Goal: Transaction & Acquisition: Purchase product/service

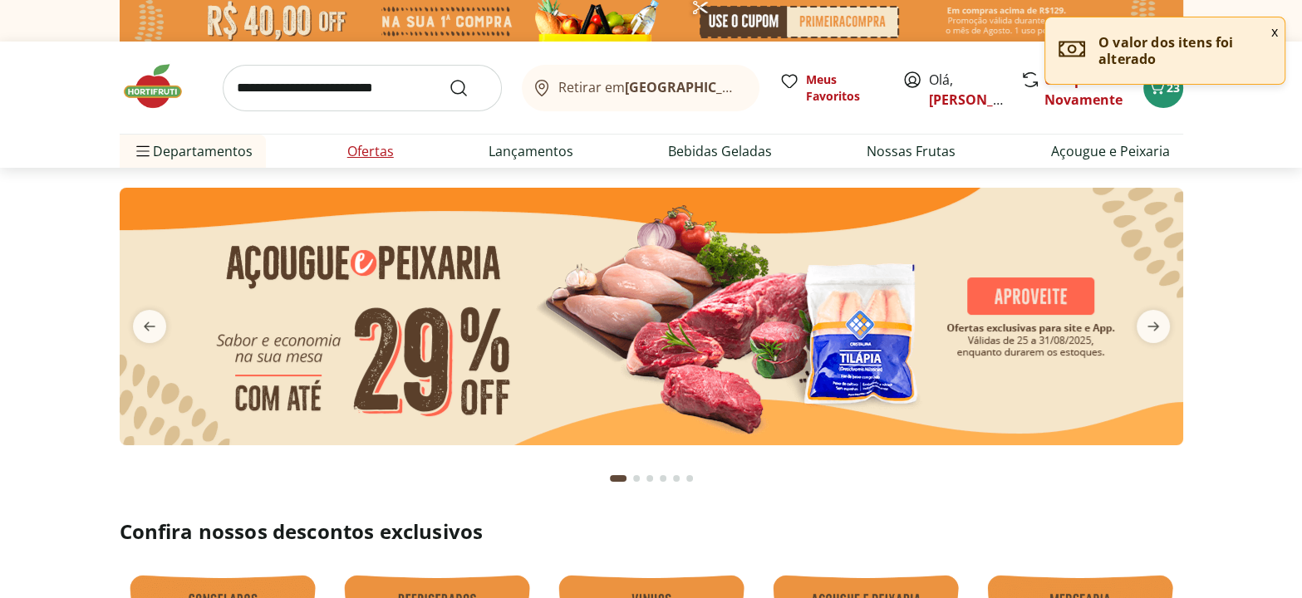
click at [375, 150] on link "Ofertas" at bounding box center [370, 151] width 47 height 20
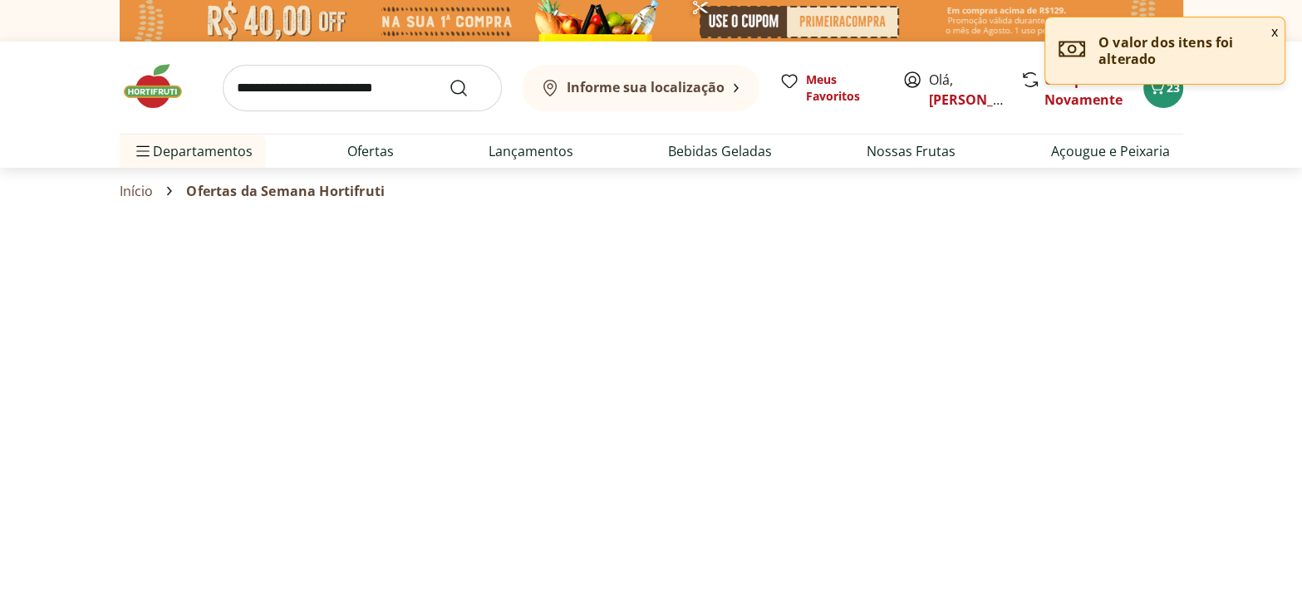
select select "**********"
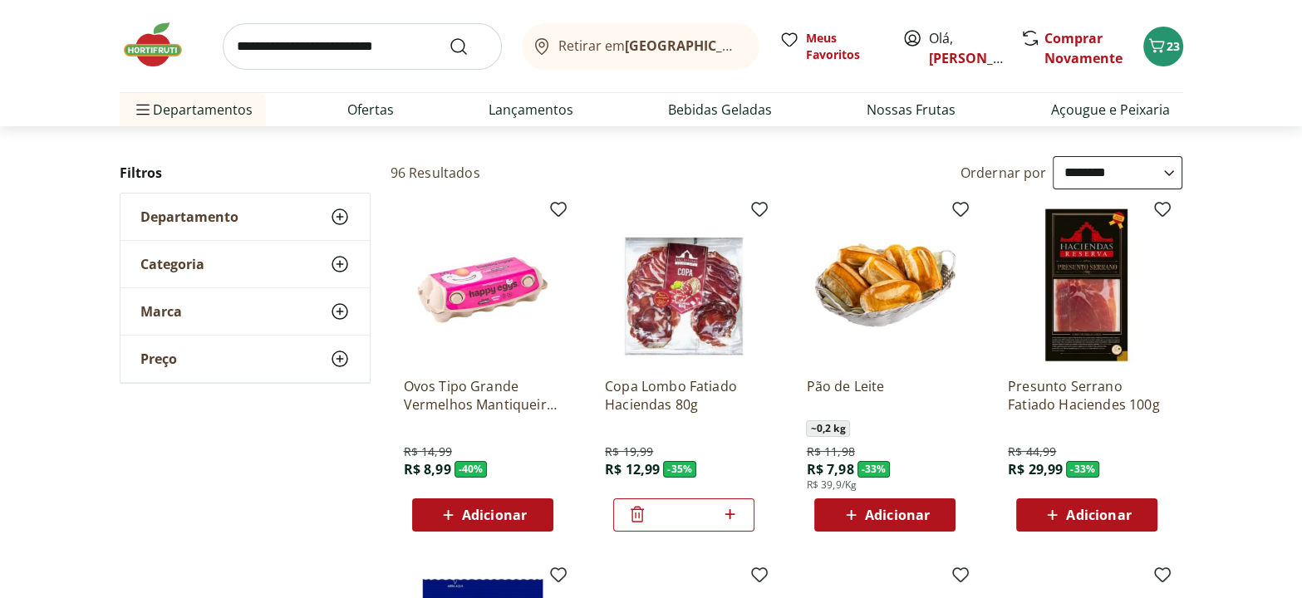
scroll to position [150, 0]
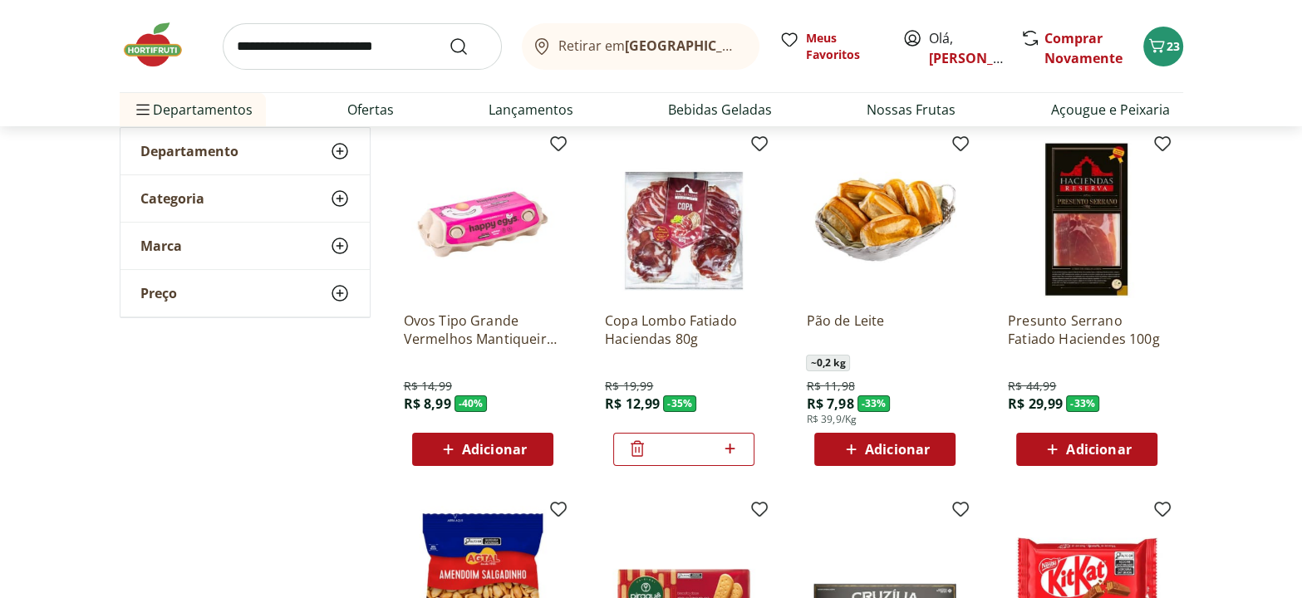
click at [508, 443] on span "Adicionar" at bounding box center [494, 449] width 65 height 13
click at [529, 446] on icon at bounding box center [529, 449] width 10 height 10
type input "*"
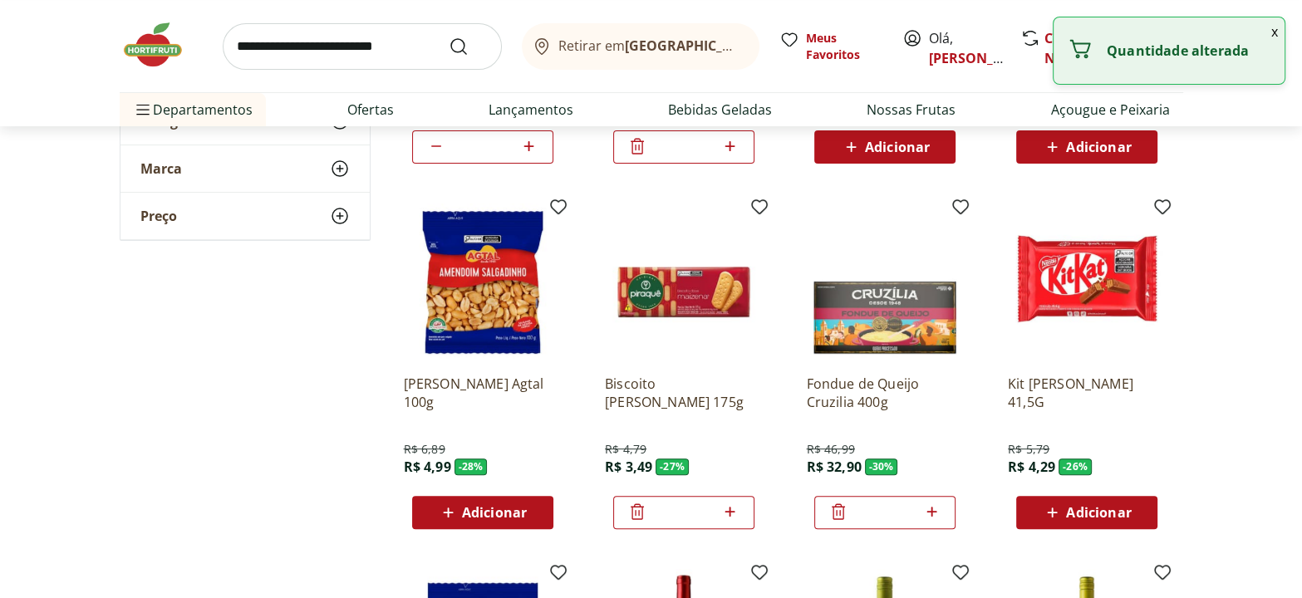
scroll to position [603, 0]
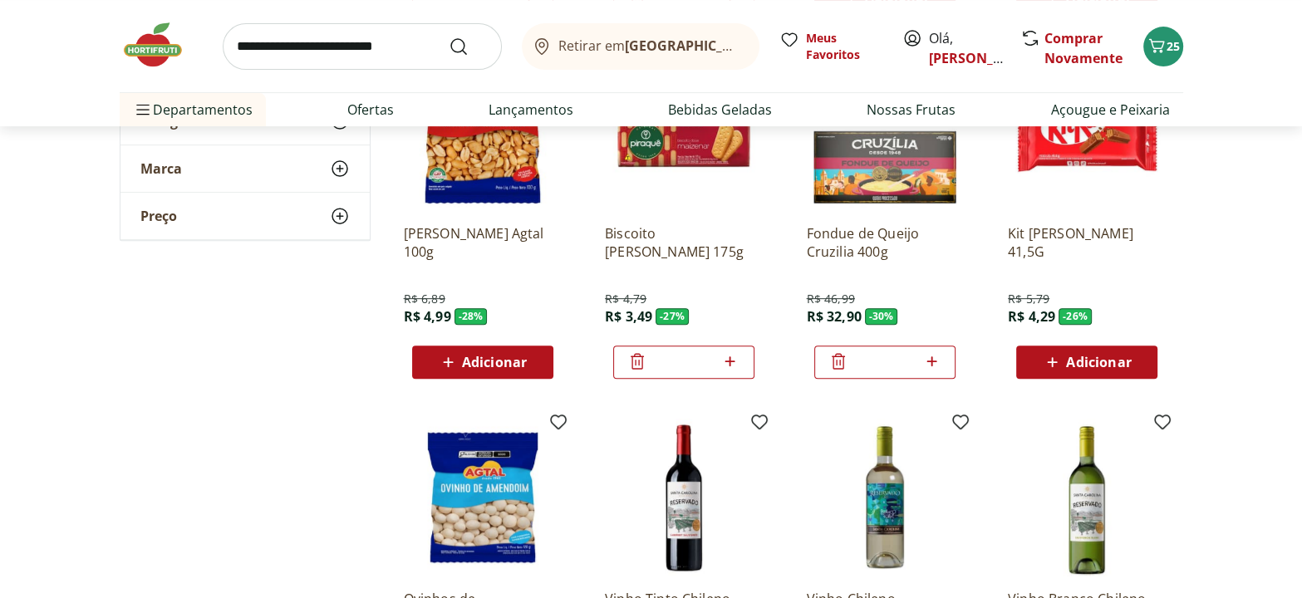
click at [831, 359] on icon at bounding box center [838, 361] width 20 height 20
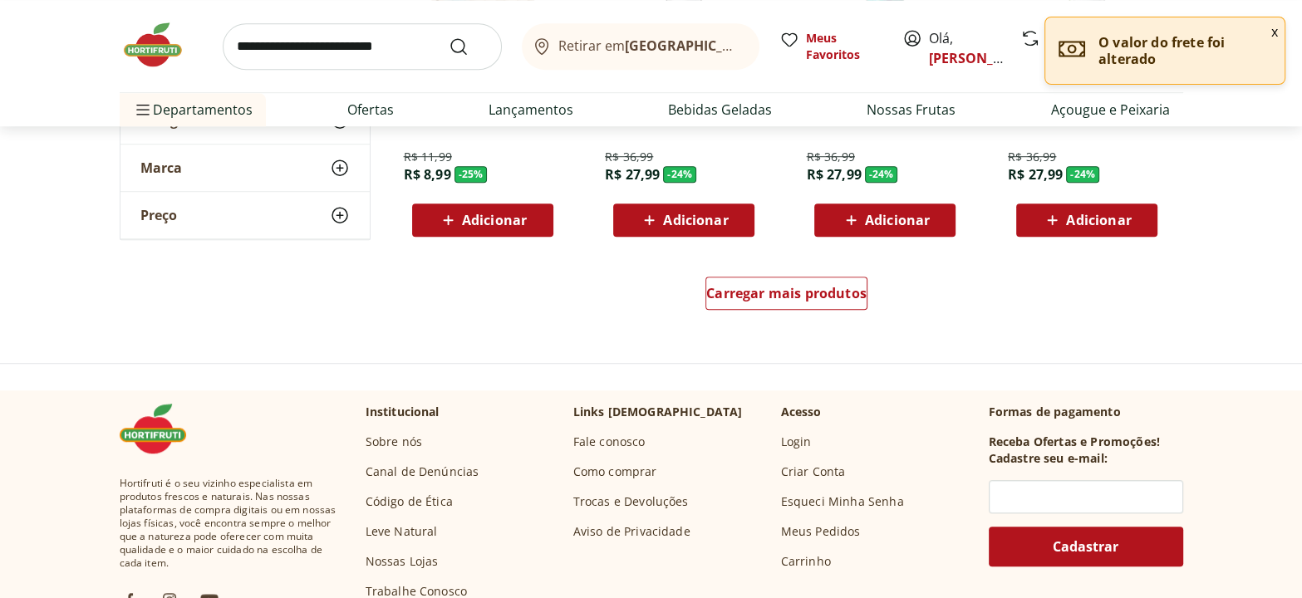
scroll to position [1132, 0]
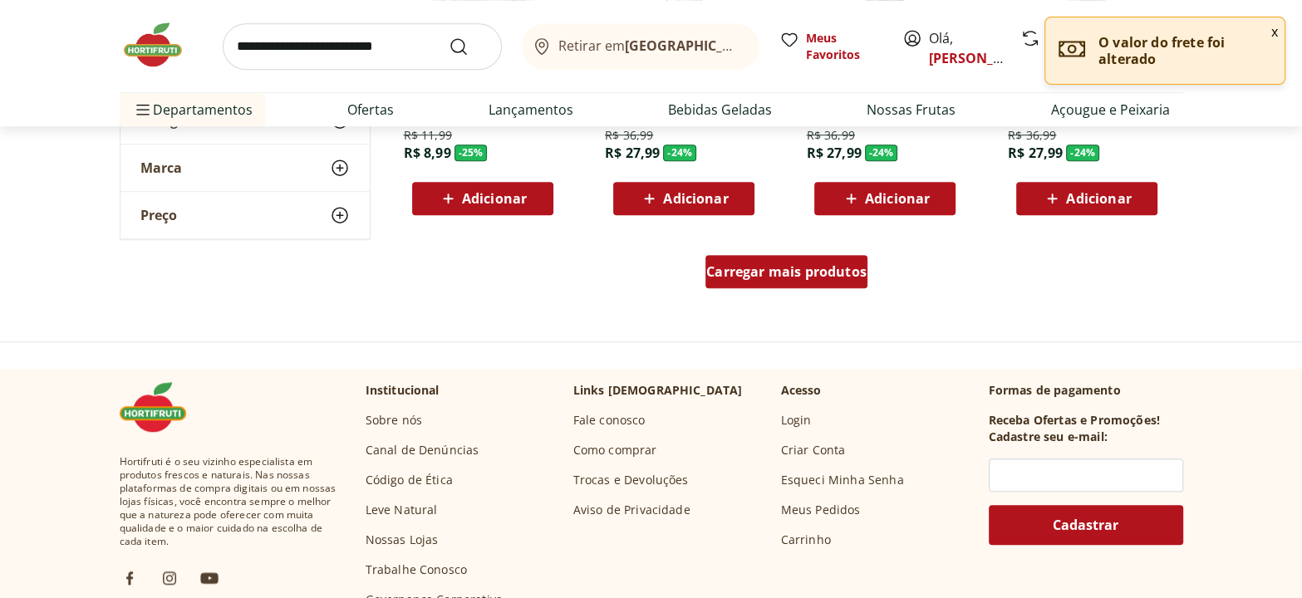
click at [800, 272] on span "Carregar mais produtos" at bounding box center [786, 271] width 160 height 13
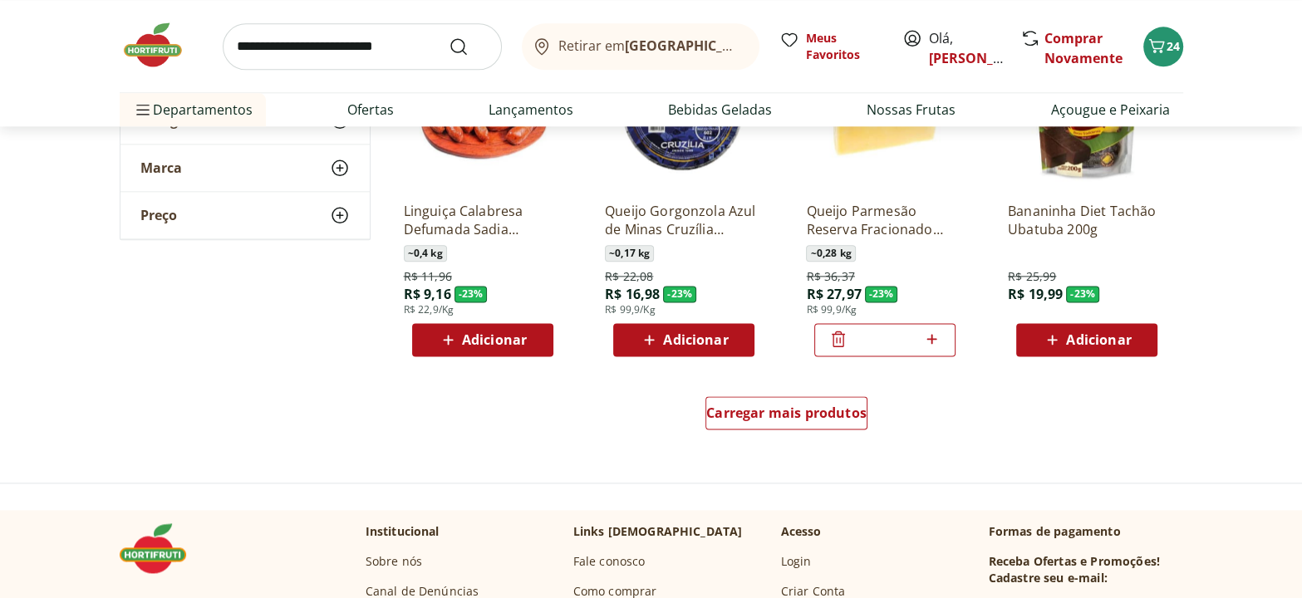
scroll to position [2114, 0]
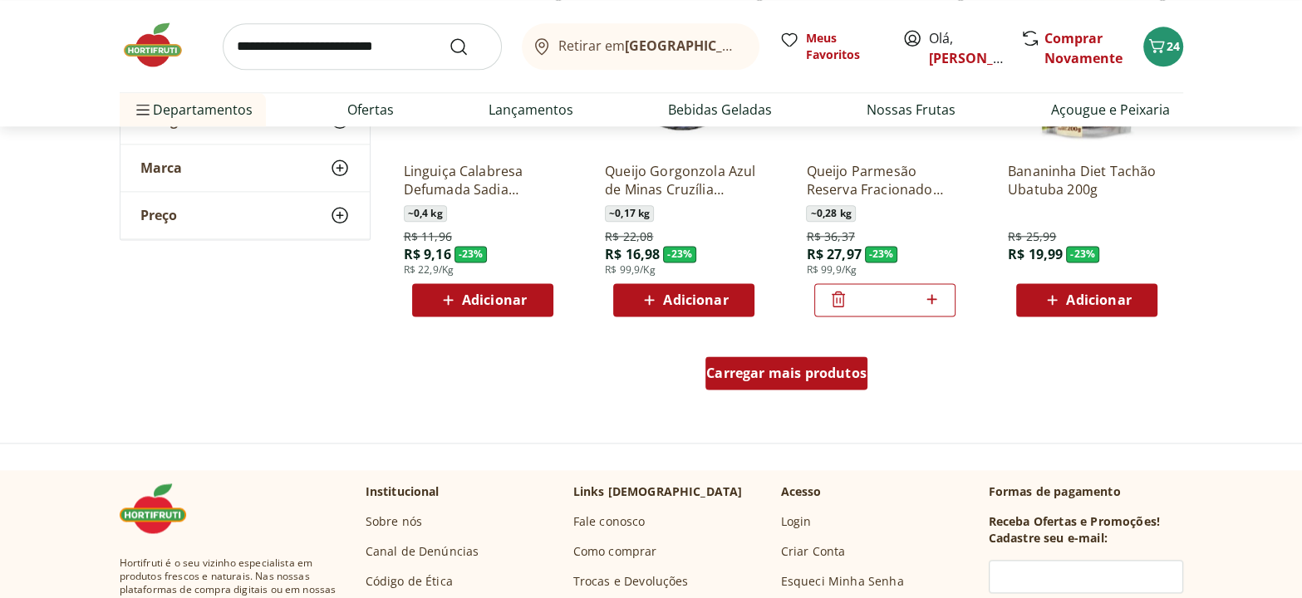
click at [742, 375] on span "Carregar mais produtos" at bounding box center [786, 372] width 160 height 13
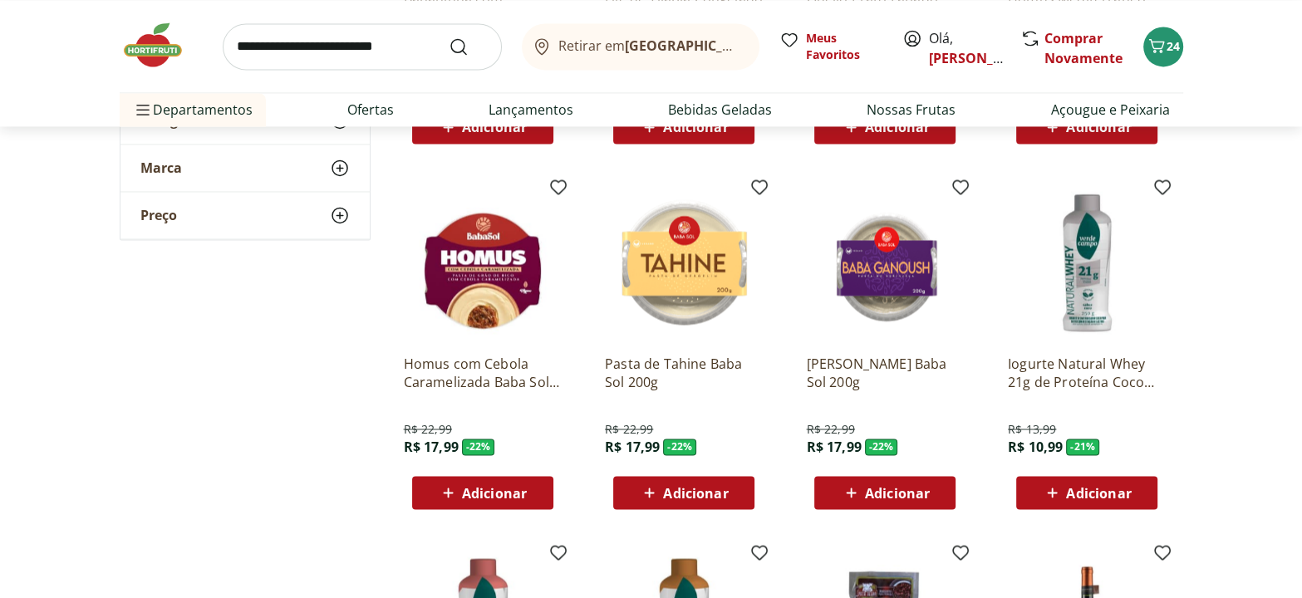
scroll to position [2644, 0]
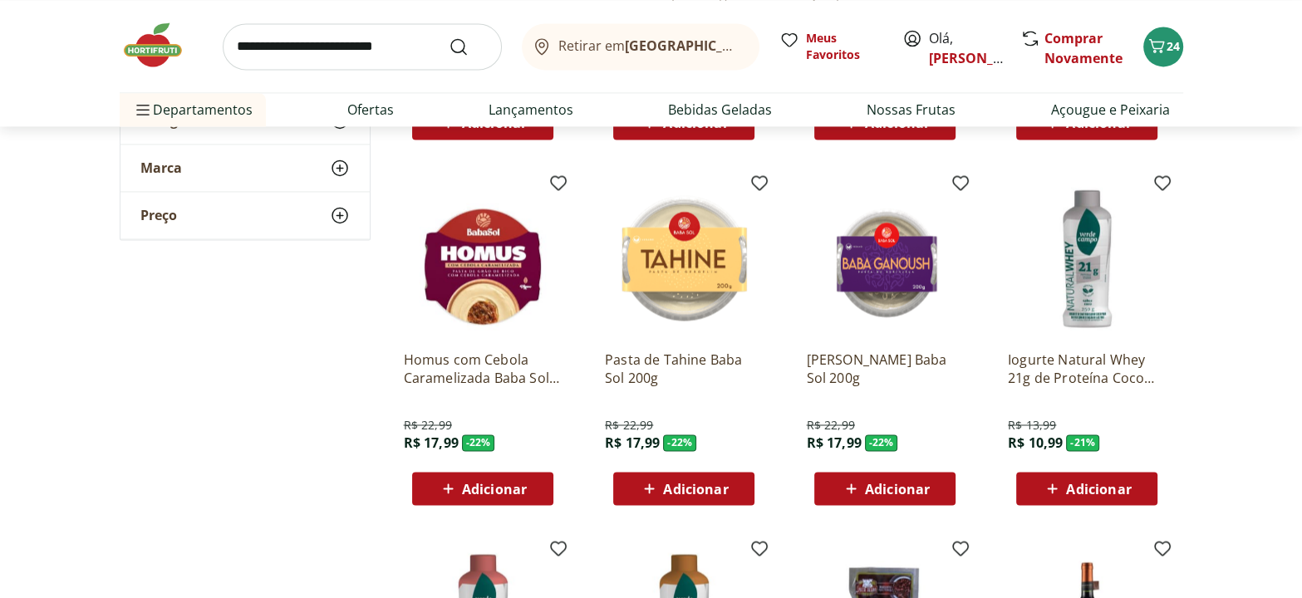
click at [148, 46] on img at bounding box center [161, 45] width 83 height 50
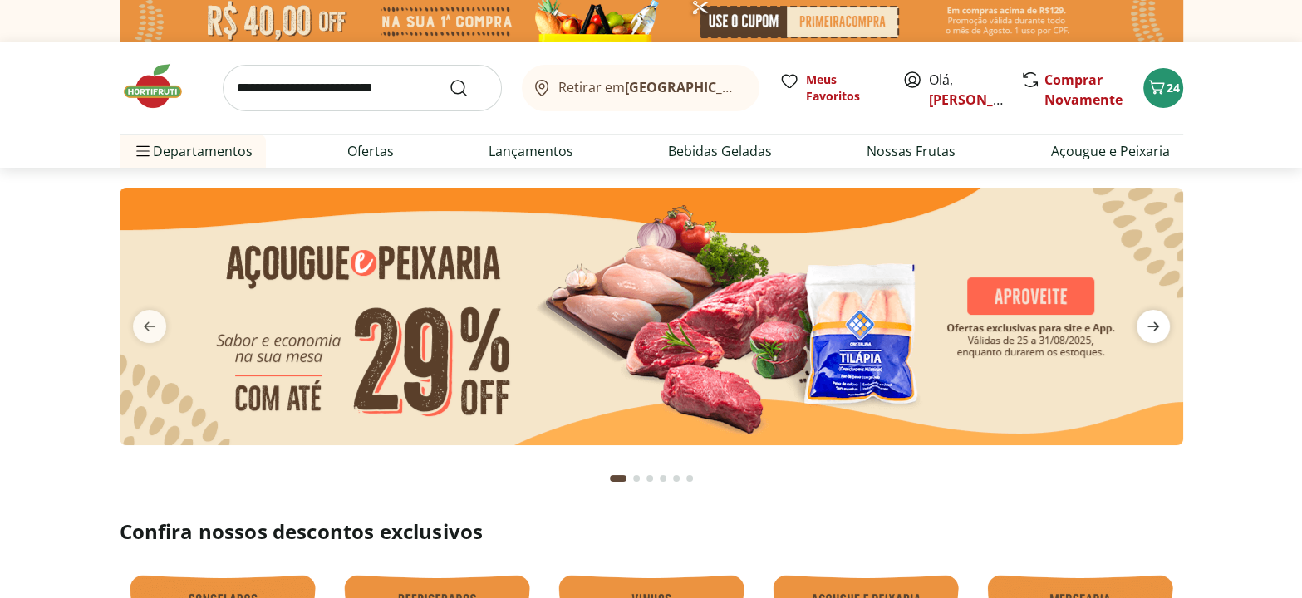
click at [1160, 330] on icon "next" at bounding box center [1153, 327] width 20 height 20
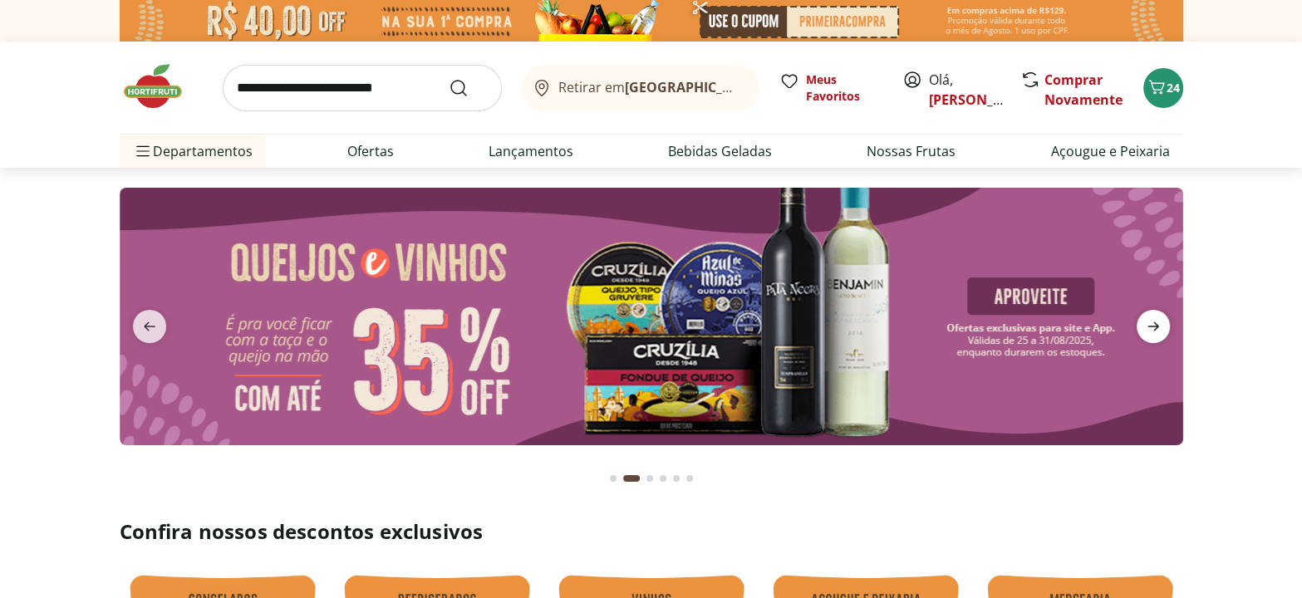
click at [1160, 330] on icon "next" at bounding box center [1153, 327] width 20 height 20
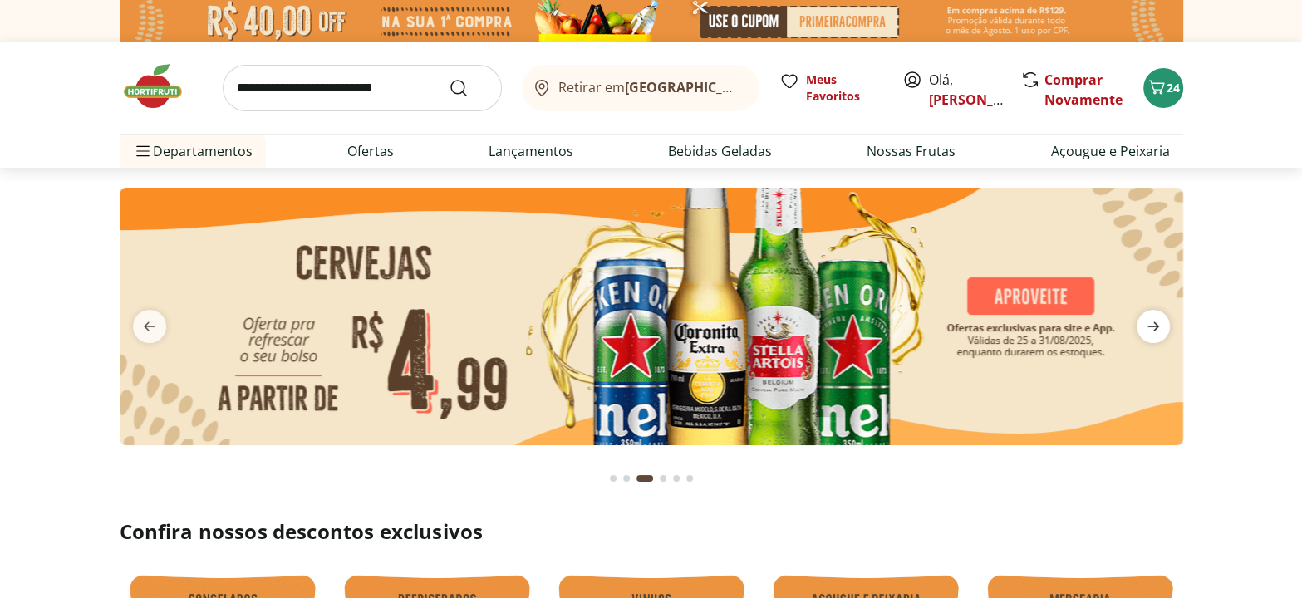
click at [1160, 330] on icon "next" at bounding box center [1153, 327] width 20 height 20
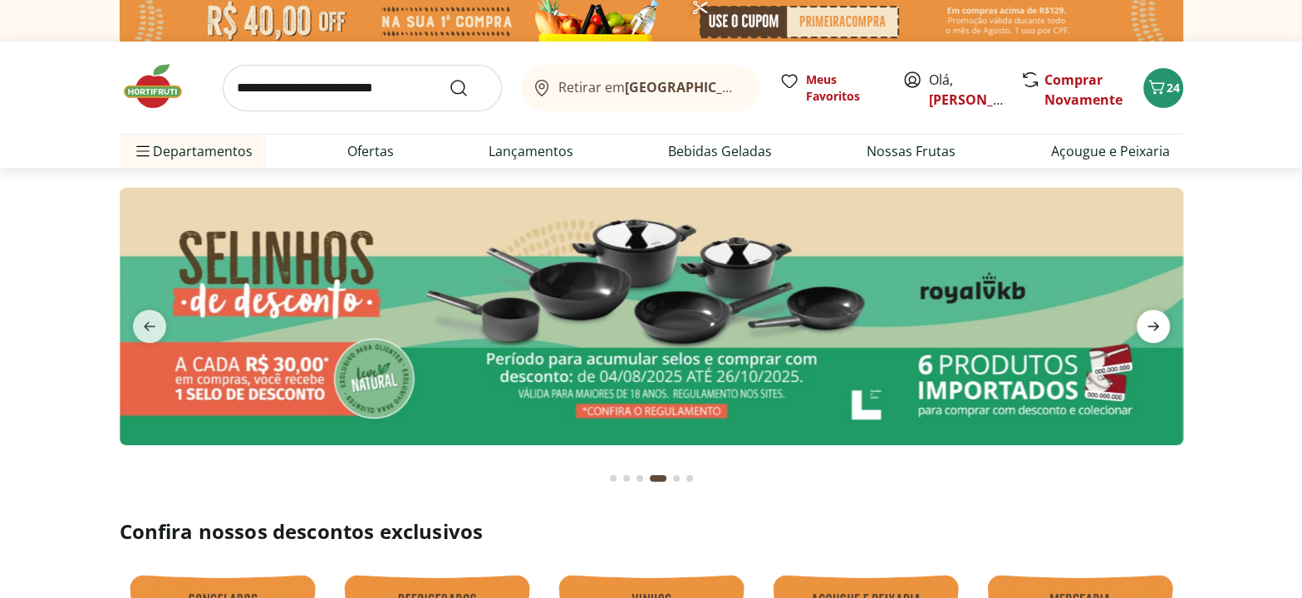
click at [1160, 330] on icon "next" at bounding box center [1153, 327] width 20 height 20
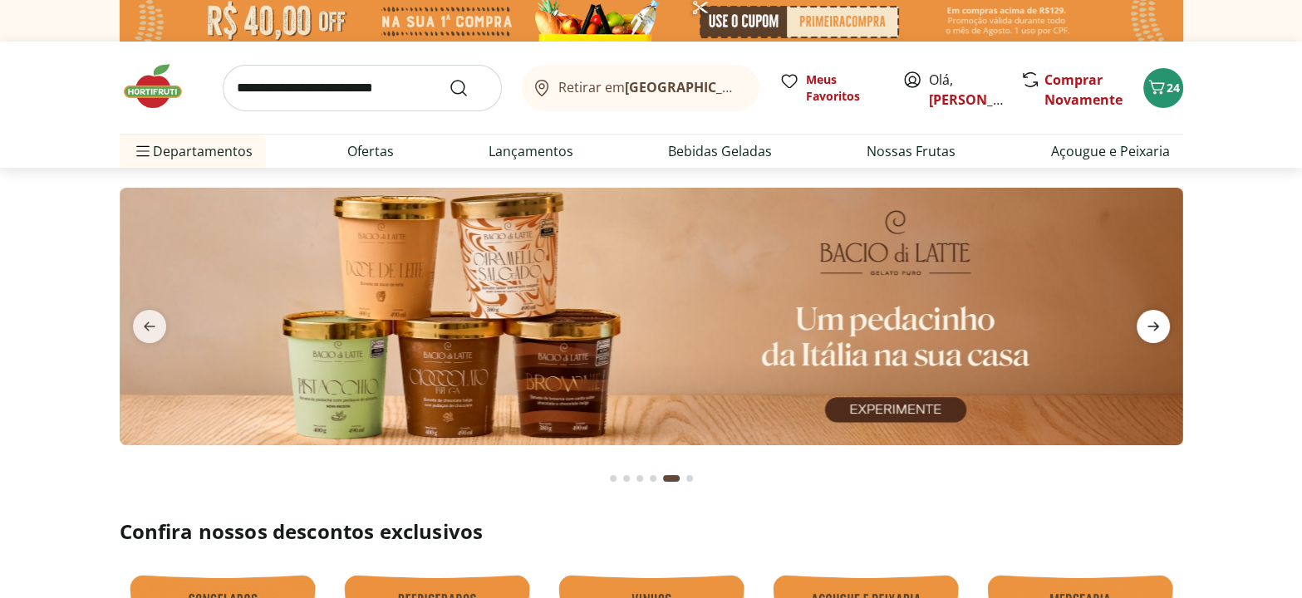
click at [1160, 330] on icon "next" at bounding box center [1153, 327] width 20 height 20
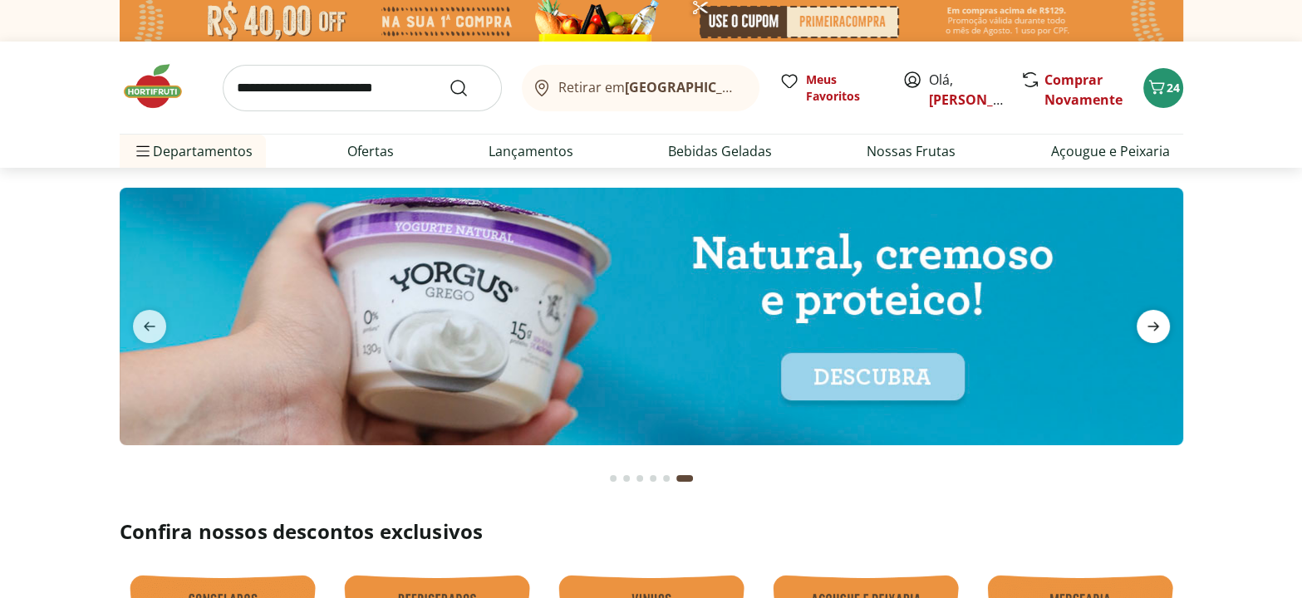
click at [1160, 330] on icon "next" at bounding box center [1153, 327] width 20 height 20
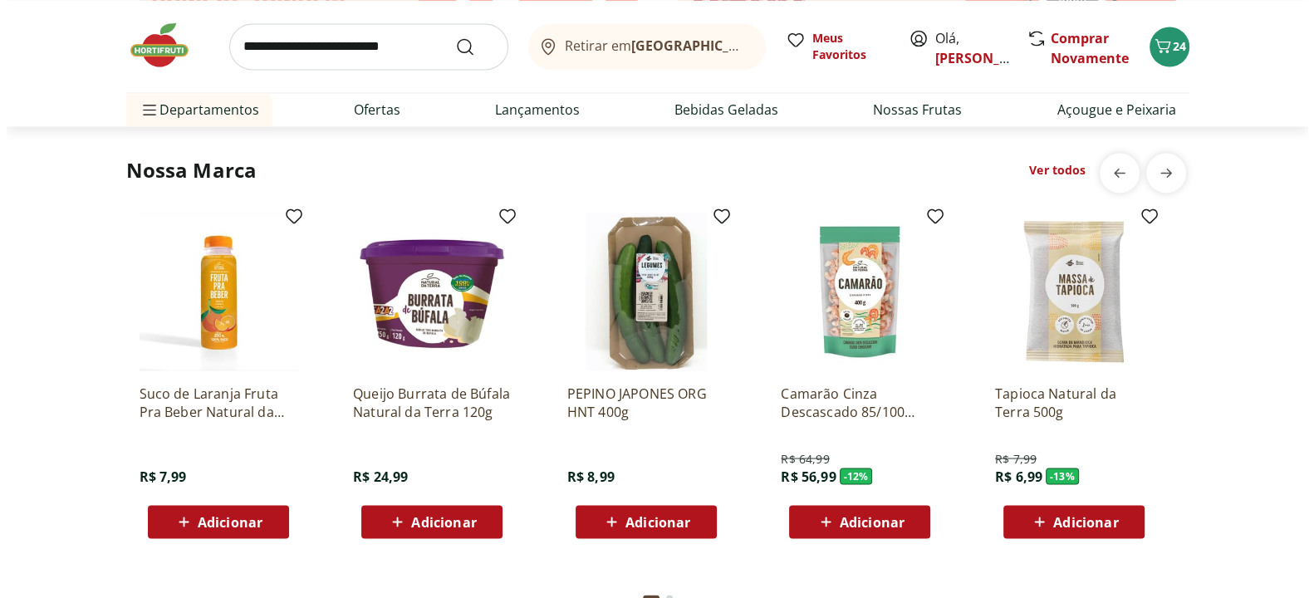
scroll to position [3021, 0]
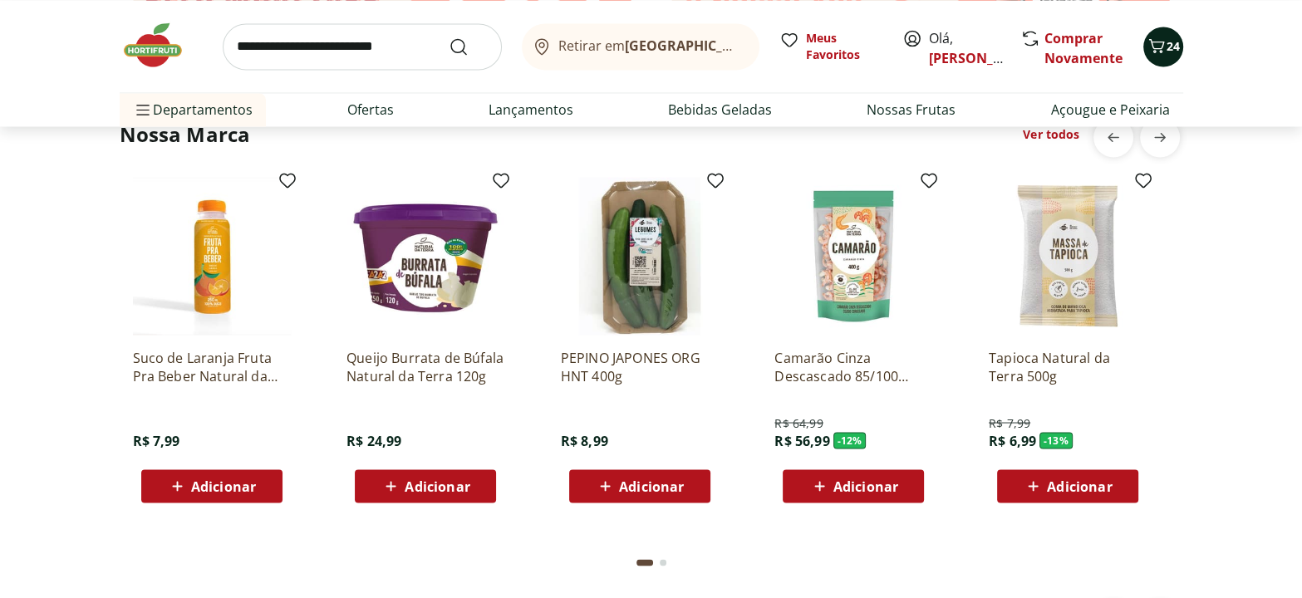
click at [1166, 46] on span "24" at bounding box center [1172, 46] width 13 height 16
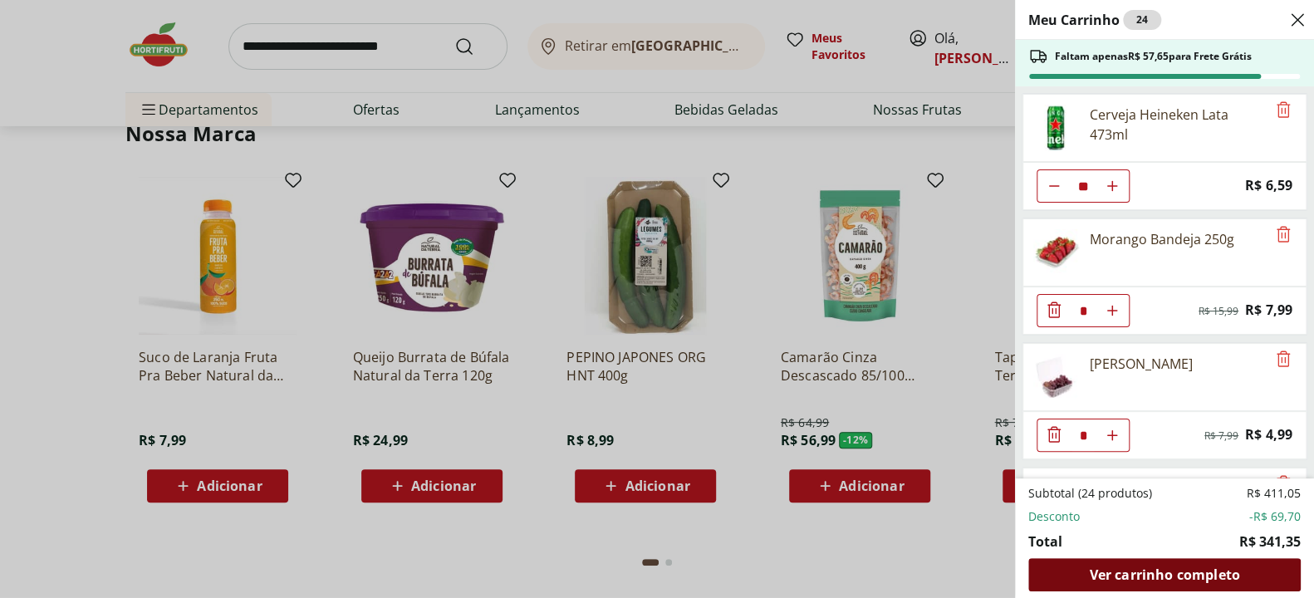
click at [1169, 572] on span "Ver carrinho completo" at bounding box center [1164, 574] width 150 height 13
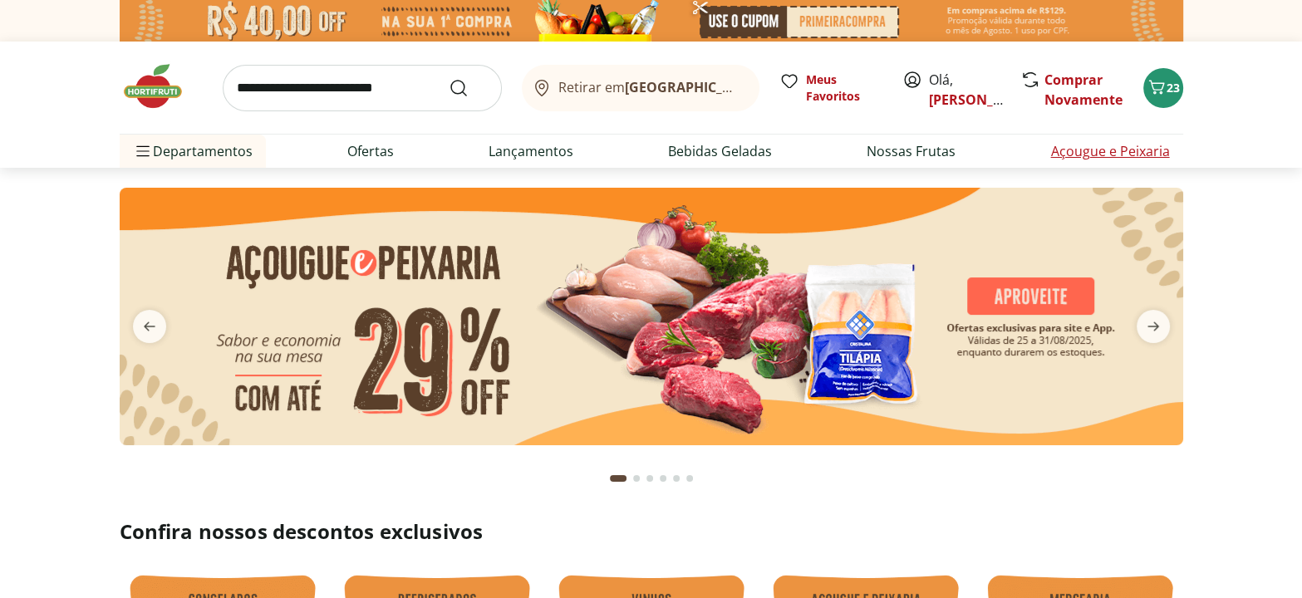
click at [1107, 150] on link "Açougue e Peixaria" at bounding box center [1109, 151] width 119 height 20
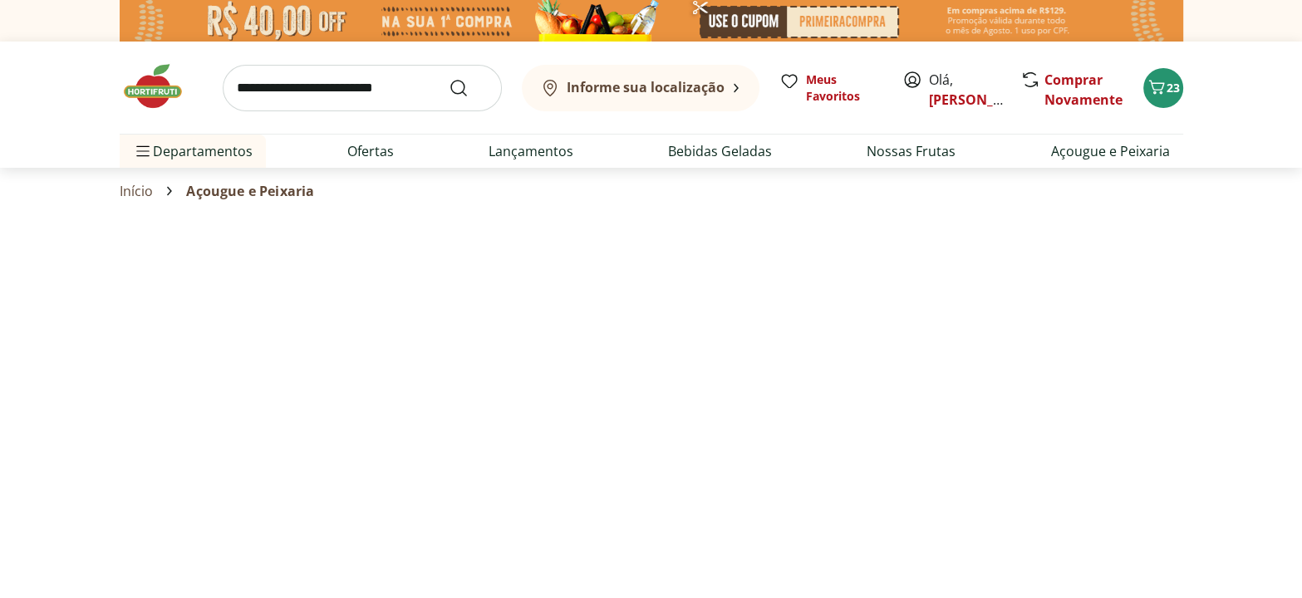
select select "**********"
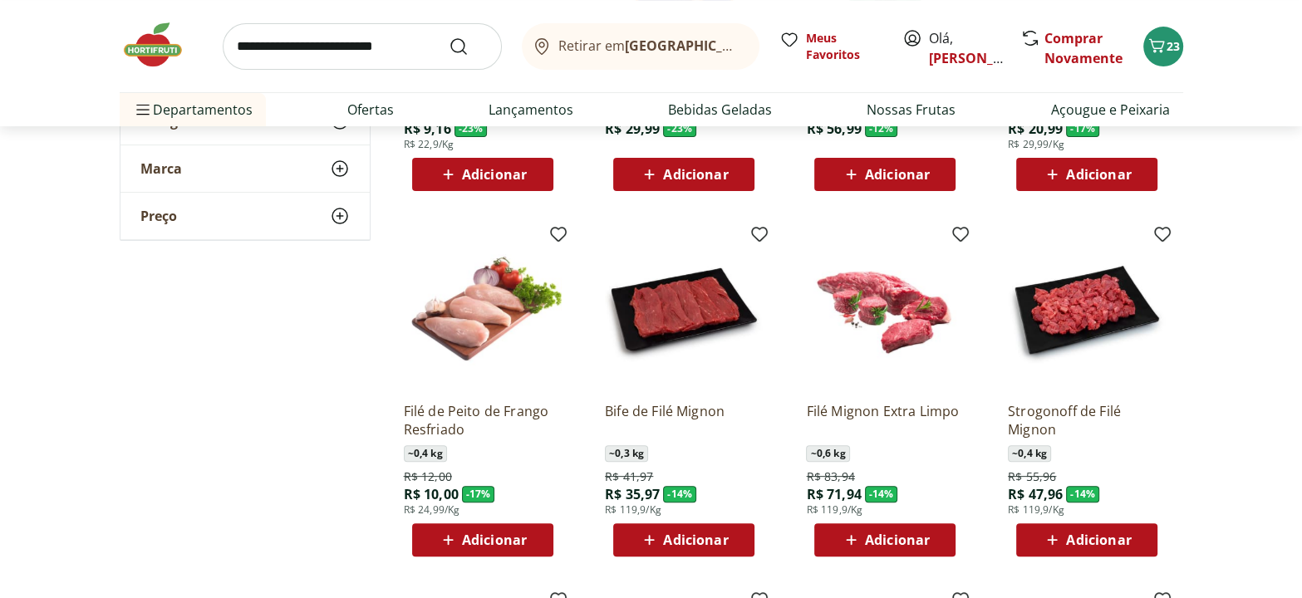
scroll to position [453, 0]
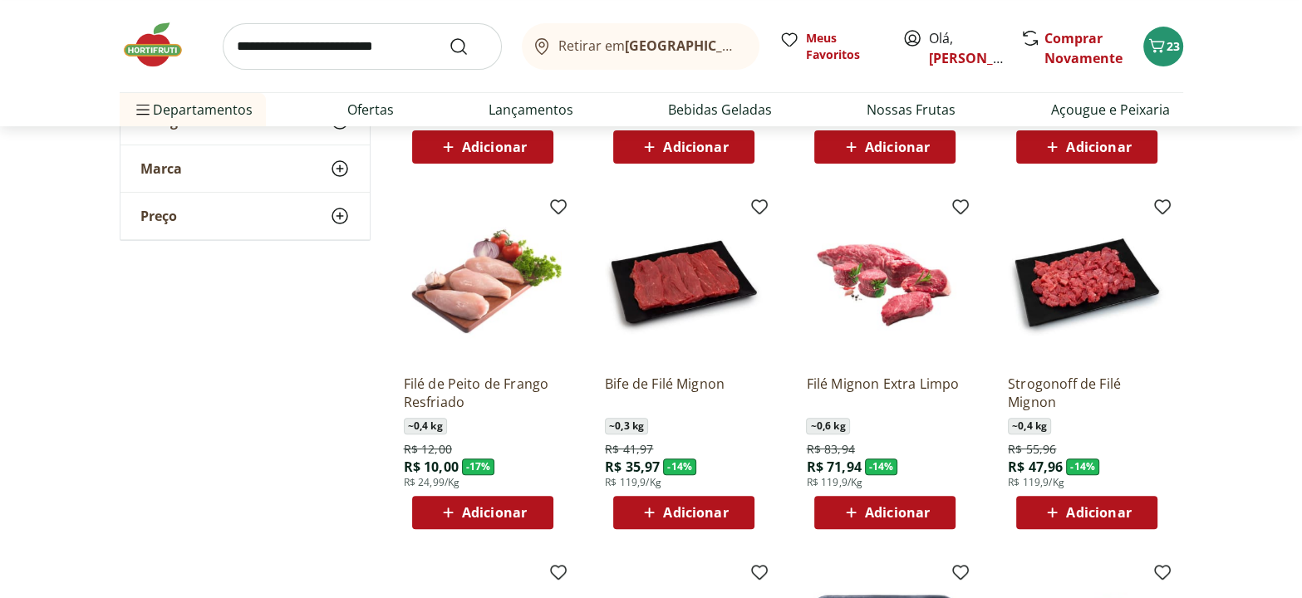
click at [493, 510] on span "Adicionar" at bounding box center [494, 512] width 65 height 13
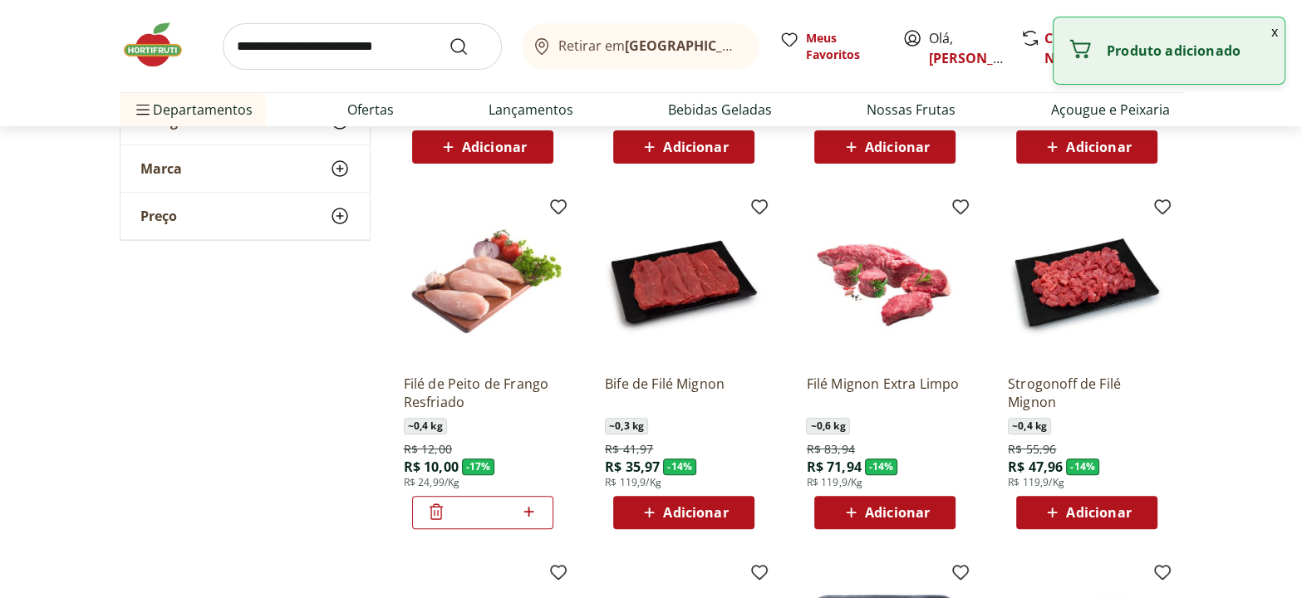
click at [530, 514] on icon at bounding box center [528, 512] width 21 height 20
type input "*"
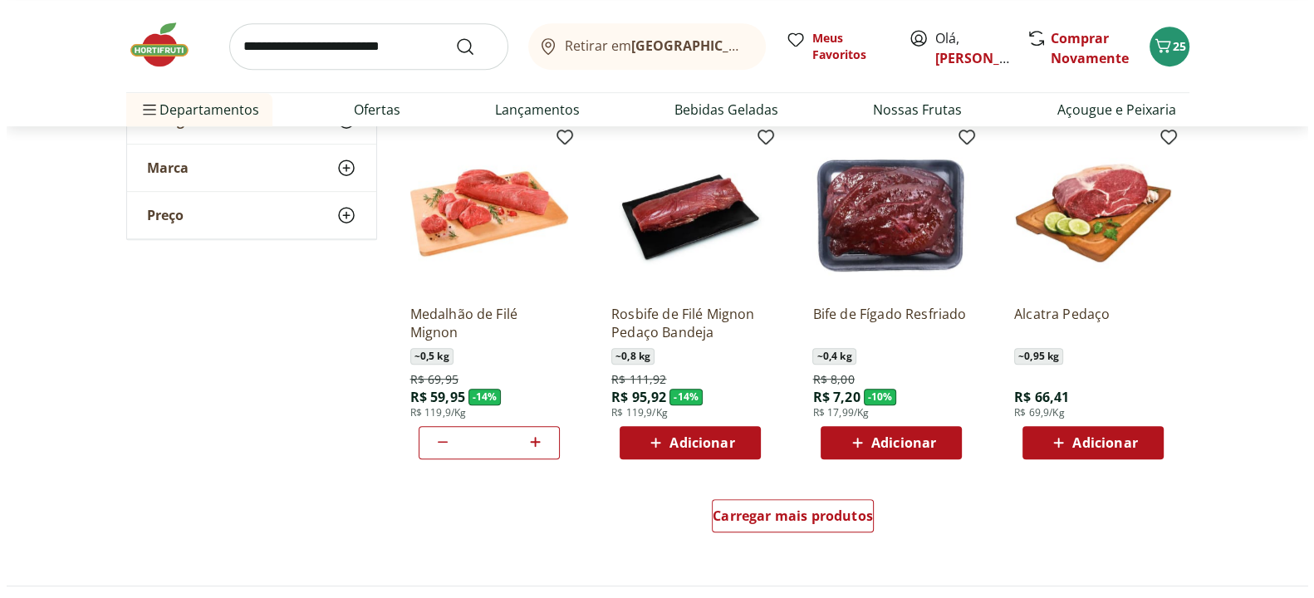
scroll to position [1132, 0]
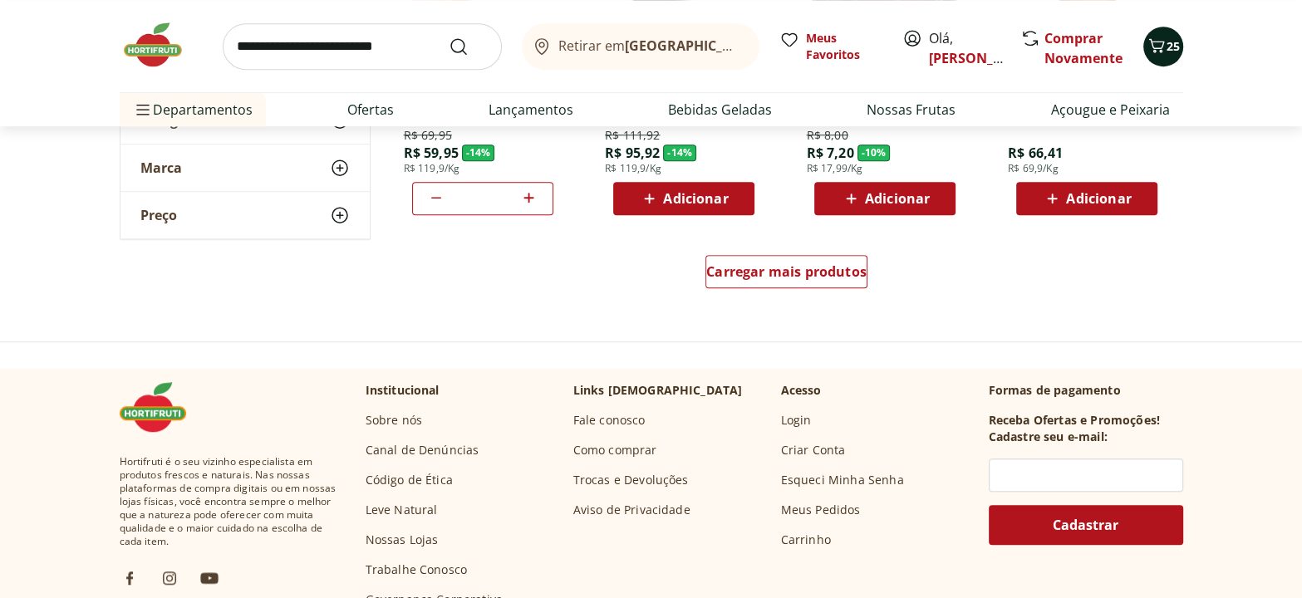
click at [1163, 46] on icon "Carrinho" at bounding box center [1156, 46] width 20 height 20
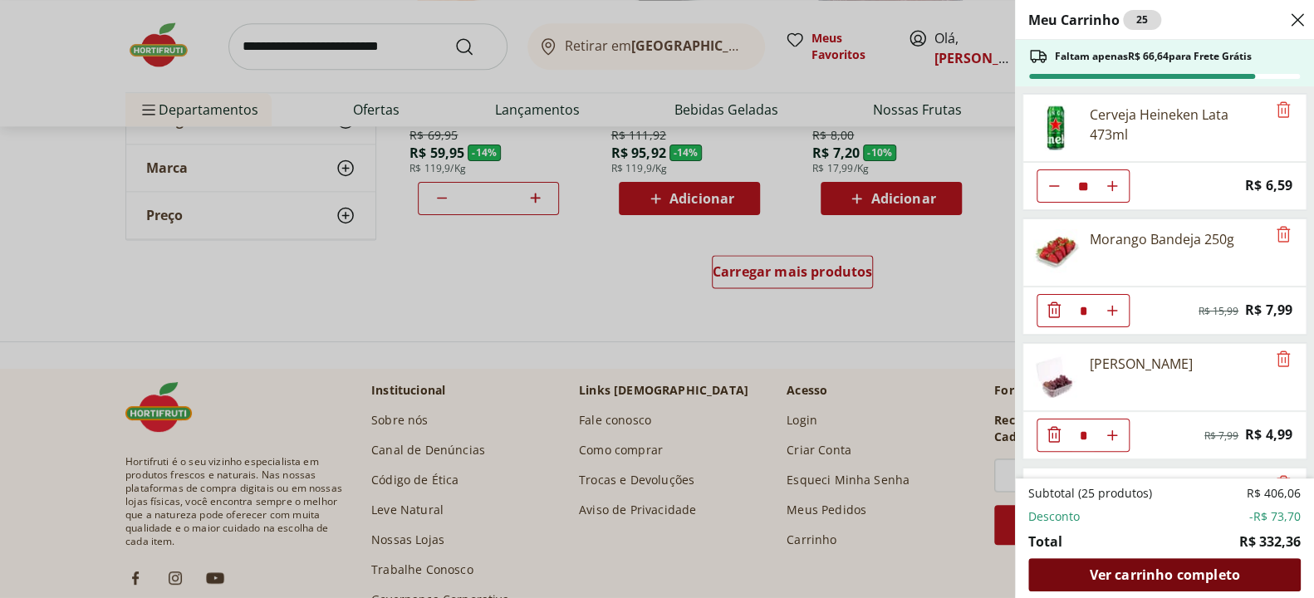
click at [1186, 573] on span "Ver carrinho completo" at bounding box center [1164, 574] width 150 height 13
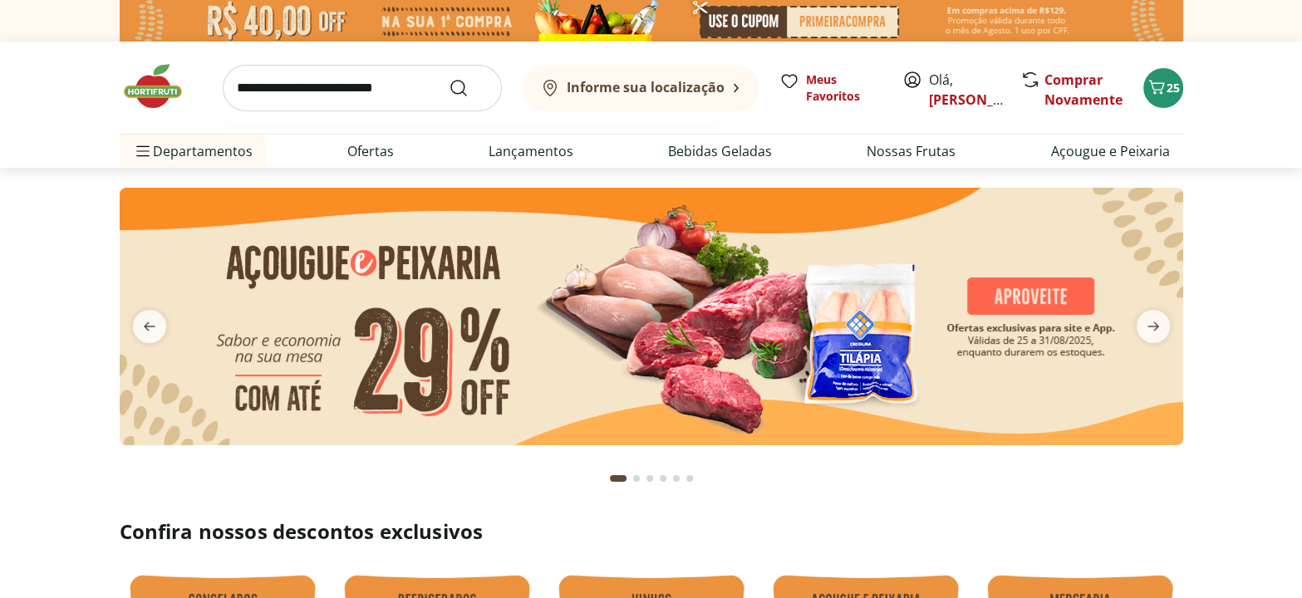
click at [270, 86] on input "search" at bounding box center [362, 88] width 279 height 47
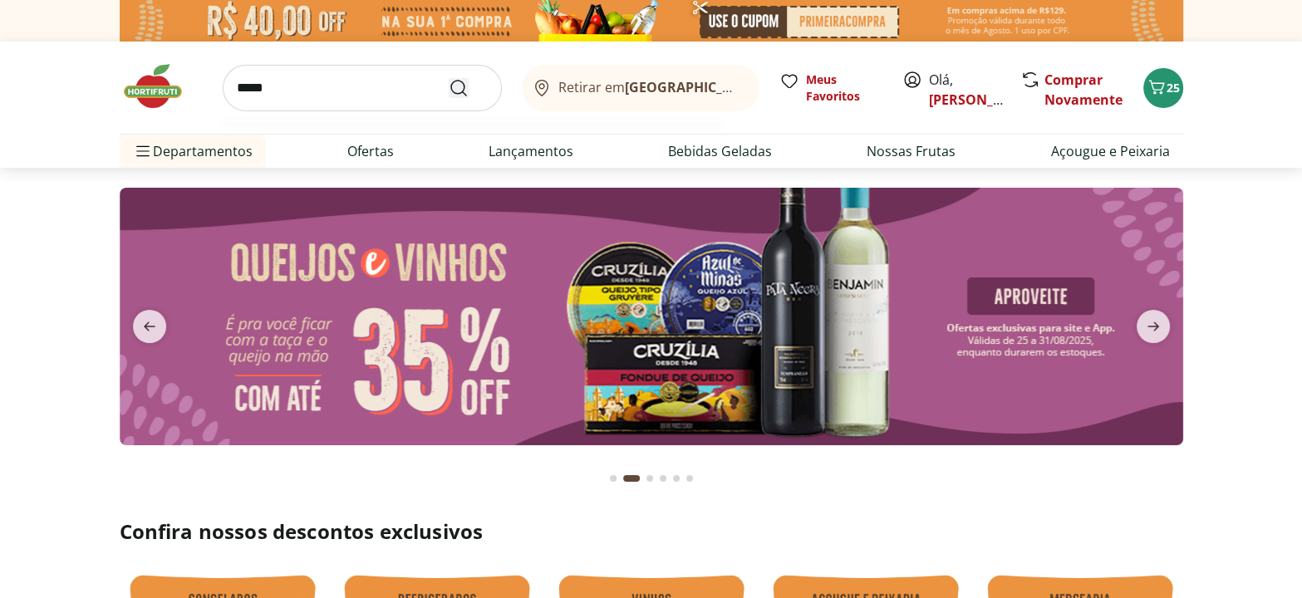
type input "*****"
click at [456, 81] on icon "Submit Search" at bounding box center [459, 88] width 20 height 20
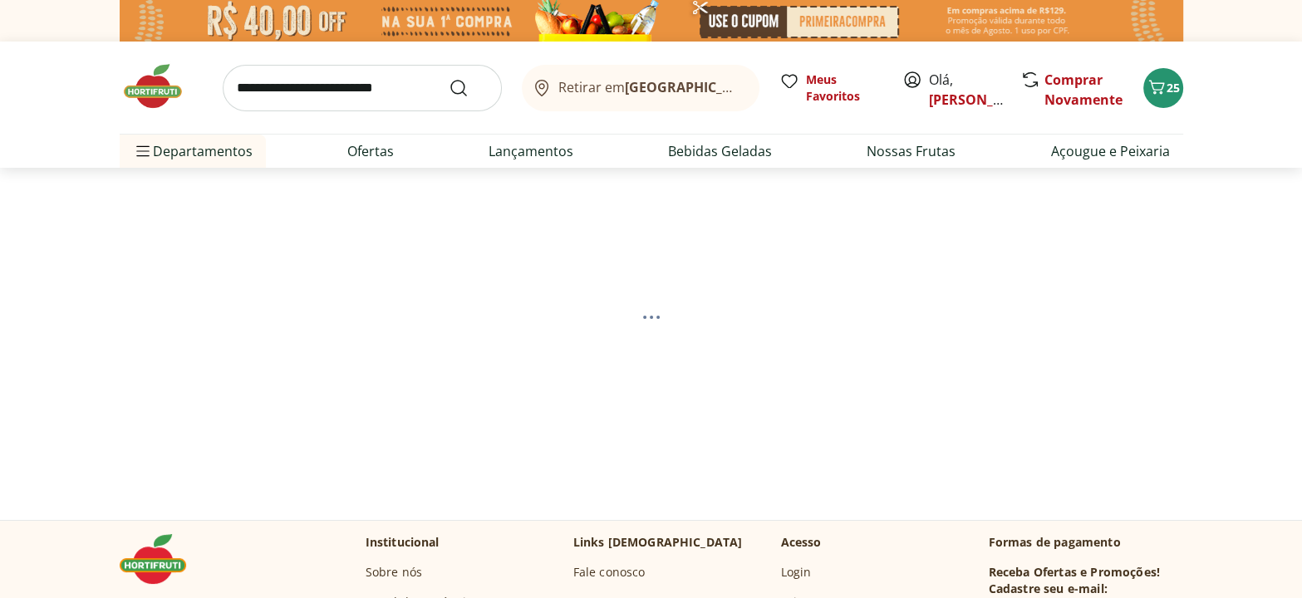
select select "**********"
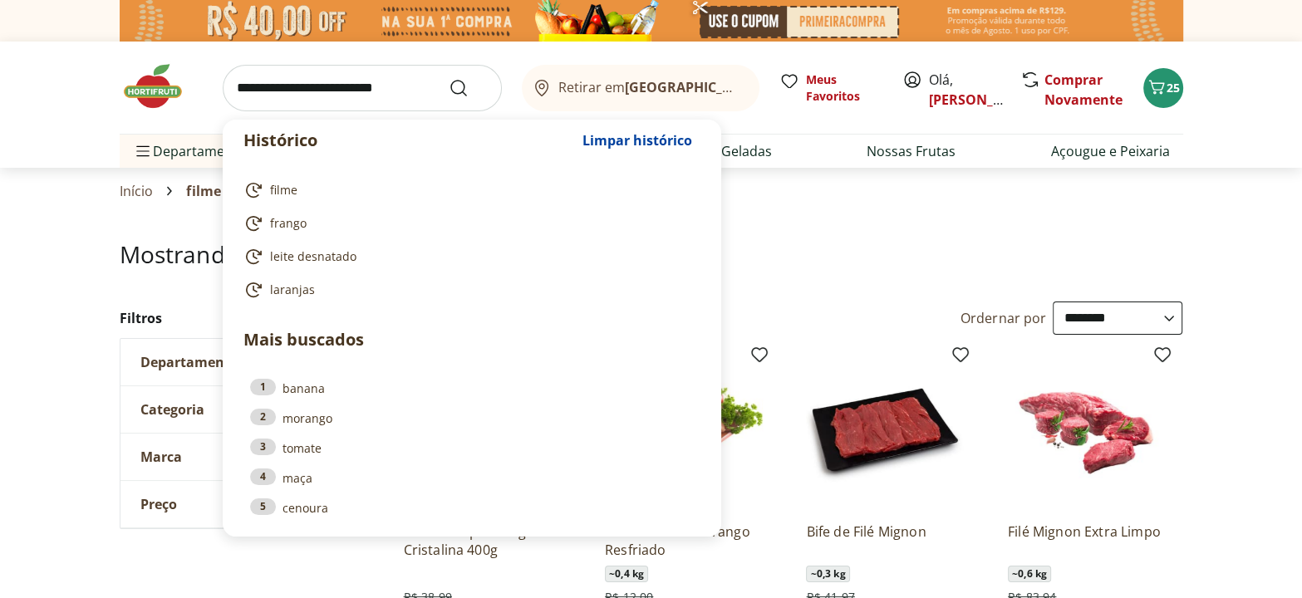
click at [259, 89] on input "search" at bounding box center [362, 88] width 279 height 47
click at [269, 88] on input "search" at bounding box center [362, 88] width 279 height 47
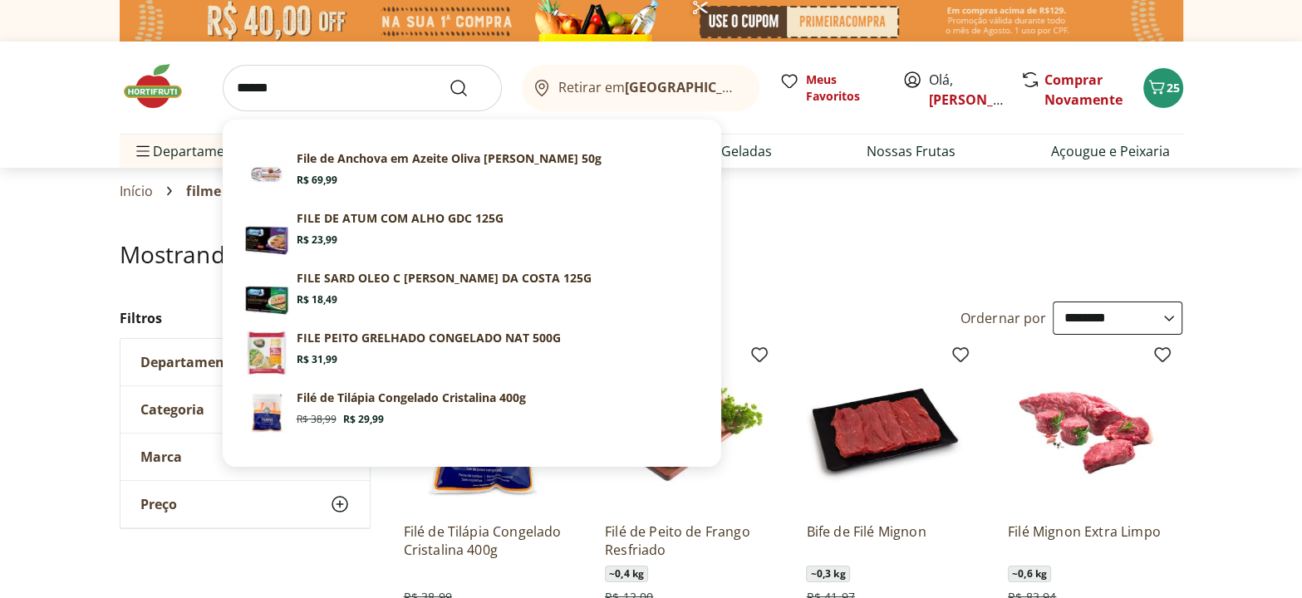
click at [791, 204] on section "Início filme" at bounding box center [651, 191] width 1063 height 47
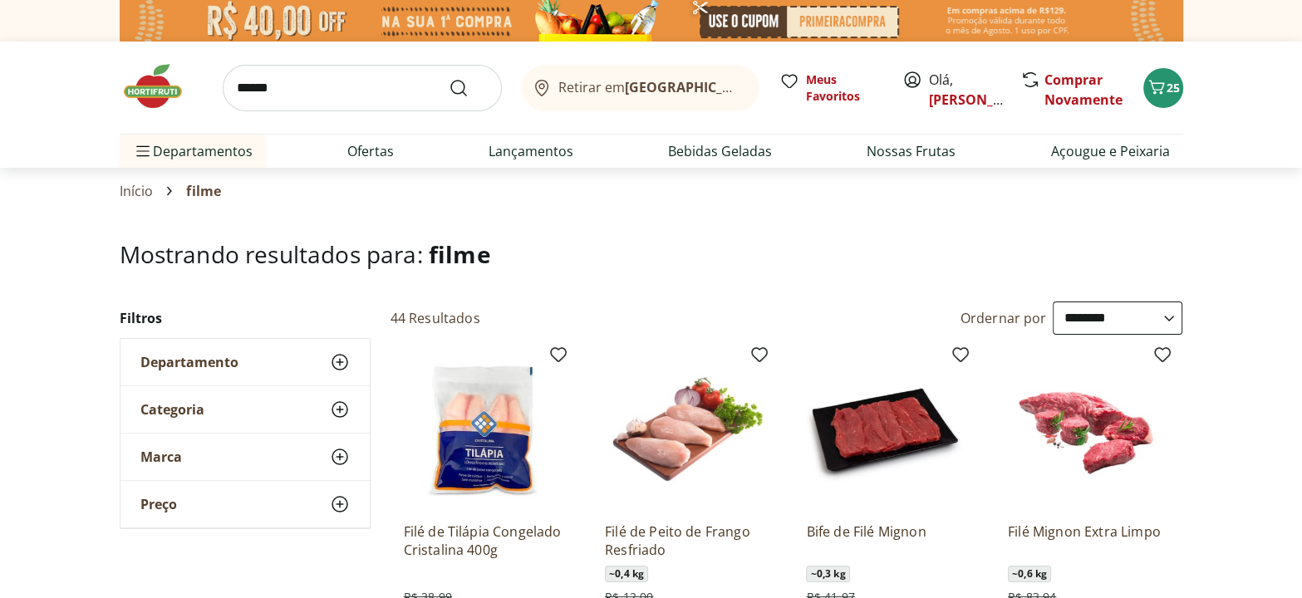
click at [271, 94] on input "*****" at bounding box center [362, 88] width 279 height 47
type input "**********"
click at [449, 78] on button "Submit Search" at bounding box center [469, 88] width 40 height 20
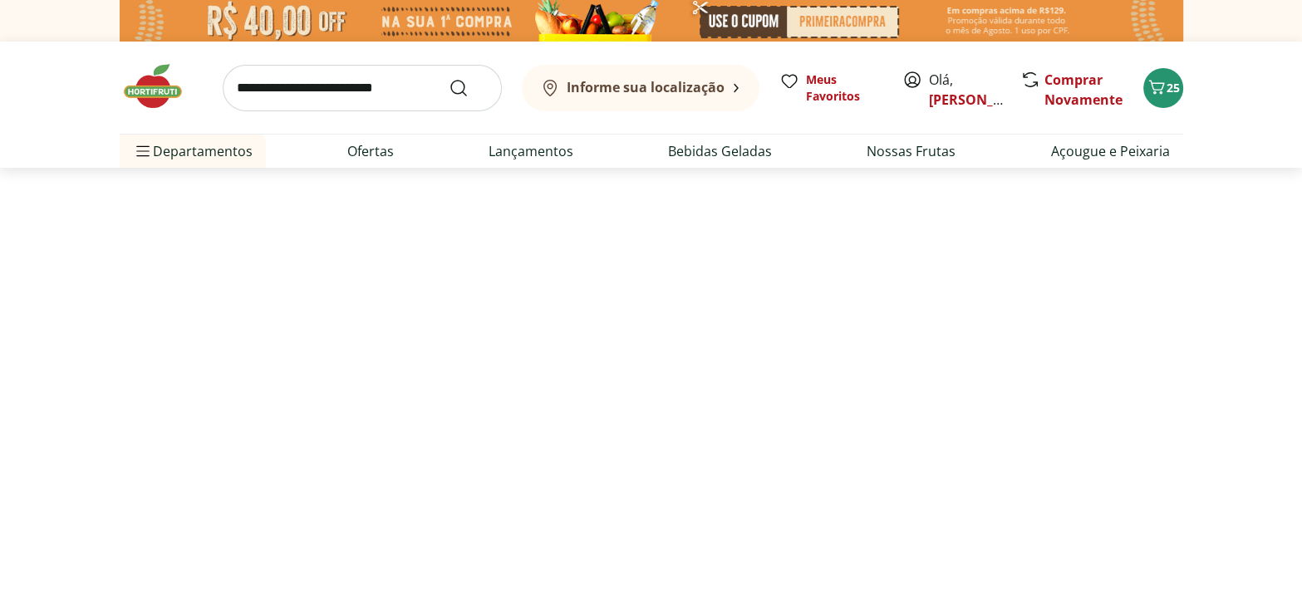
select select "**********"
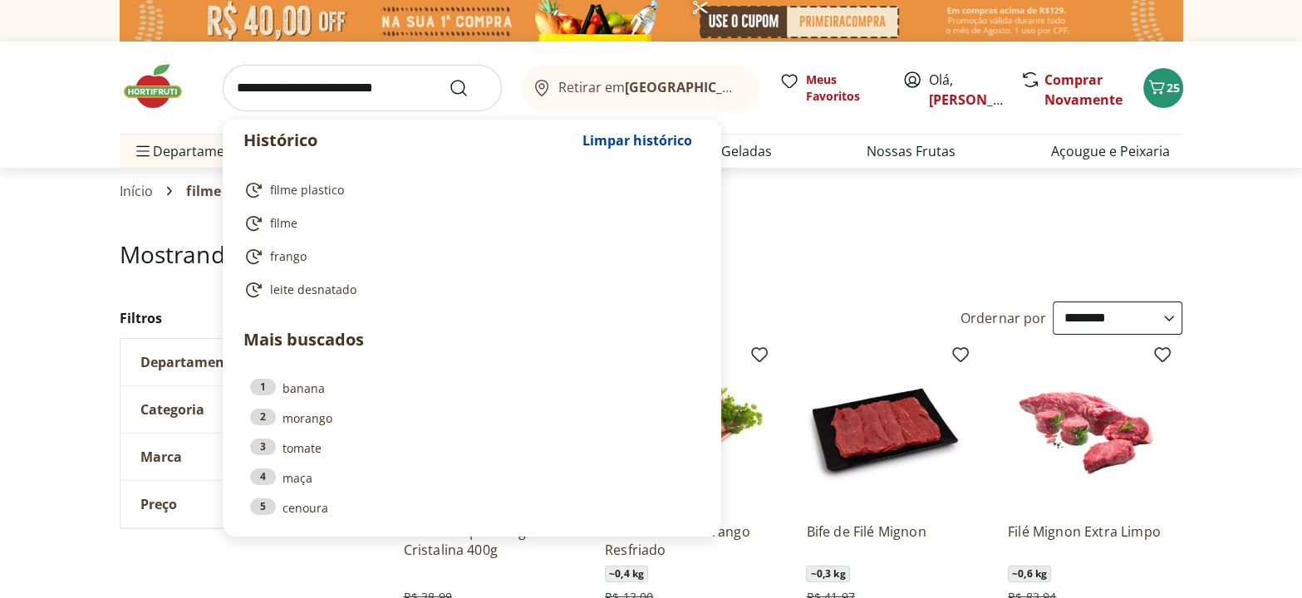
click at [336, 98] on input "search" at bounding box center [362, 88] width 279 height 47
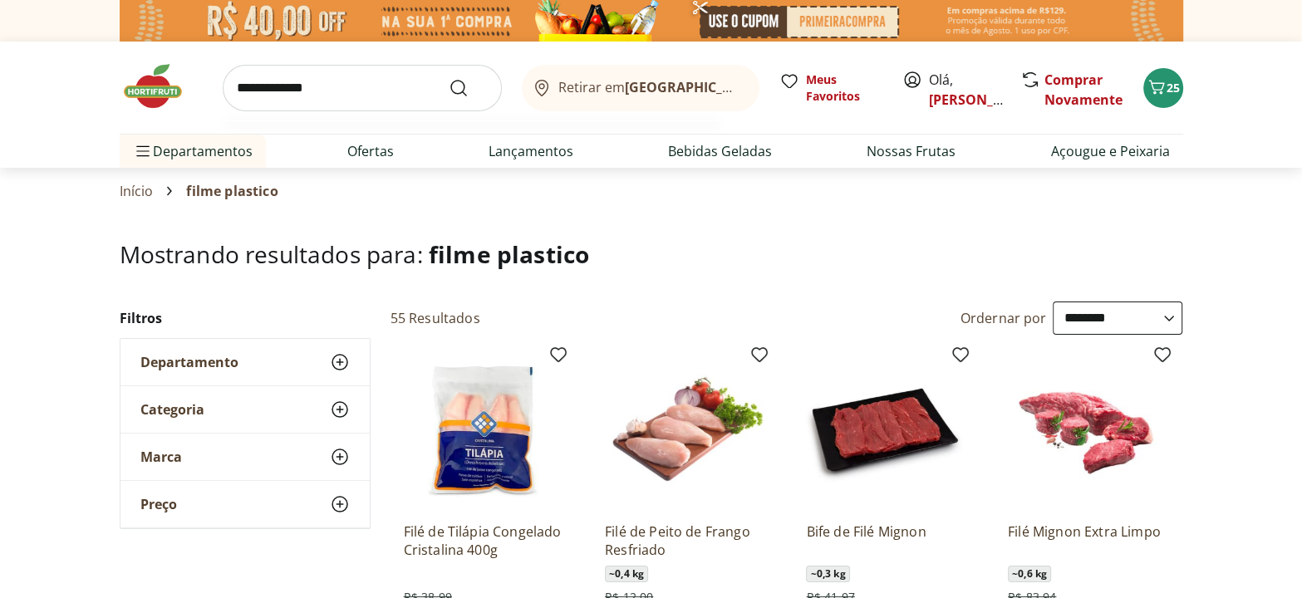
type input "**********"
click button "Submit Search" at bounding box center [469, 88] width 40 height 20
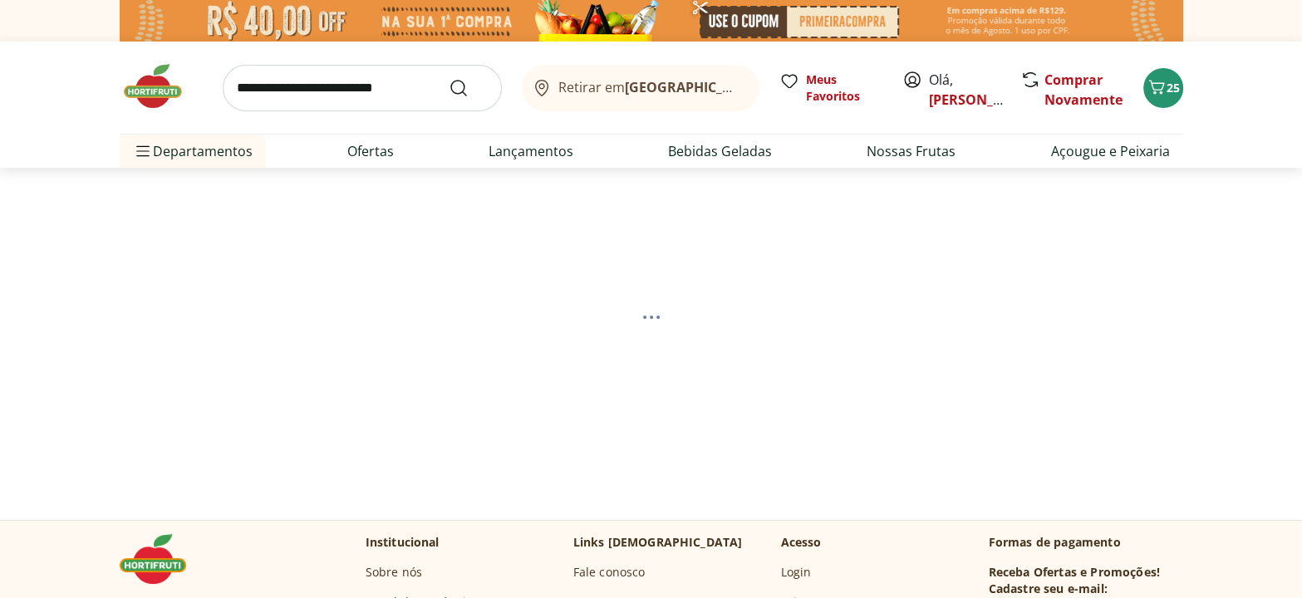
select select "**********"
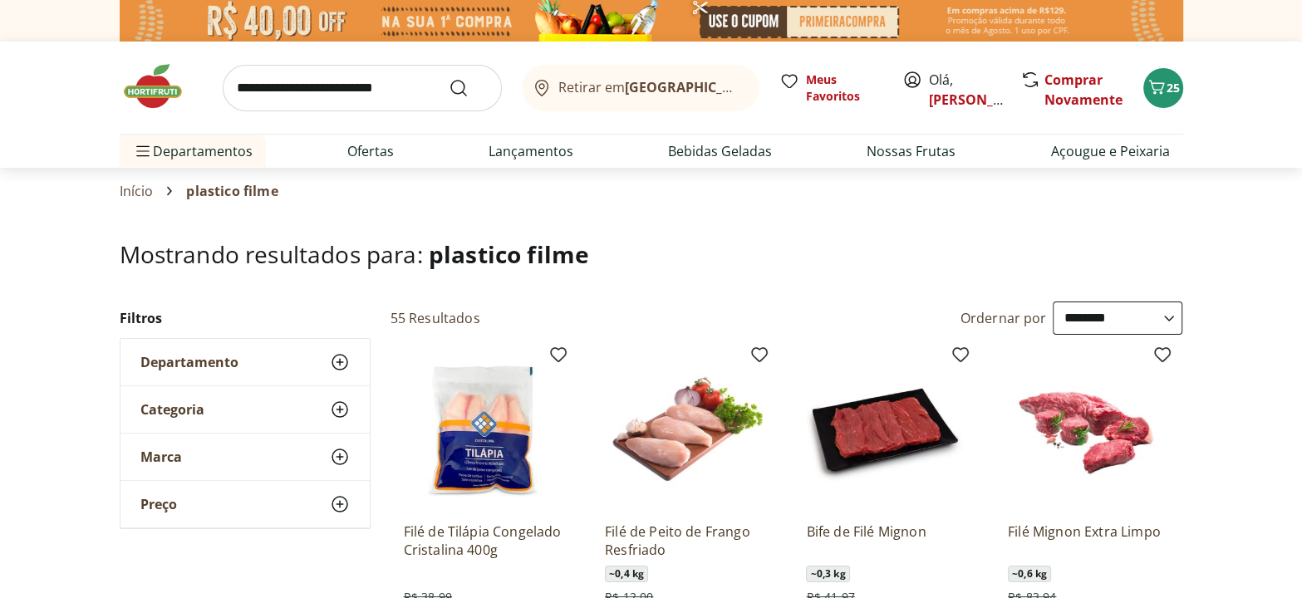
drag, startPoint x: 299, startPoint y: 103, endPoint x: 300, endPoint y: 93, distance: 10.0
click at [300, 93] on input "search" at bounding box center [362, 88] width 279 height 47
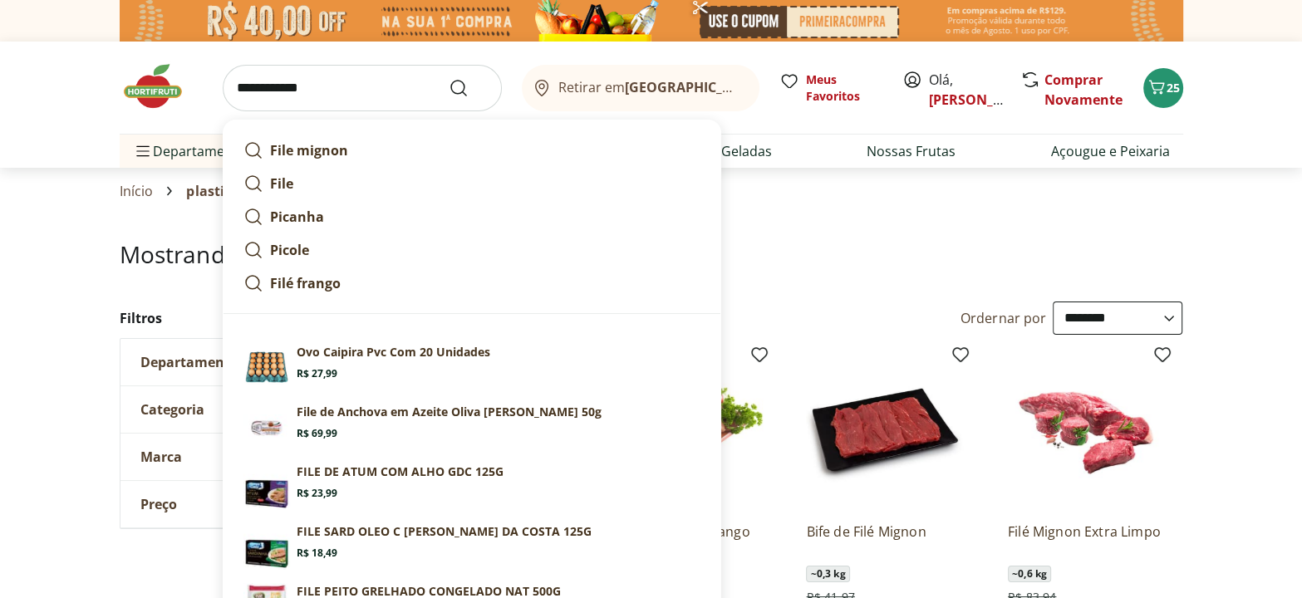
type input "**********"
click at [449, 78] on button "Submit Search" at bounding box center [469, 88] width 40 height 20
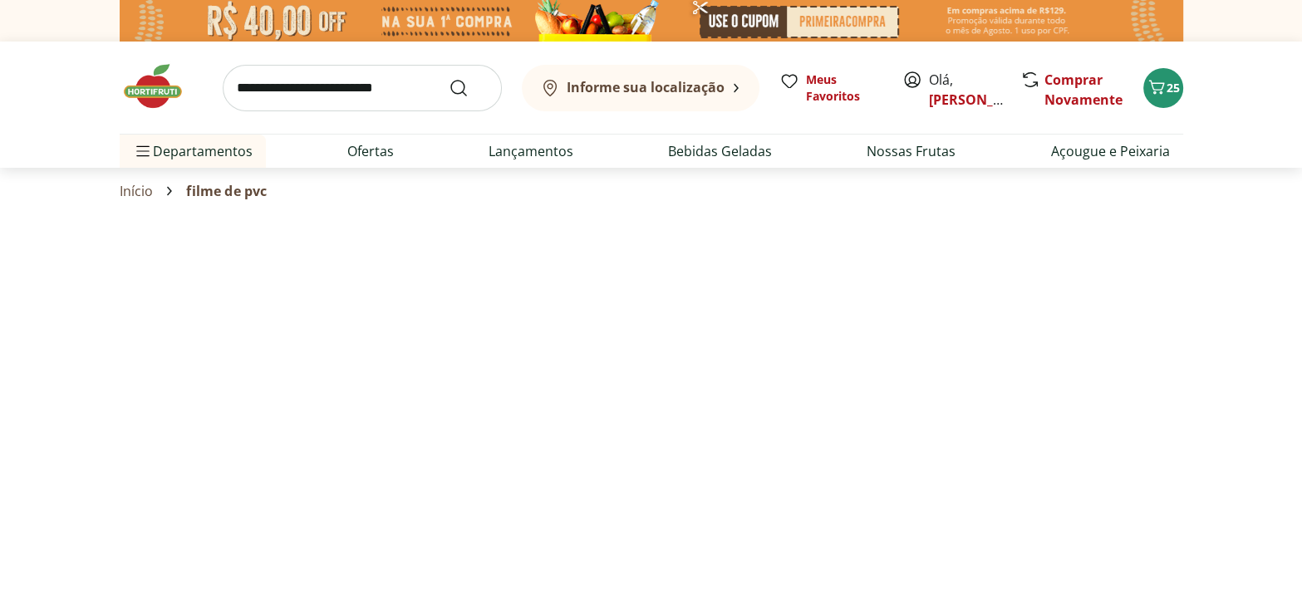
select select "**********"
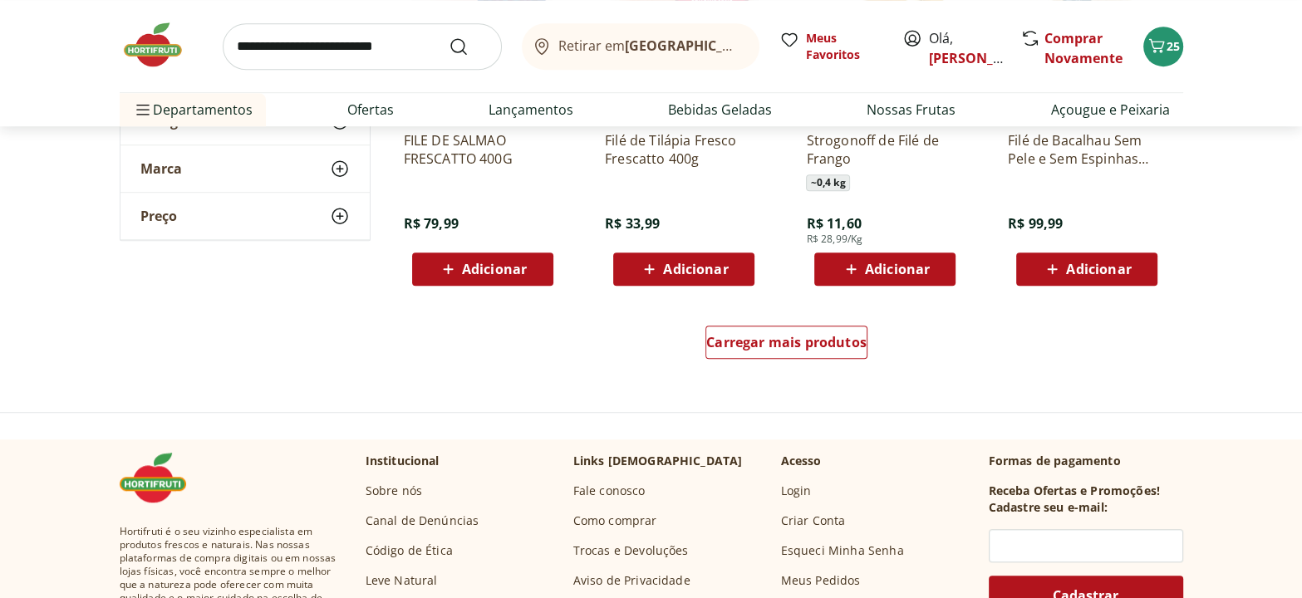
scroll to position [1132, 0]
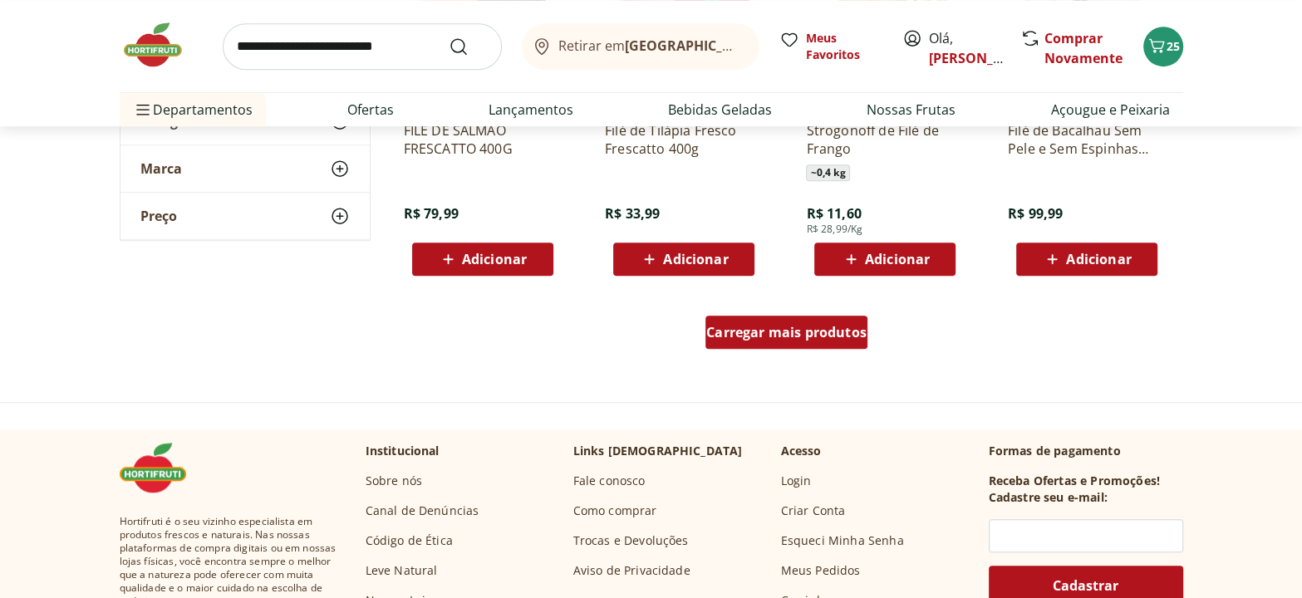
click at [817, 340] on div "Carregar mais produtos" at bounding box center [786, 332] width 162 height 33
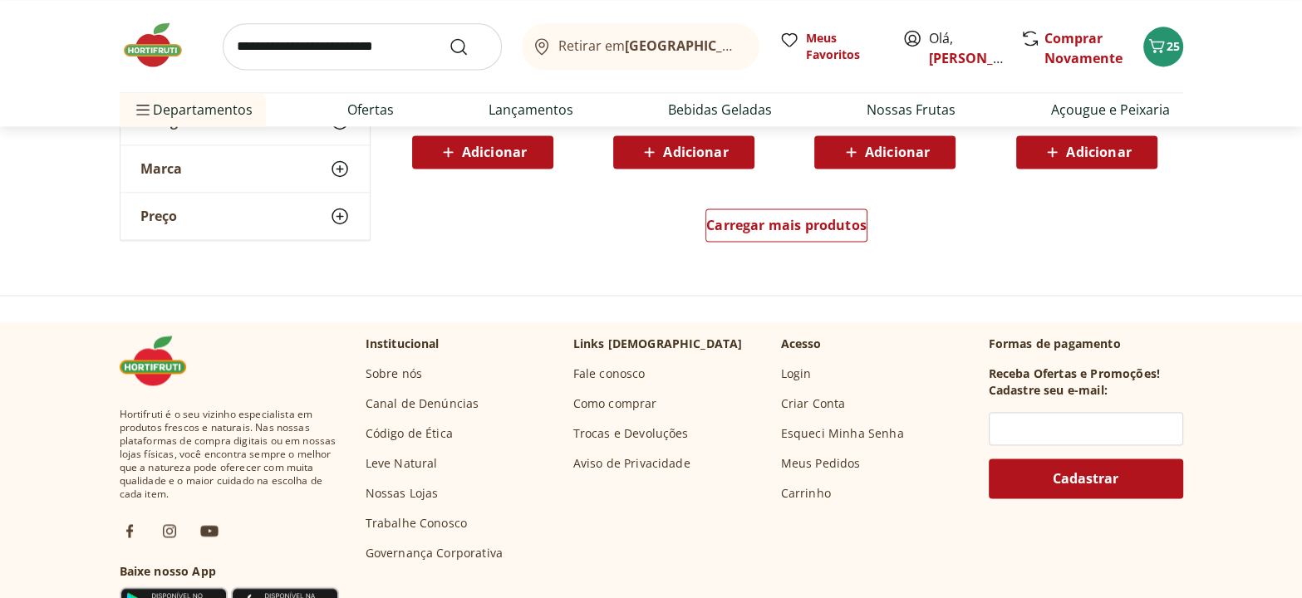
scroll to position [2341, 0]
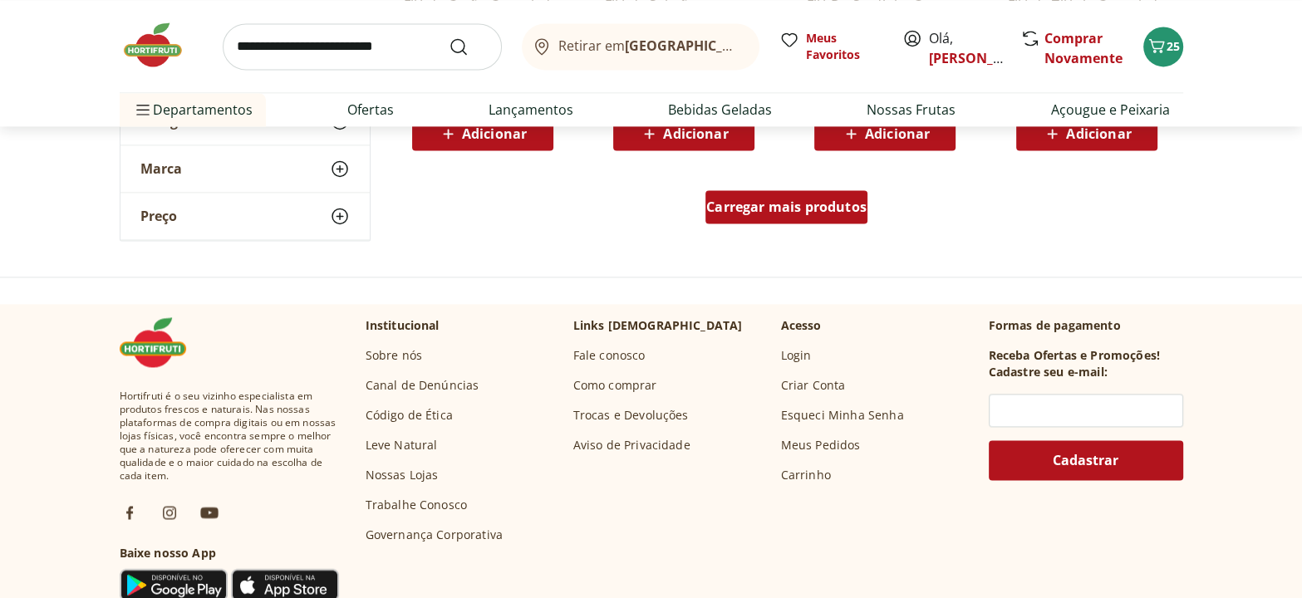
click at [740, 190] on div "Carregar mais produtos" at bounding box center [786, 206] width 162 height 33
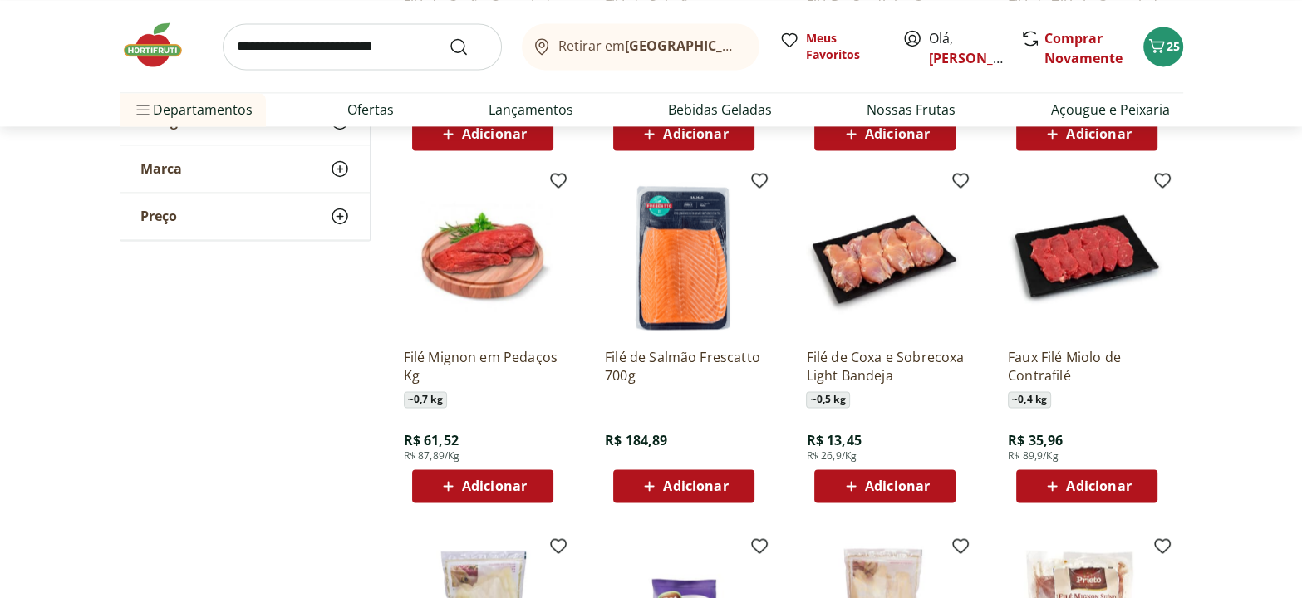
click at [759, 204] on img at bounding box center [684, 256] width 158 height 158
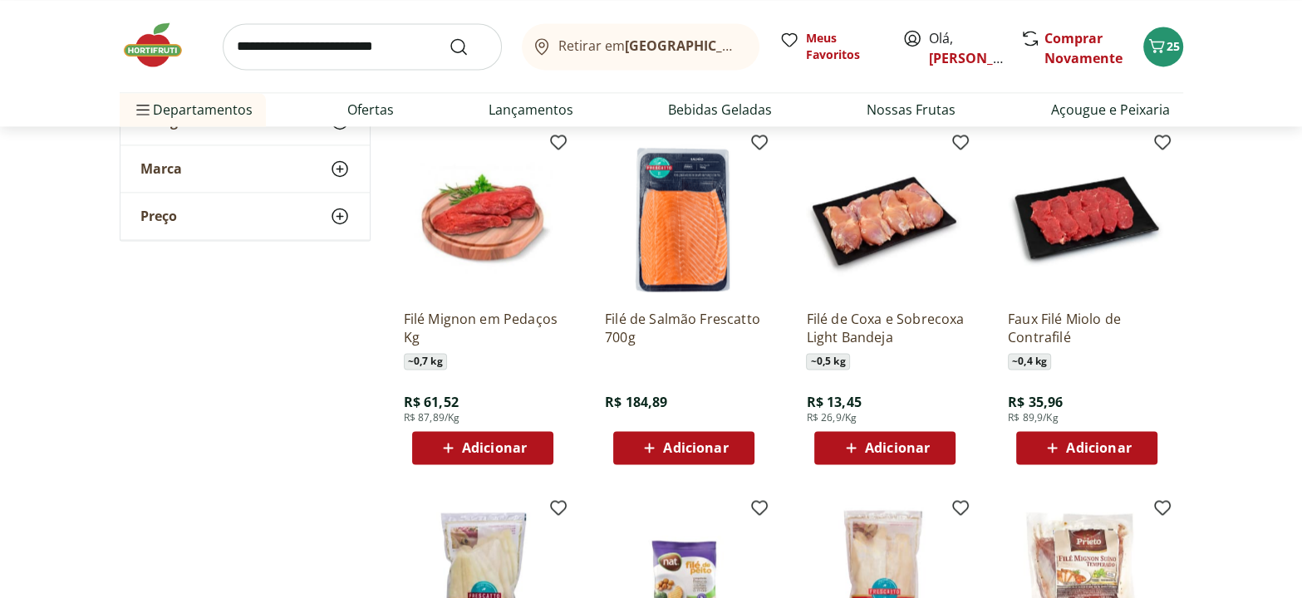
scroll to position [2416, 0]
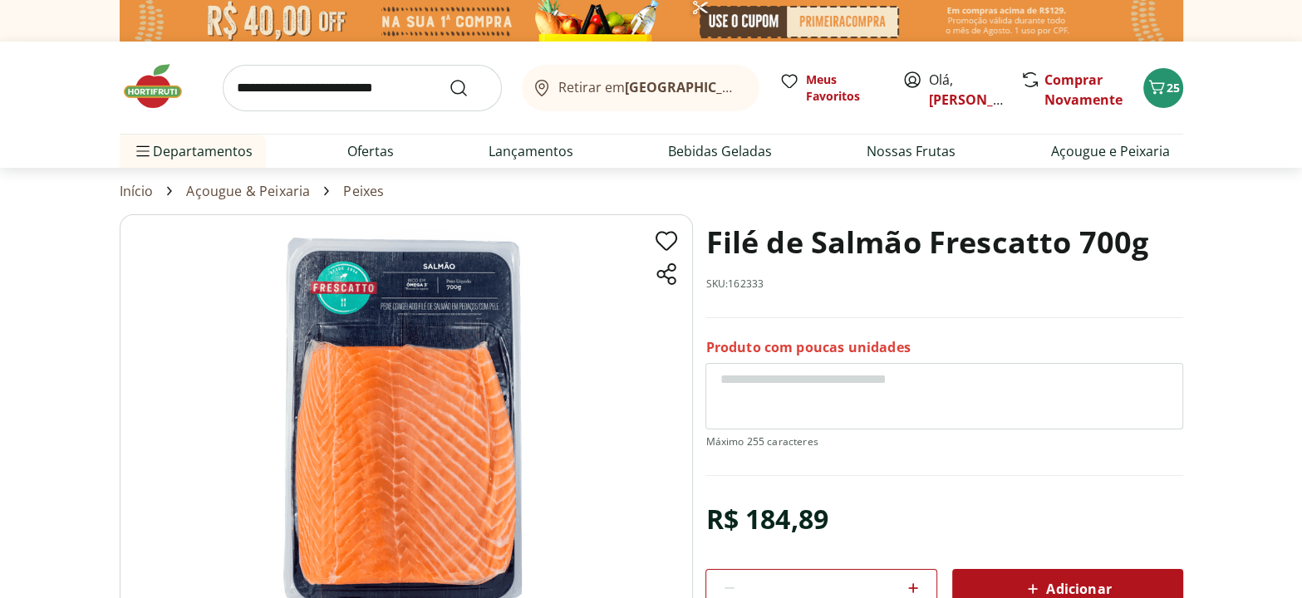
select select "**********"
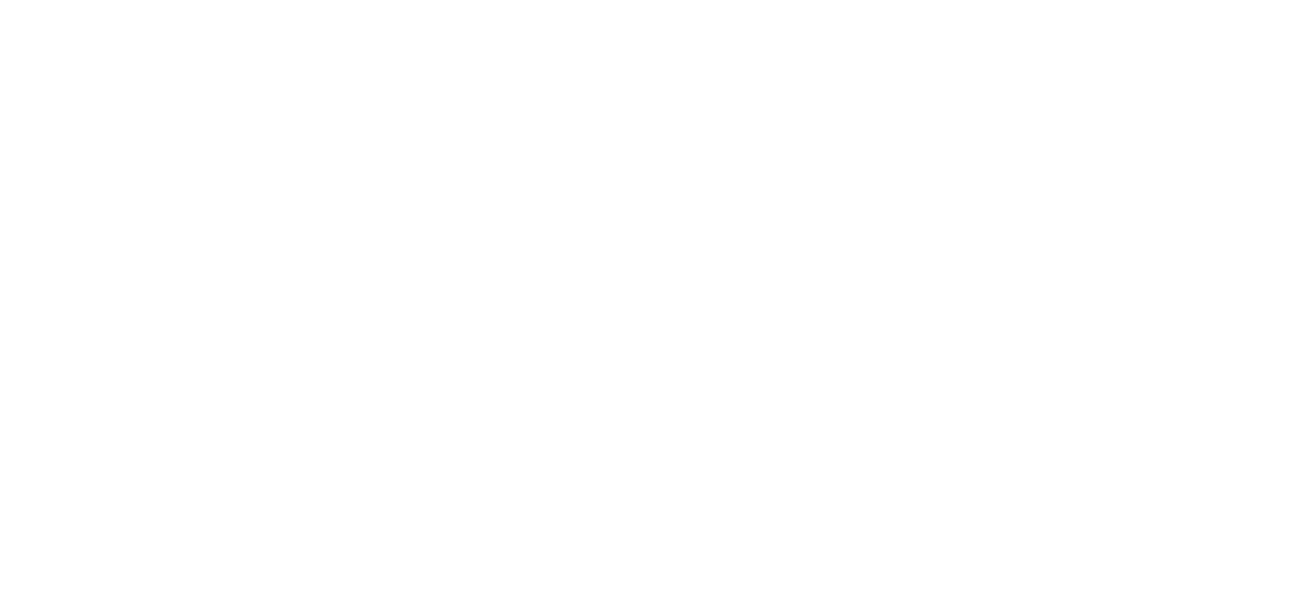
type input "*"
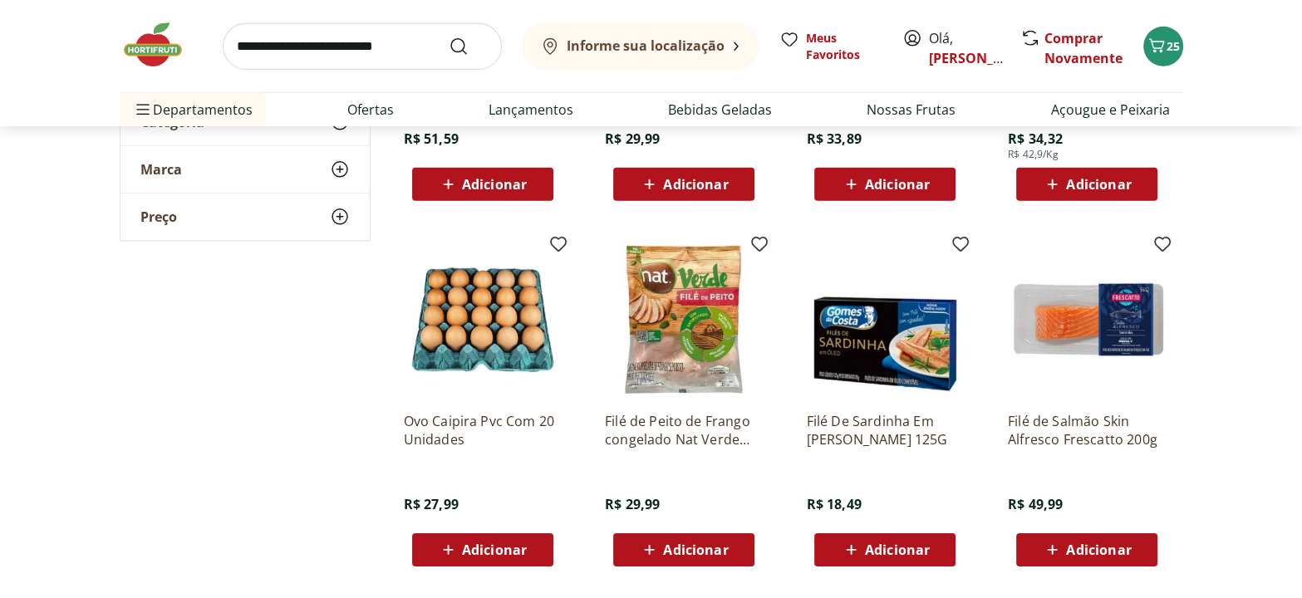
scroll to position [5227, 0]
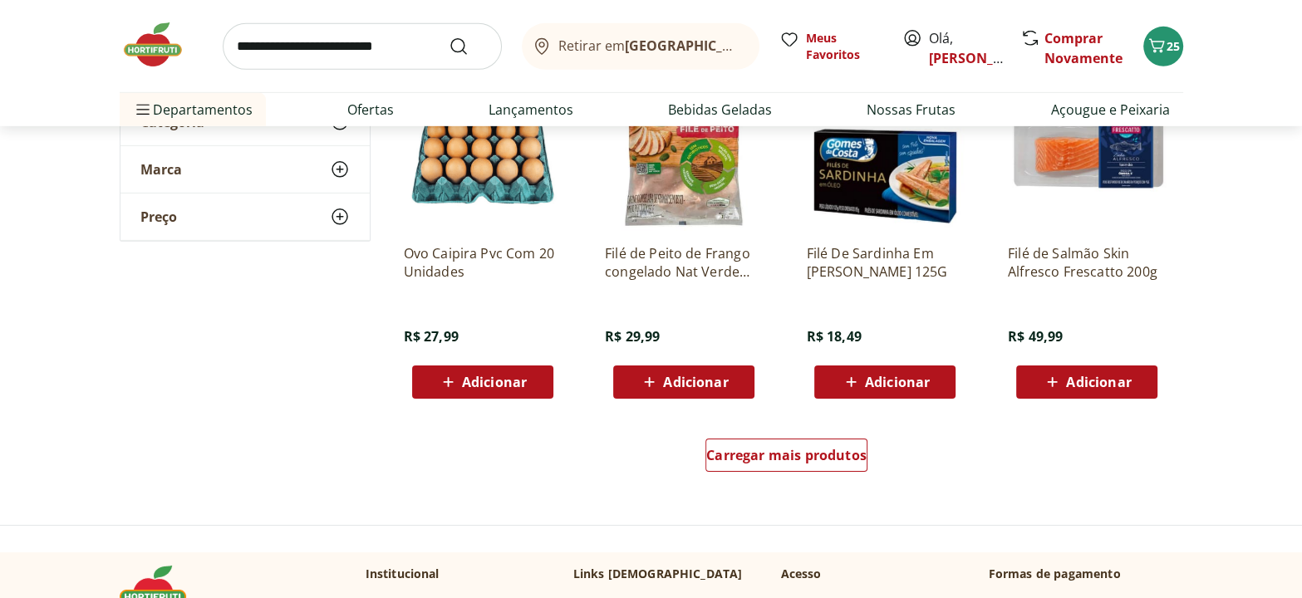
click at [316, 49] on input "search" at bounding box center [362, 46] width 279 height 47
type input "***"
click at [449, 37] on button "Submit Search" at bounding box center [469, 47] width 40 height 20
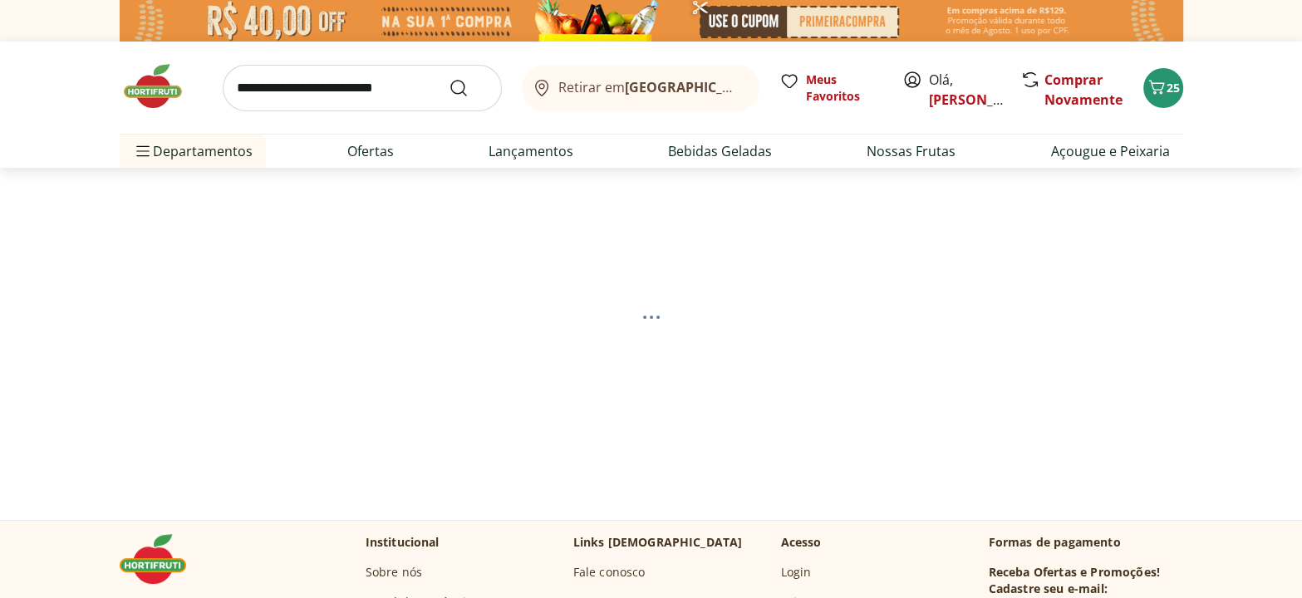
select select "**********"
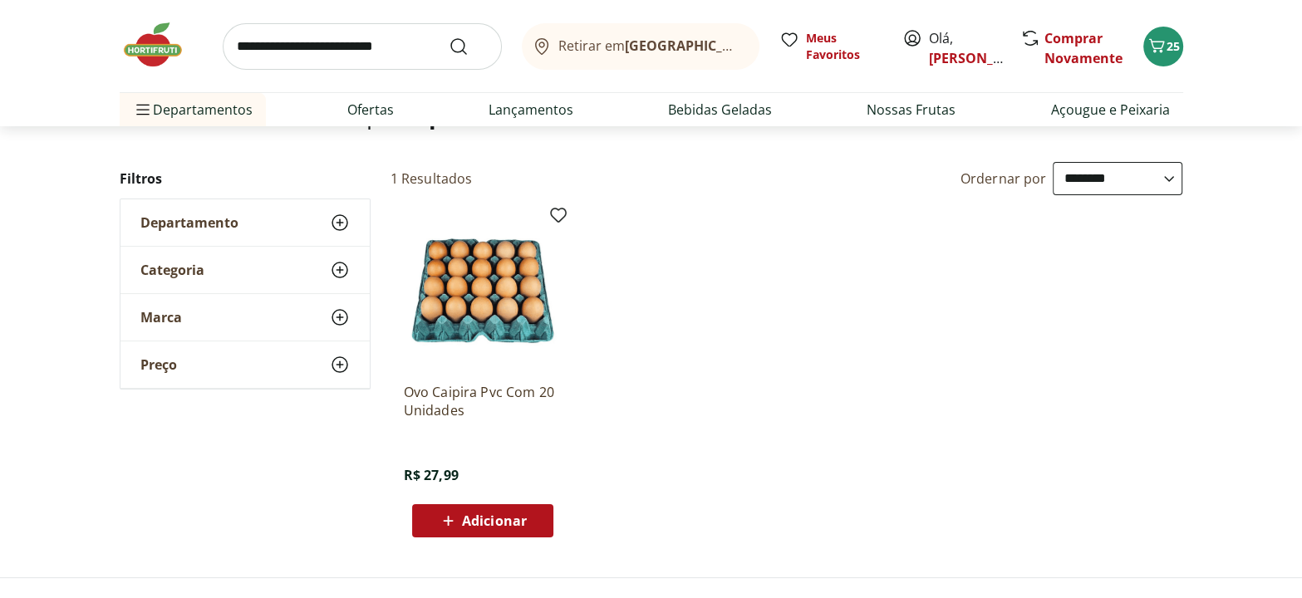
scroll to position [150, 0]
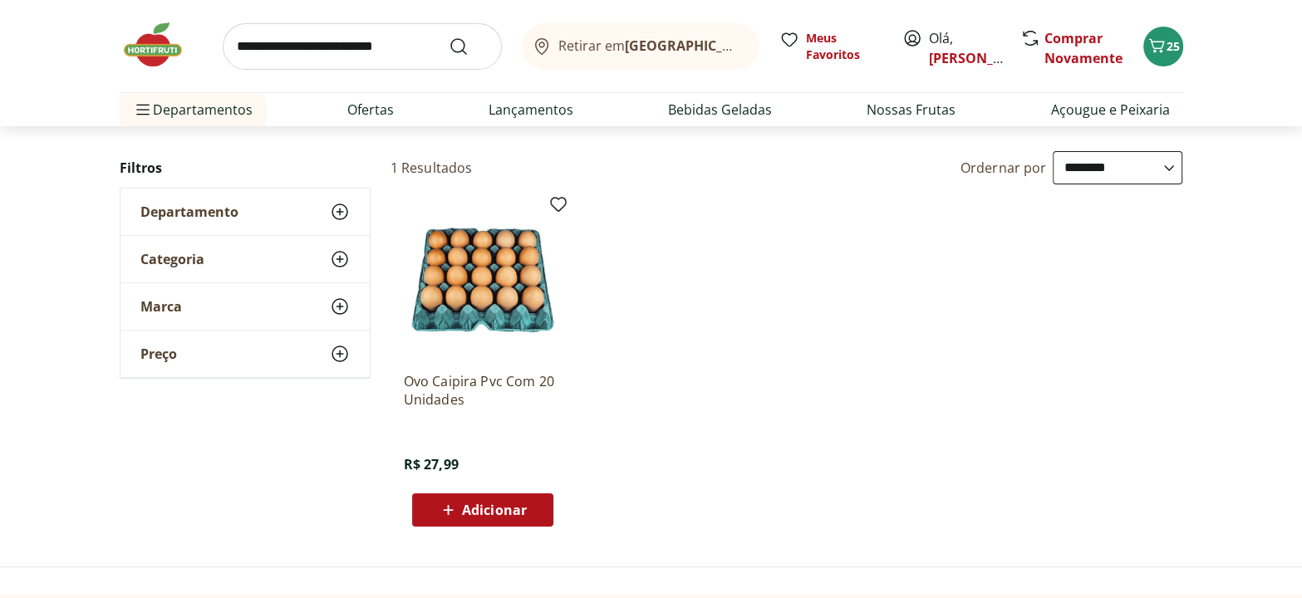
click at [255, 49] on input "search" at bounding box center [362, 46] width 279 height 47
type input "**********"
click at [449, 37] on button "Submit Search" at bounding box center [469, 47] width 40 height 20
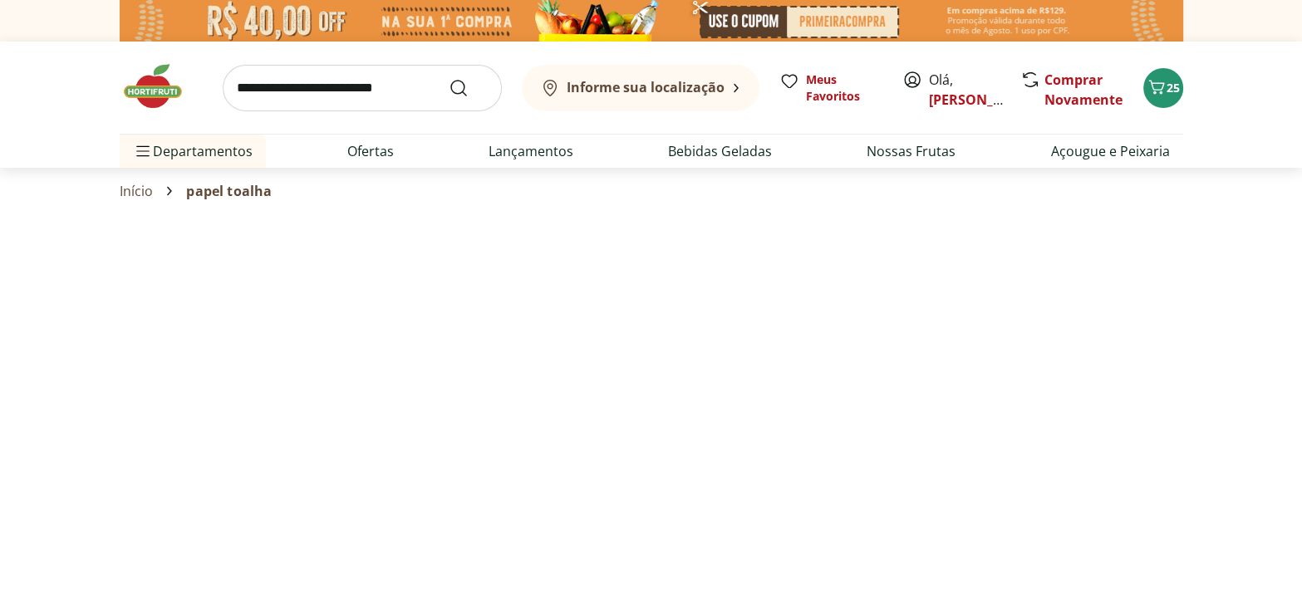
select select "**********"
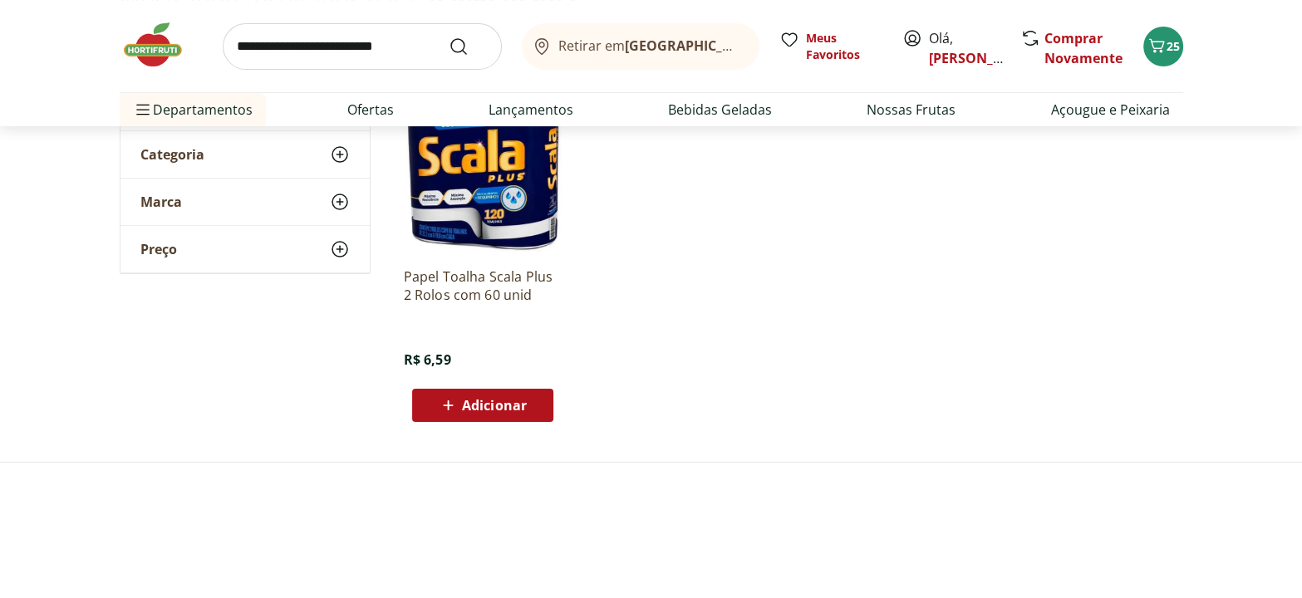
scroll to position [302, 0]
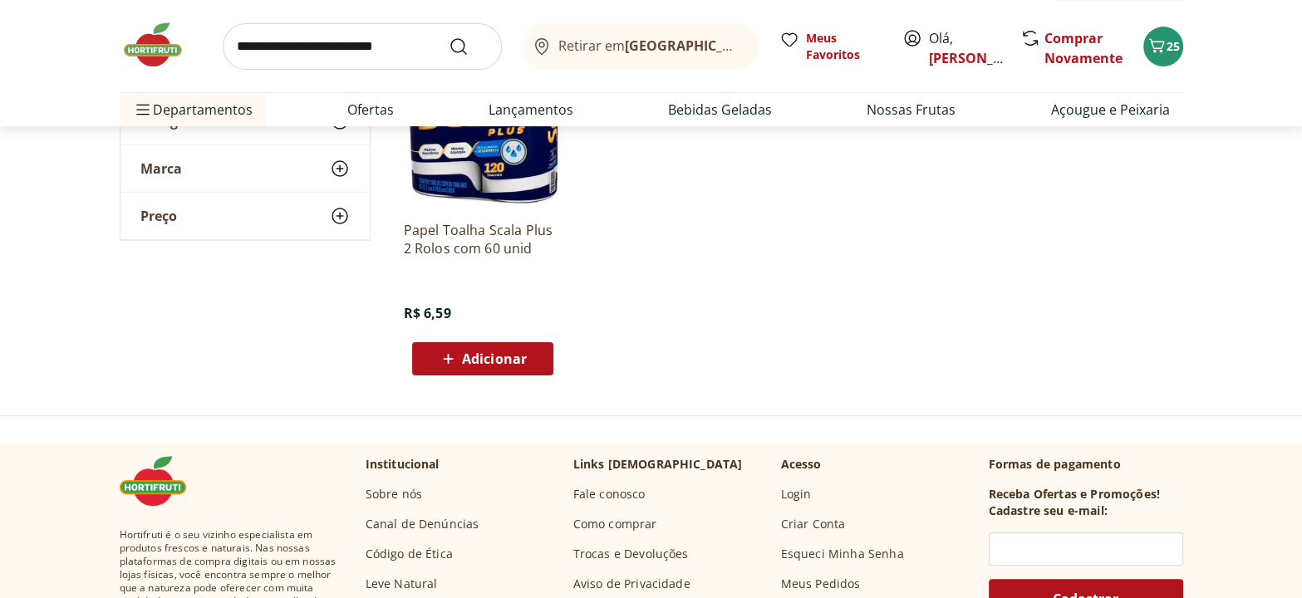
click at [522, 365] on span "Adicionar" at bounding box center [494, 358] width 65 height 13
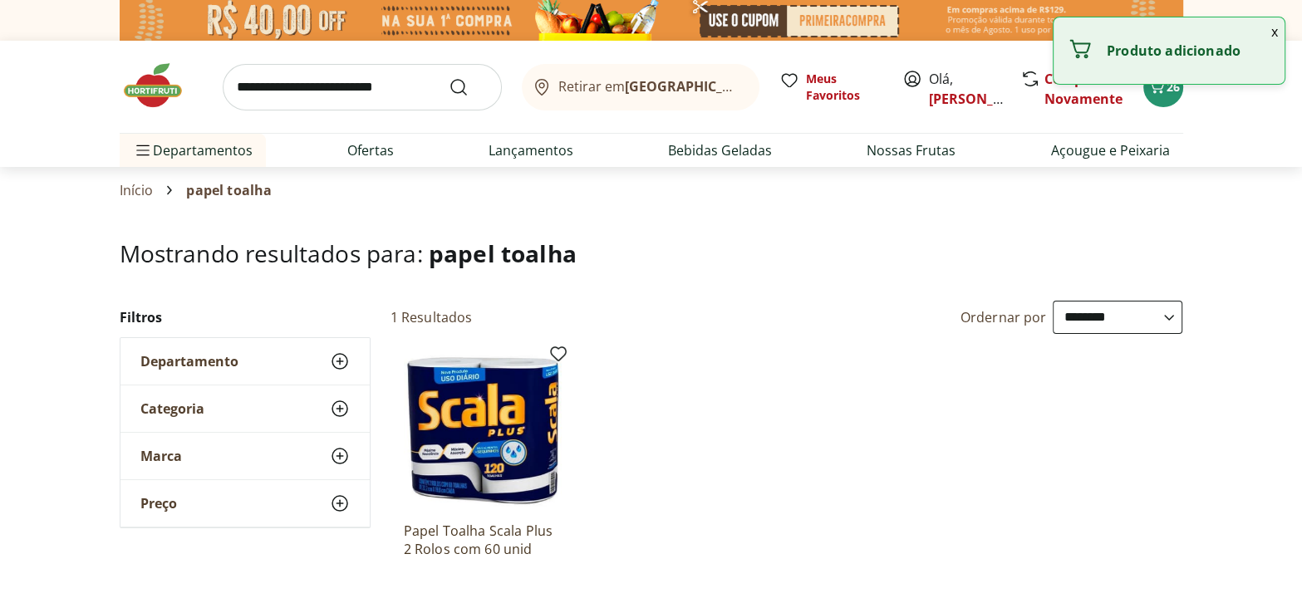
scroll to position [0, 0]
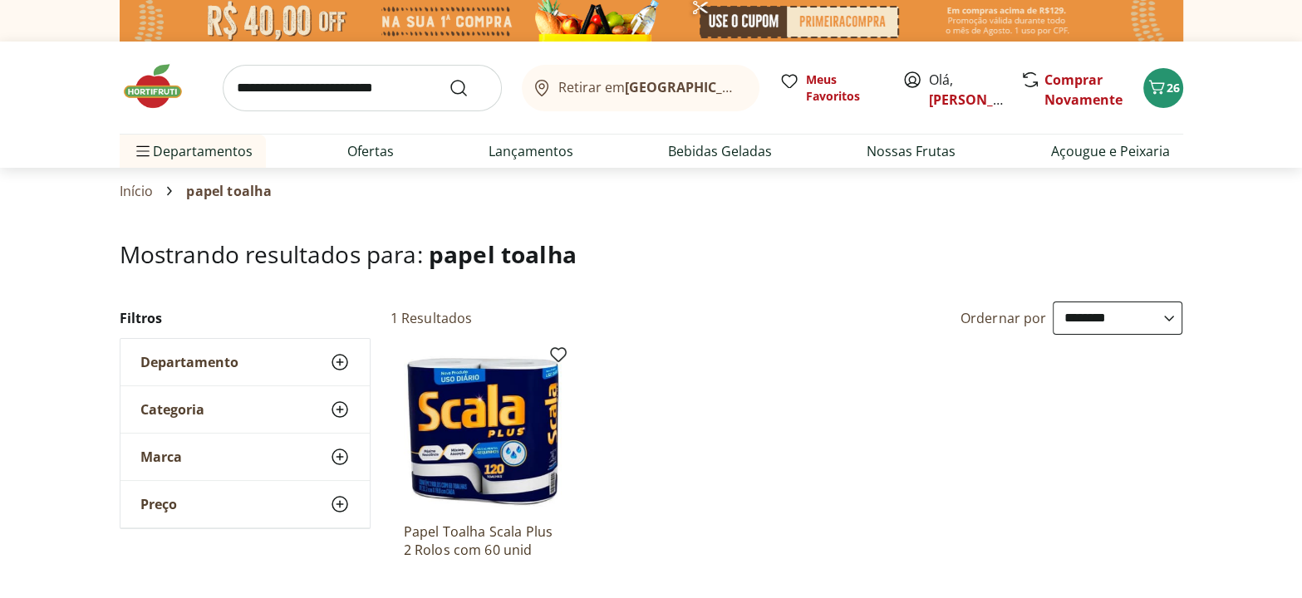
click at [209, 357] on span "Departamento" at bounding box center [189, 362] width 98 height 17
click at [213, 457] on div "Categoria" at bounding box center [244, 459] width 249 height 47
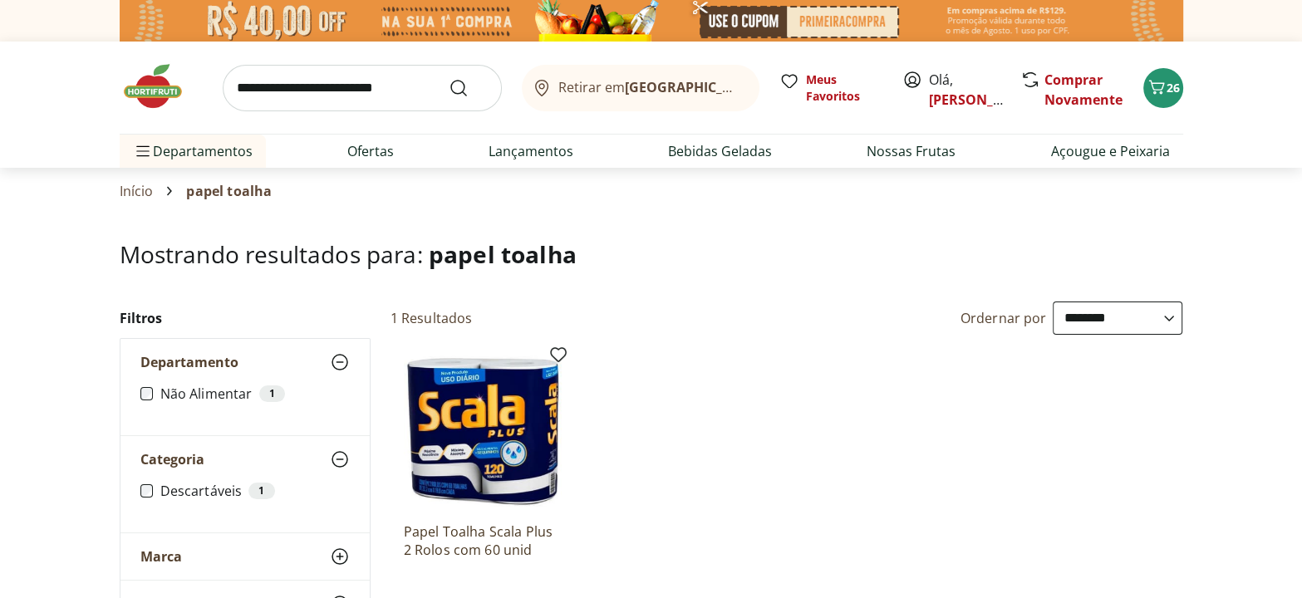
click at [152, 193] on div "Início papel toalha" at bounding box center [651, 191] width 1063 height 20
click at [134, 189] on link "Início" at bounding box center [137, 191] width 34 height 15
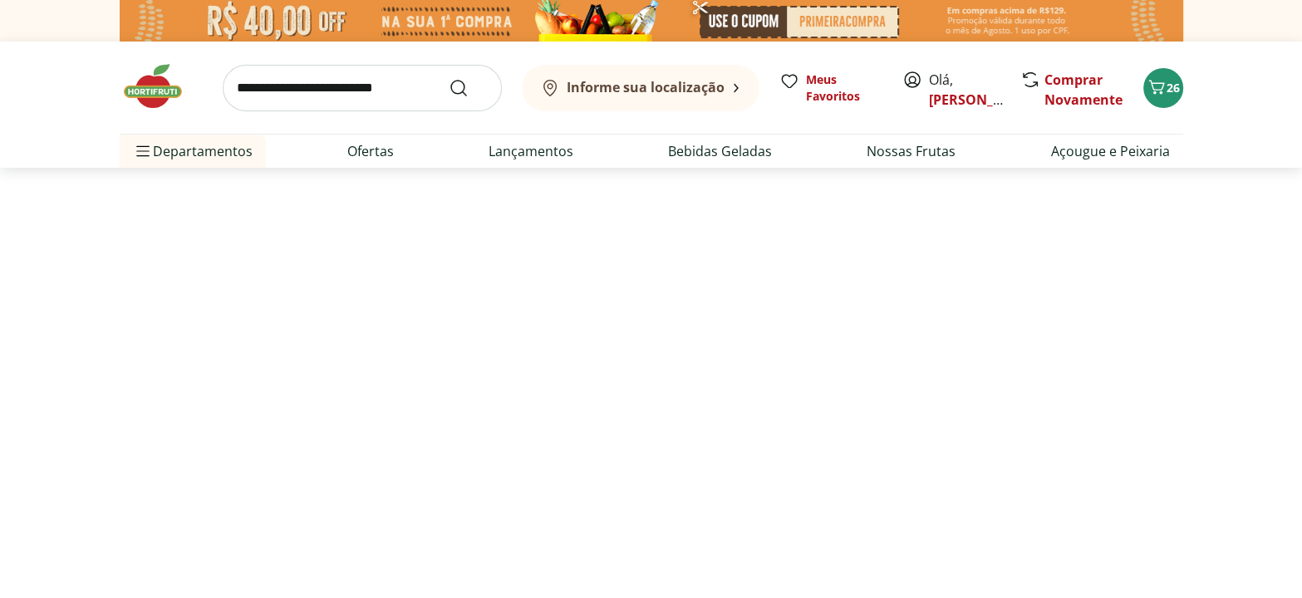
type input "*"
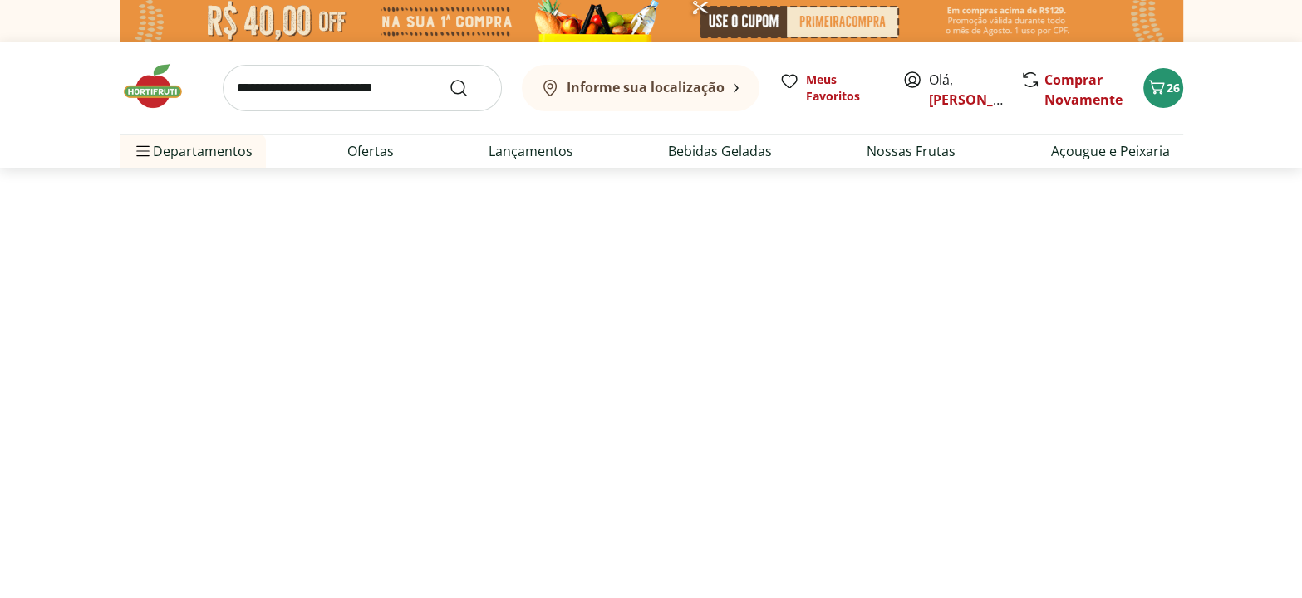
type input "*"
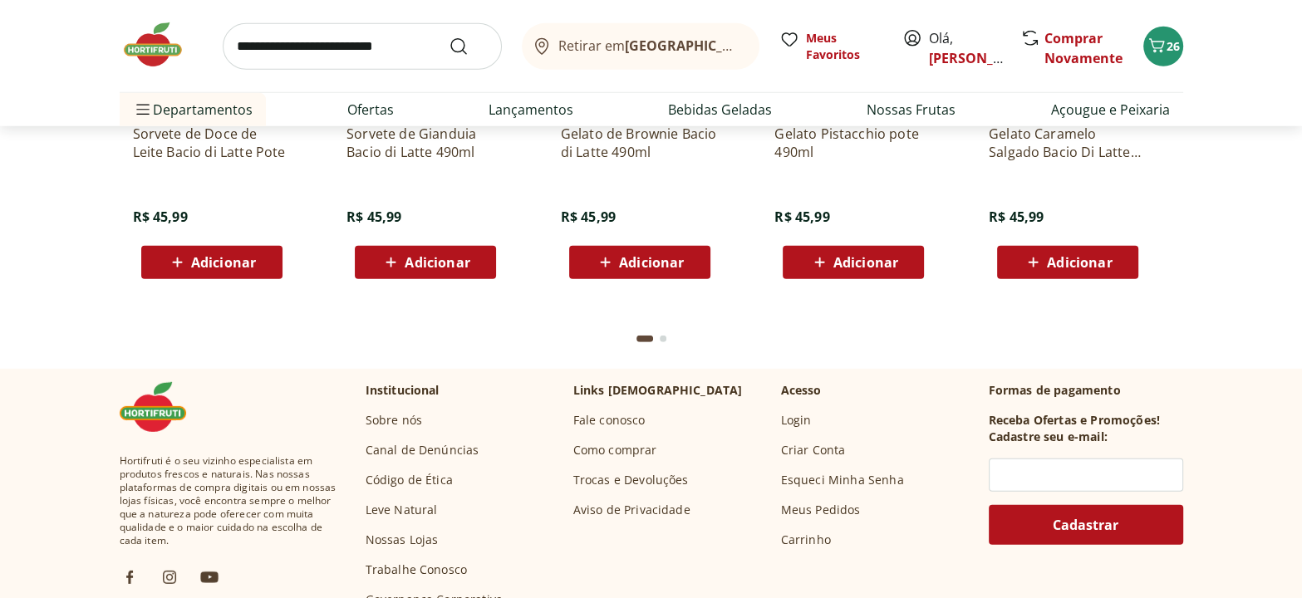
scroll to position [4833, 0]
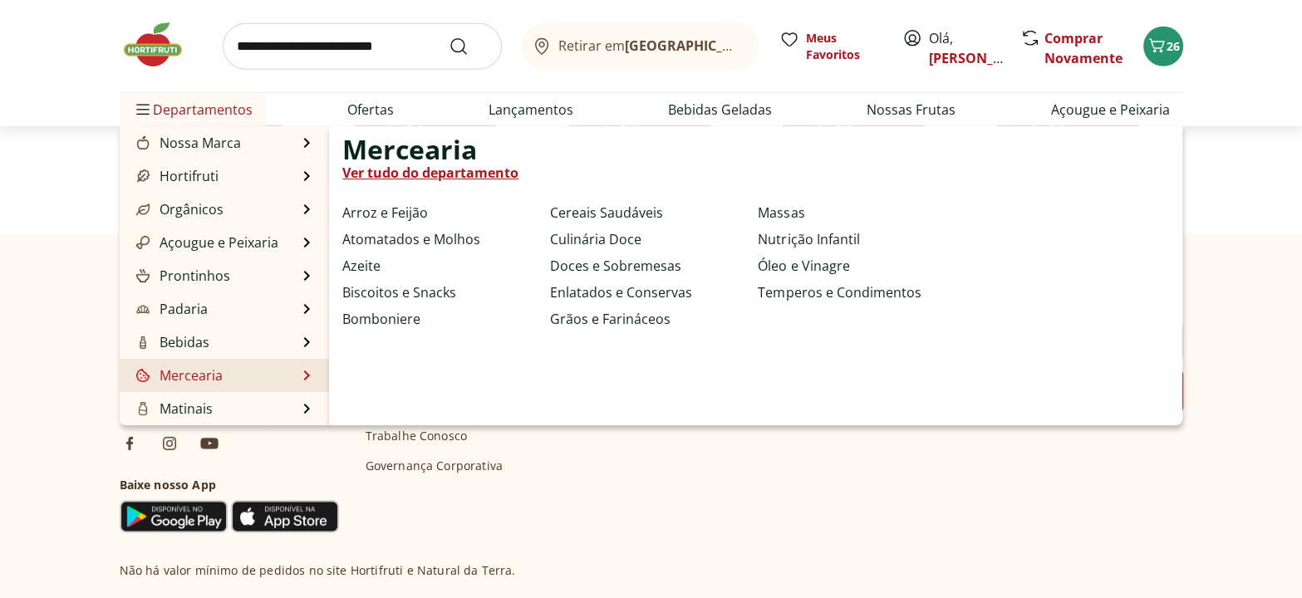
click at [409, 174] on link "Ver tudo do departamento" at bounding box center [430, 173] width 176 height 20
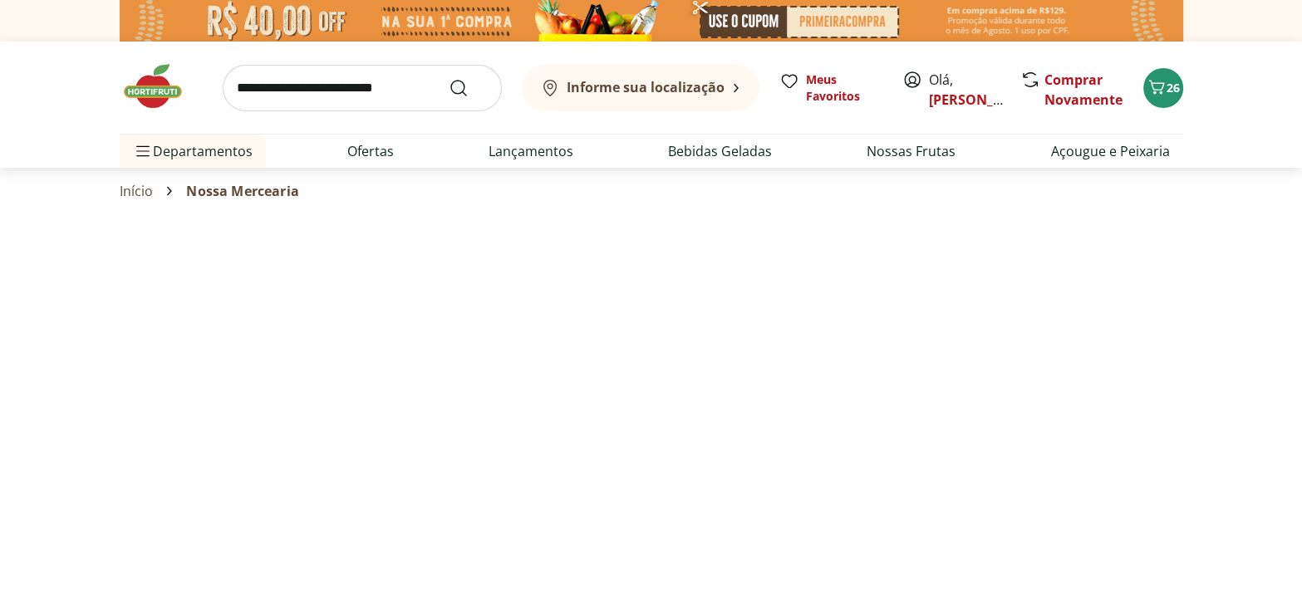
select select "**********"
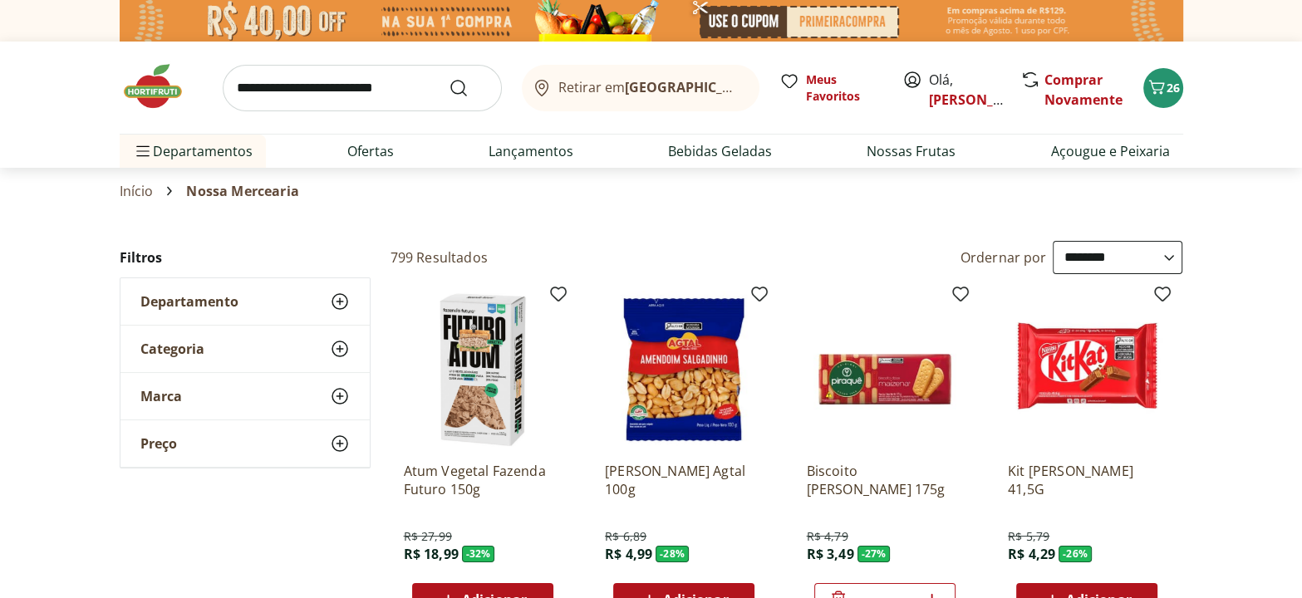
click at [1165, 261] on select "**********" at bounding box center [1118, 257] width 130 height 33
click at [1053, 241] on select "**********" at bounding box center [1118, 257] width 130 height 33
select select "*********"
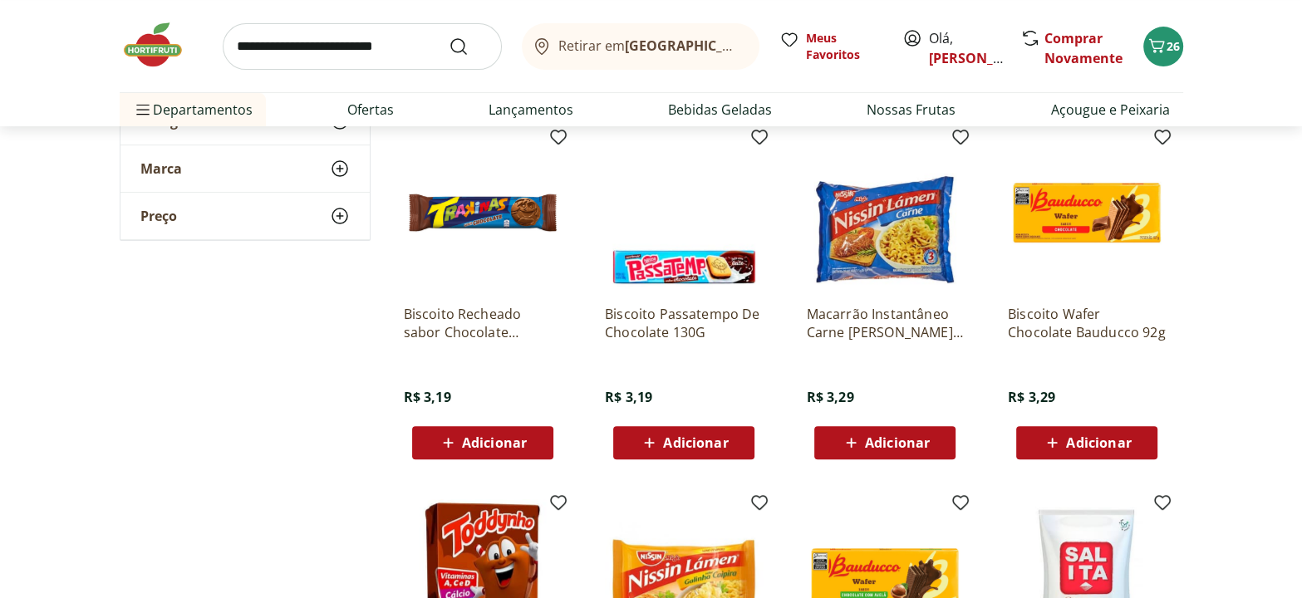
scroll to position [528, 0]
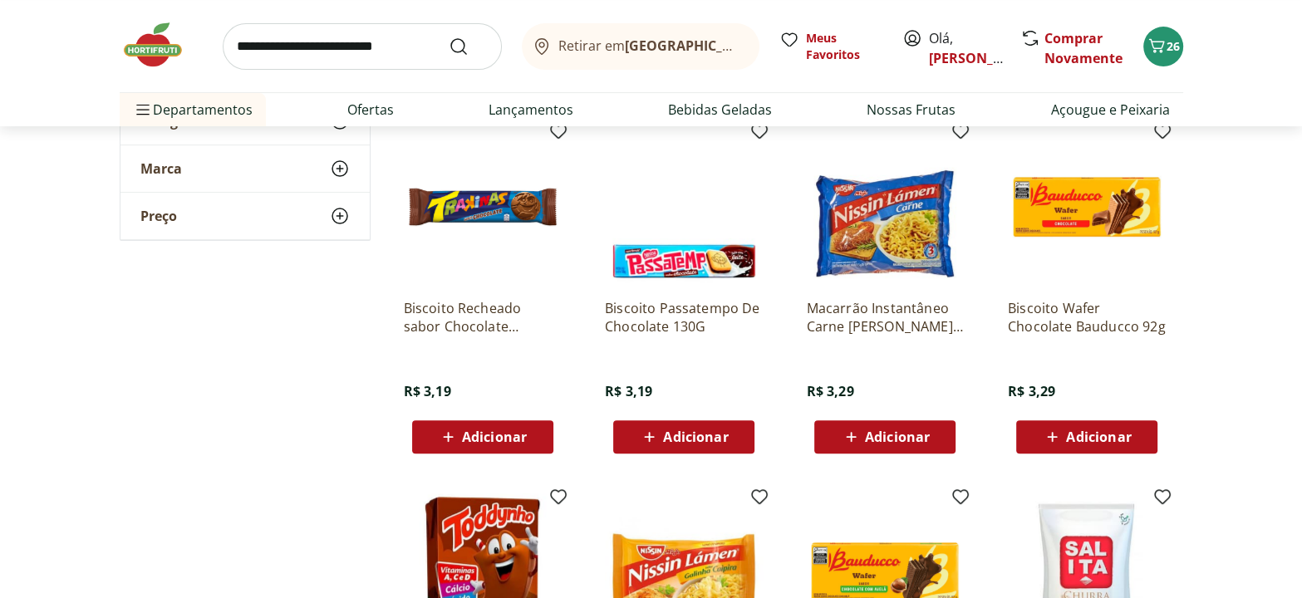
click at [894, 431] on span "Adicionar" at bounding box center [897, 436] width 65 height 13
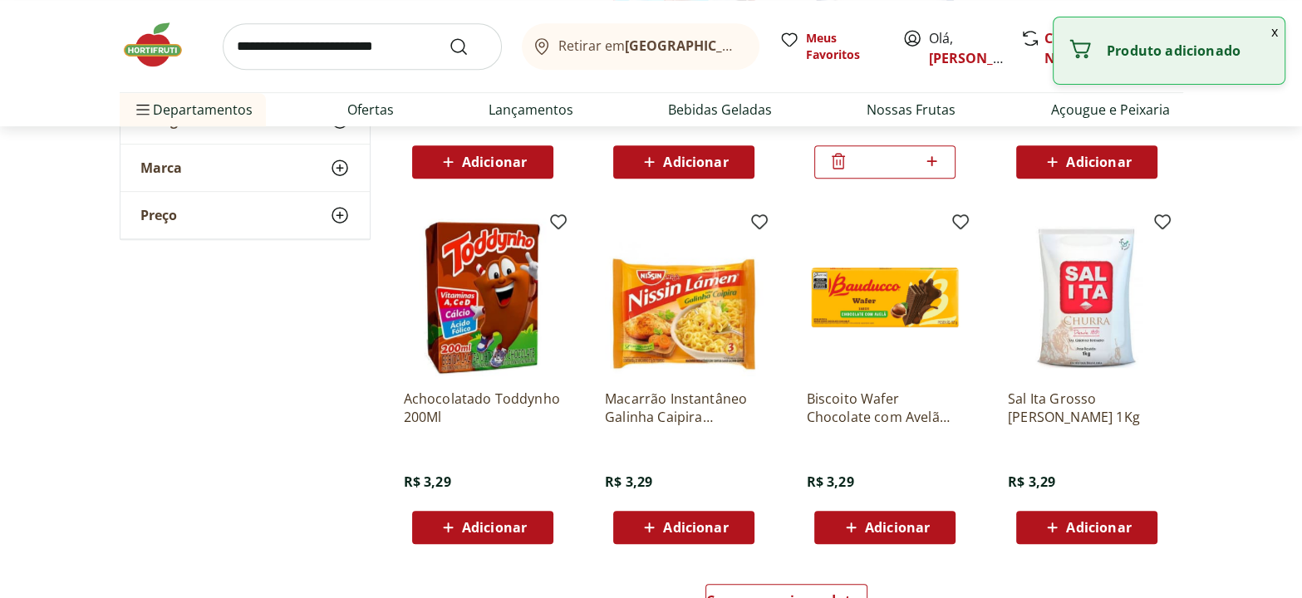
scroll to position [831, 0]
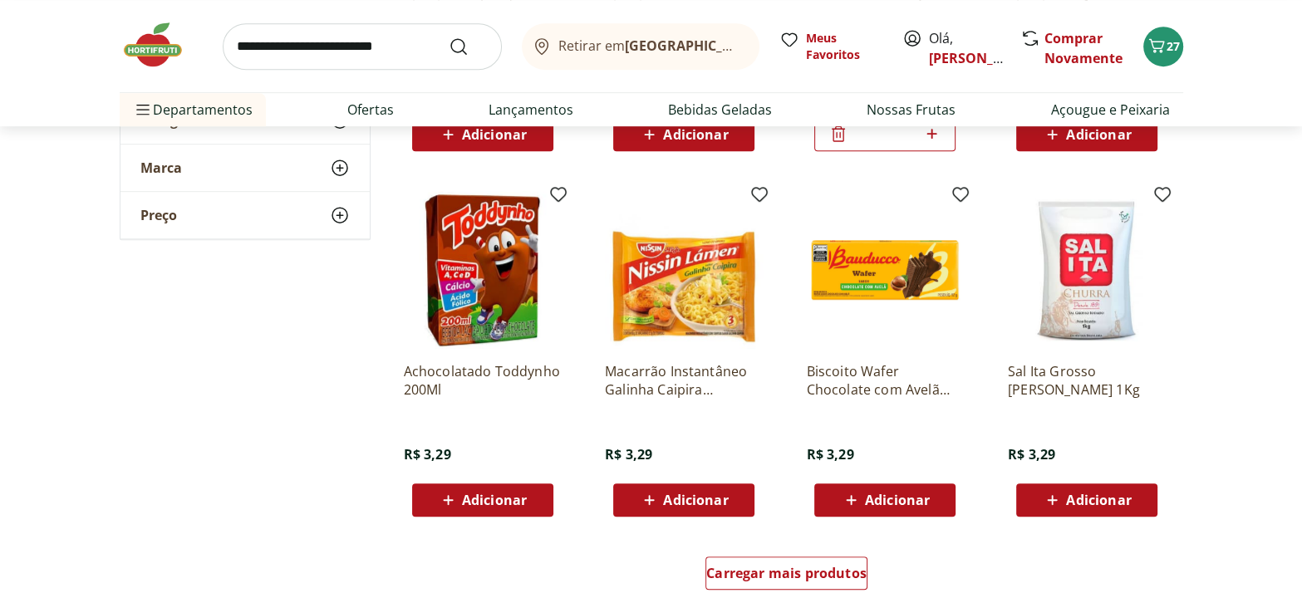
click at [706, 495] on span "Adicionar" at bounding box center [695, 499] width 65 height 13
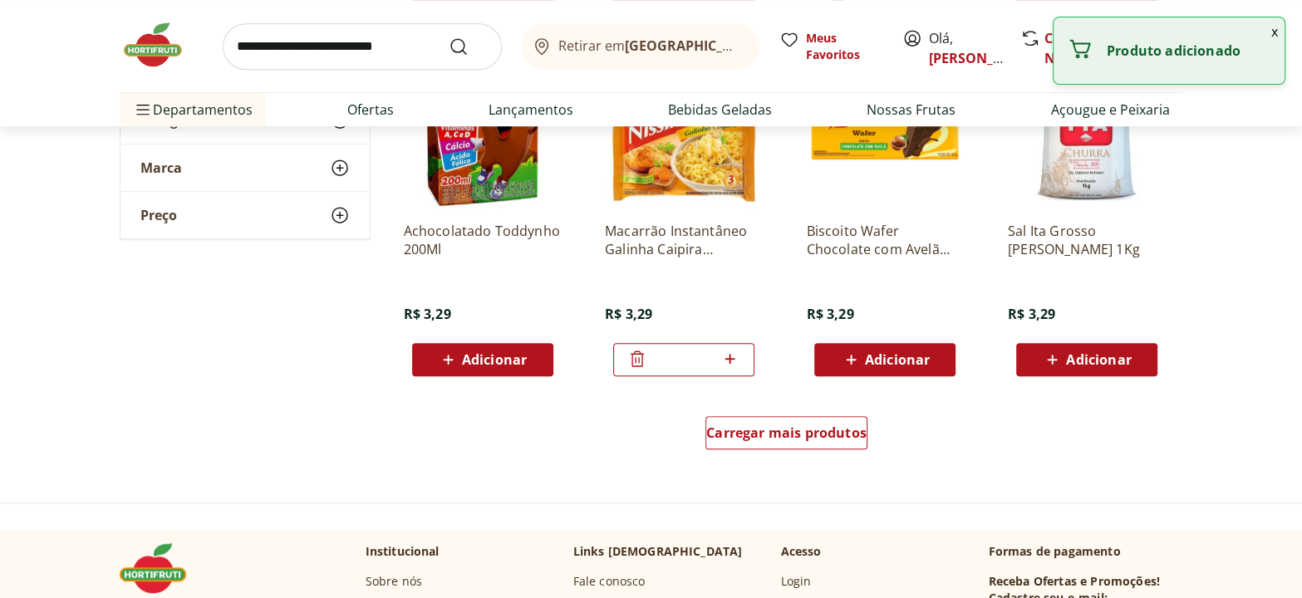
scroll to position [1132, 0]
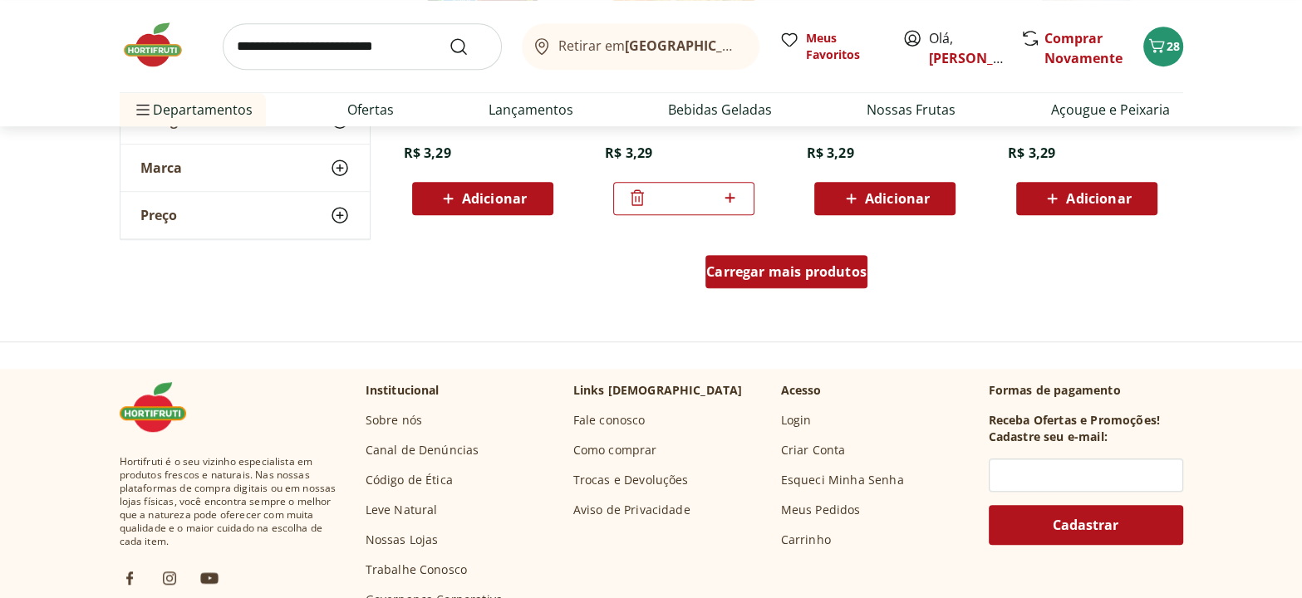
click at [805, 259] on div "Carregar mais produtos" at bounding box center [786, 271] width 162 height 33
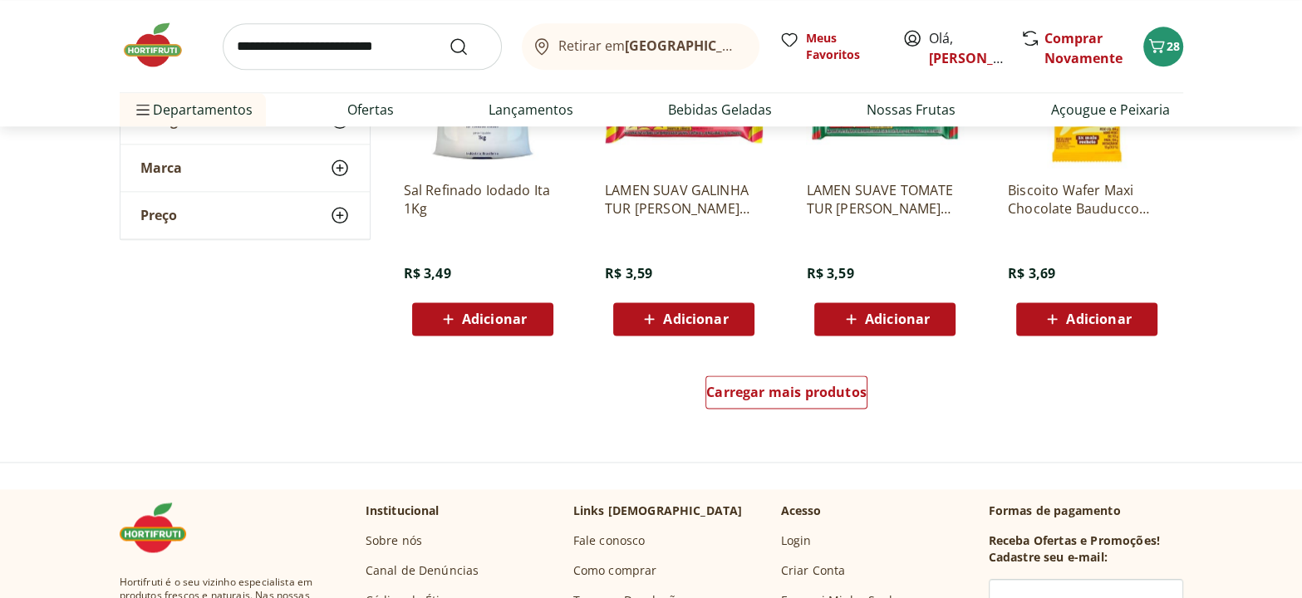
scroll to position [2114, 0]
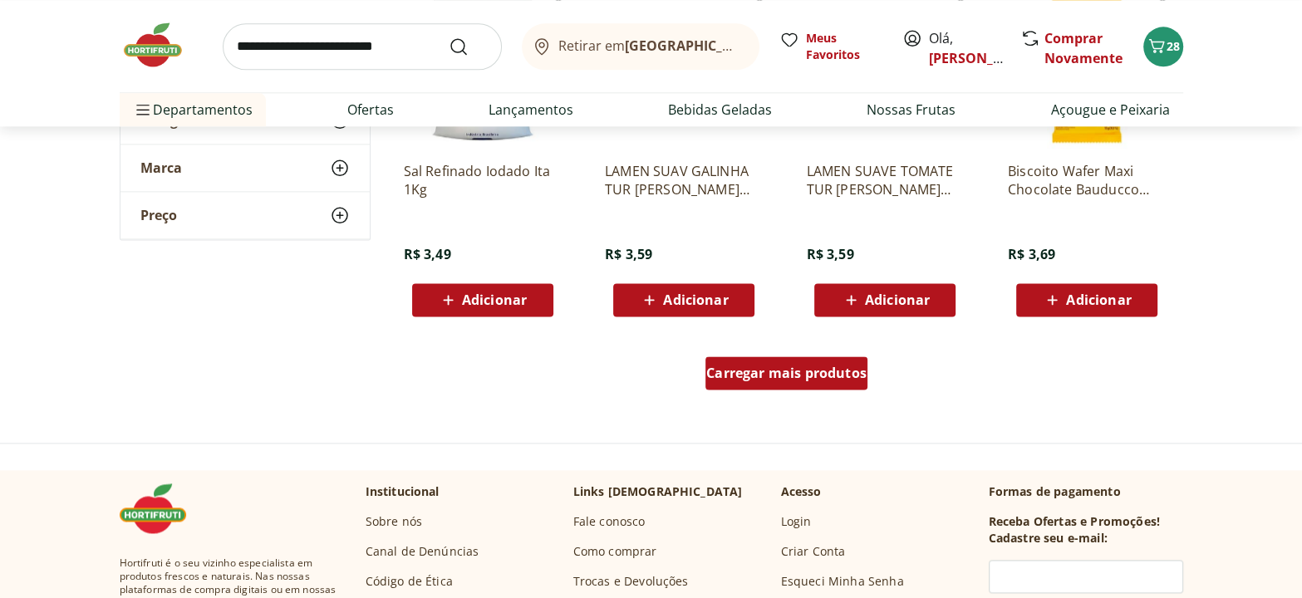
click at [842, 379] on span "Carregar mais produtos" at bounding box center [786, 372] width 160 height 13
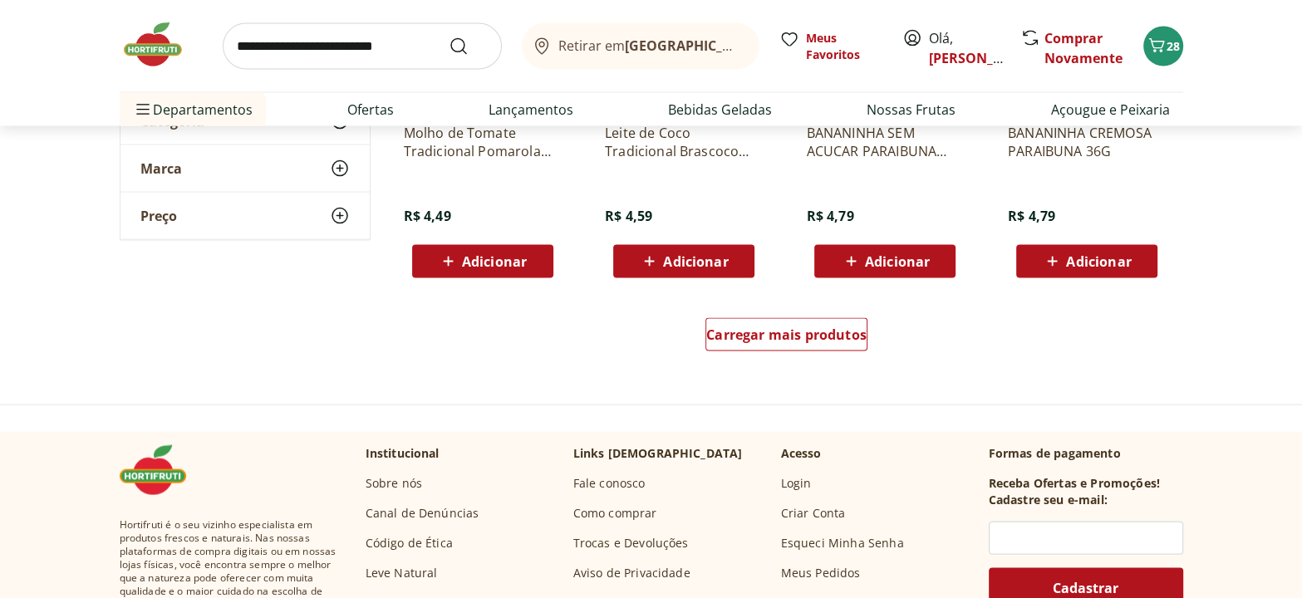
scroll to position [3248, 0]
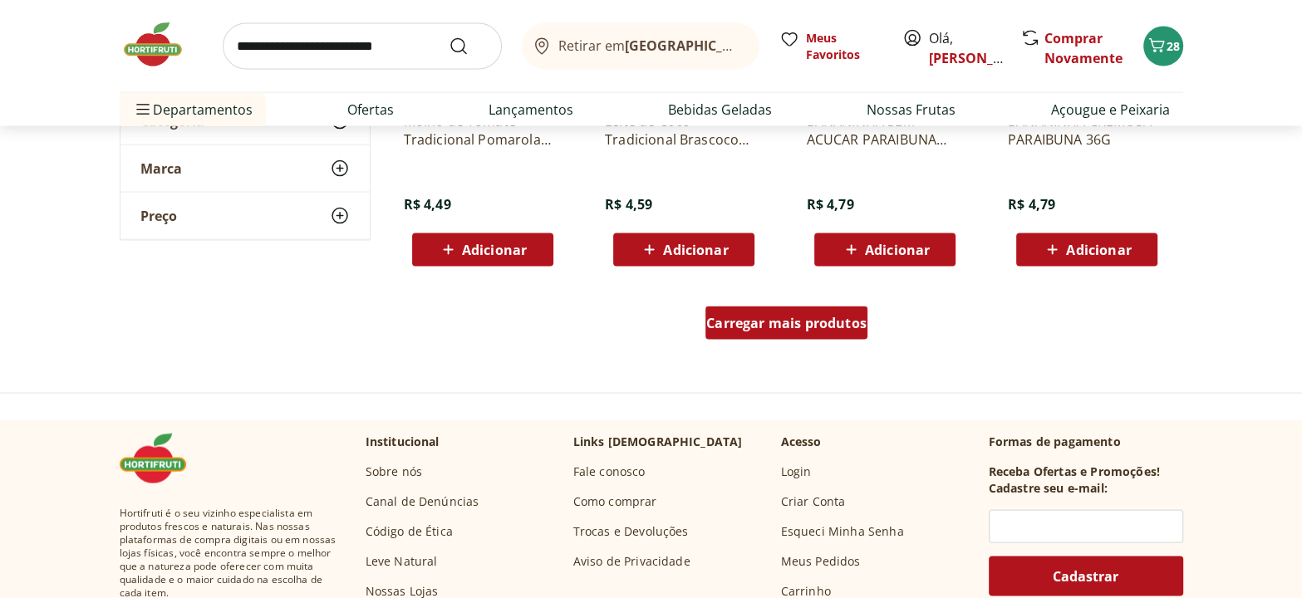
click at [821, 326] on span "Carregar mais produtos" at bounding box center [786, 323] width 160 height 13
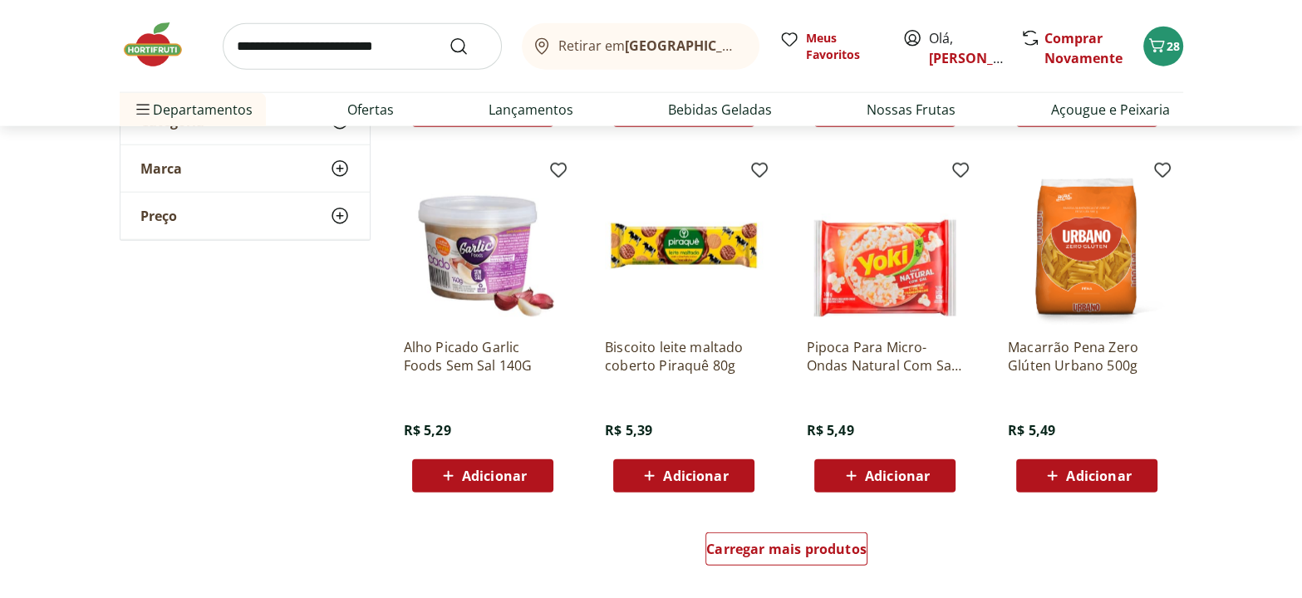
scroll to position [4154, 0]
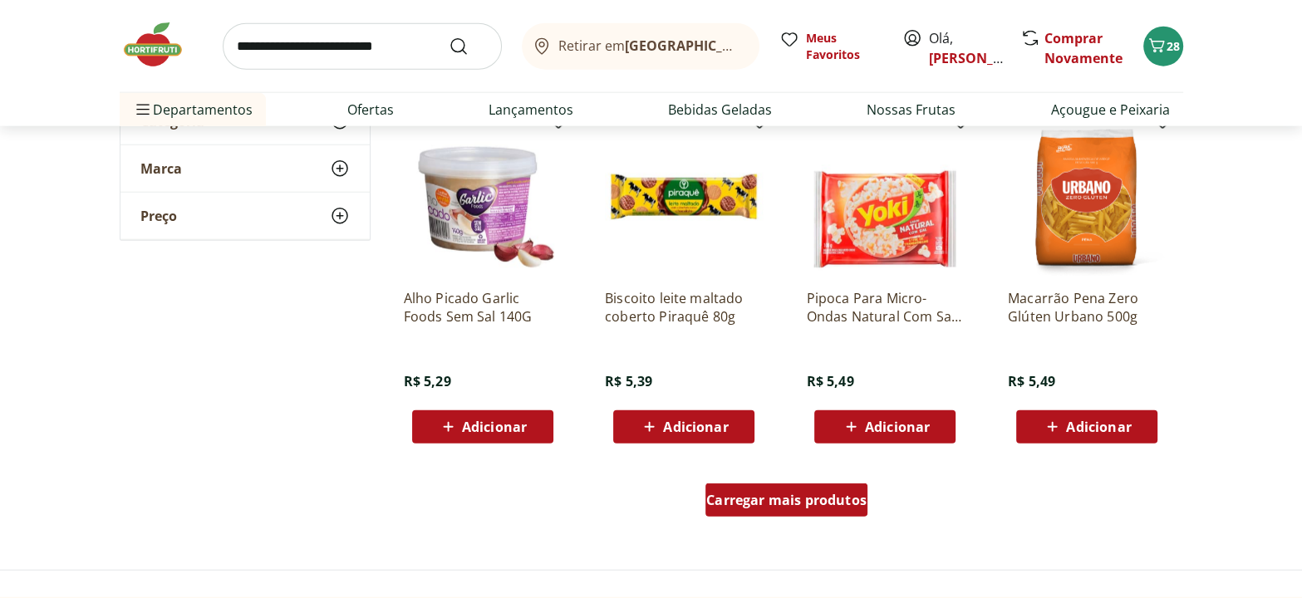
click at [808, 503] on span "Carregar mais produtos" at bounding box center [786, 499] width 160 height 13
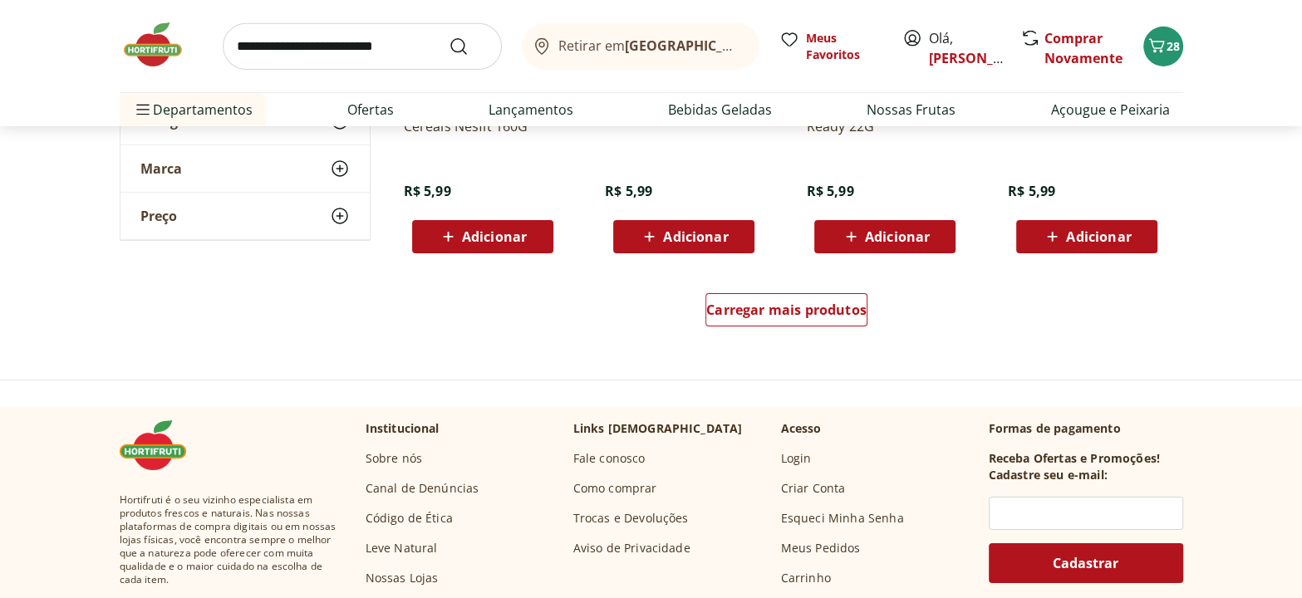
scroll to position [5437, 0]
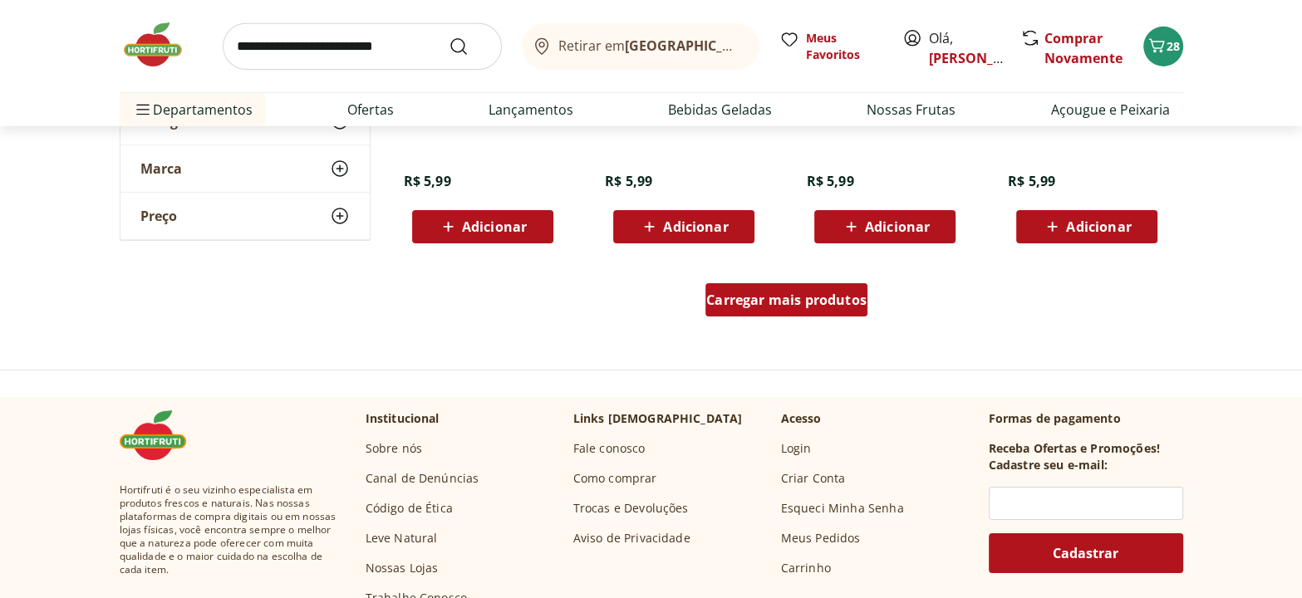
click at [840, 296] on span "Carregar mais produtos" at bounding box center [786, 299] width 160 height 13
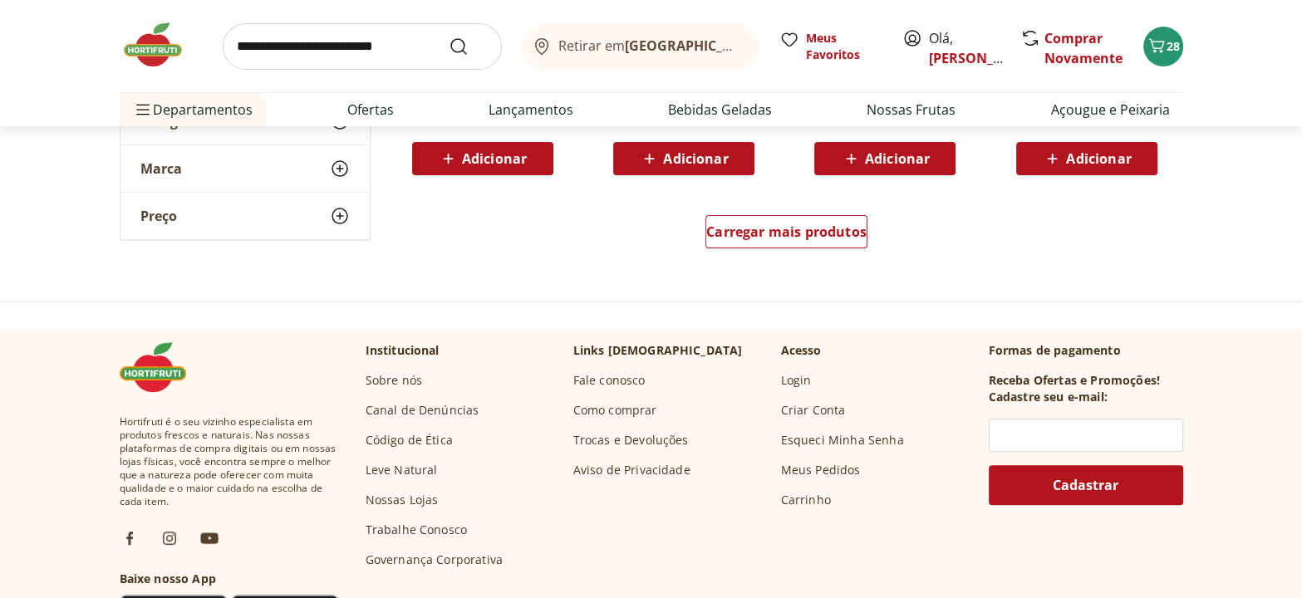
scroll to position [6646, 0]
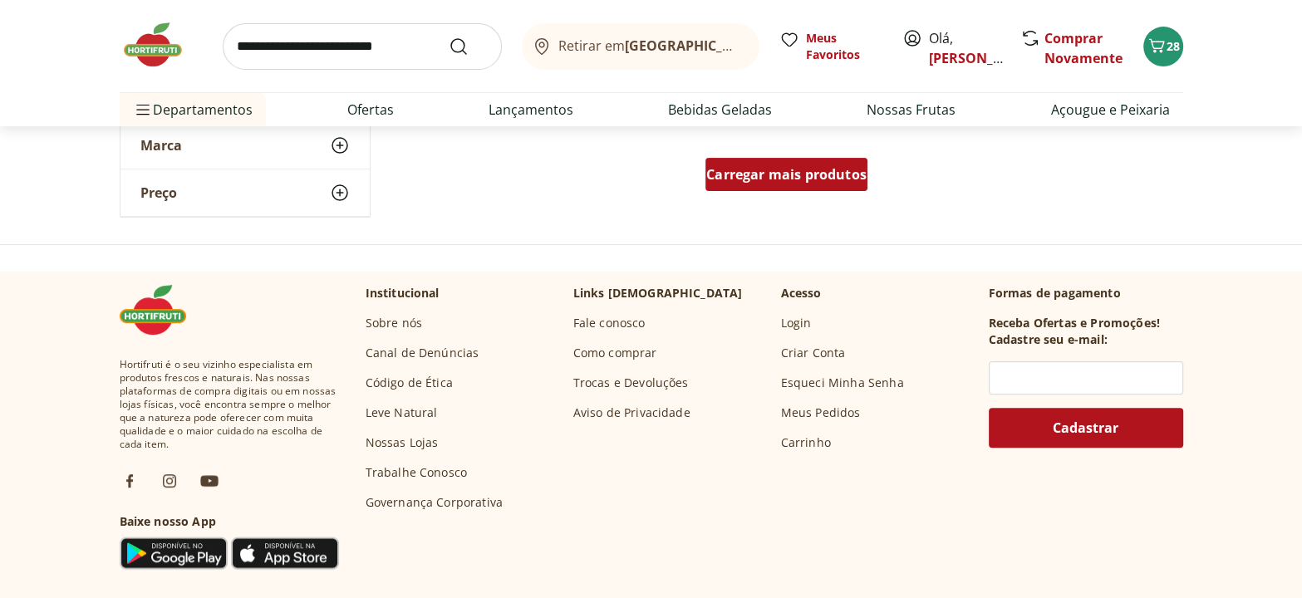
click at [811, 176] on span "Carregar mais produtos" at bounding box center [786, 174] width 160 height 13
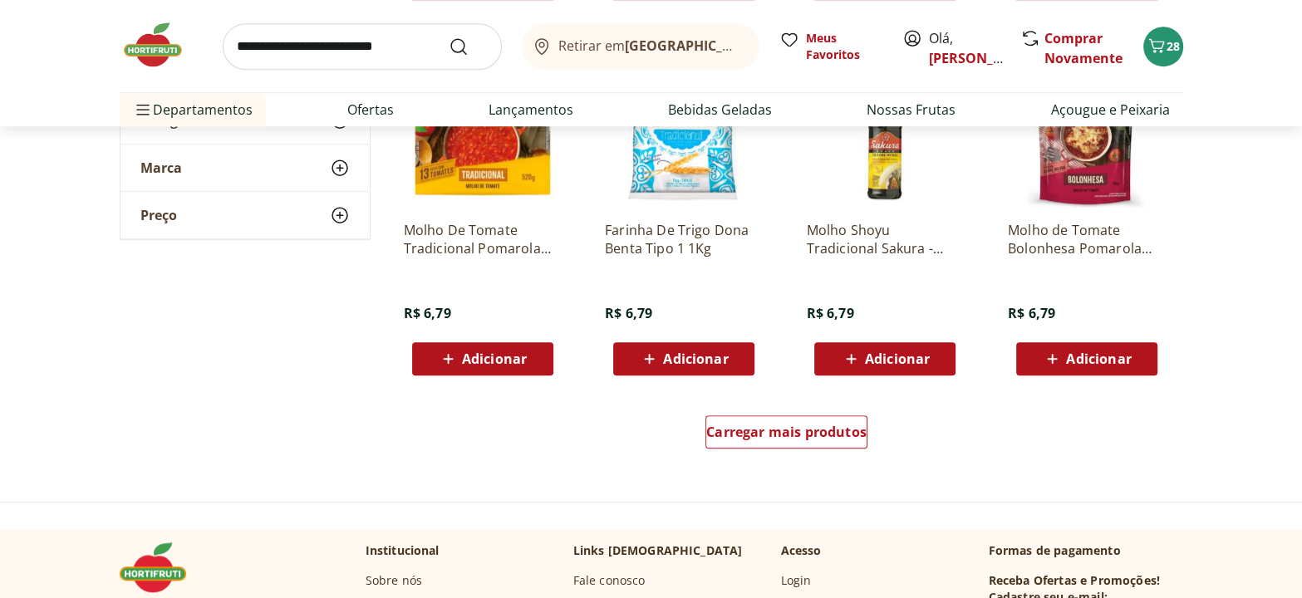
scroll to position [7553, 0]
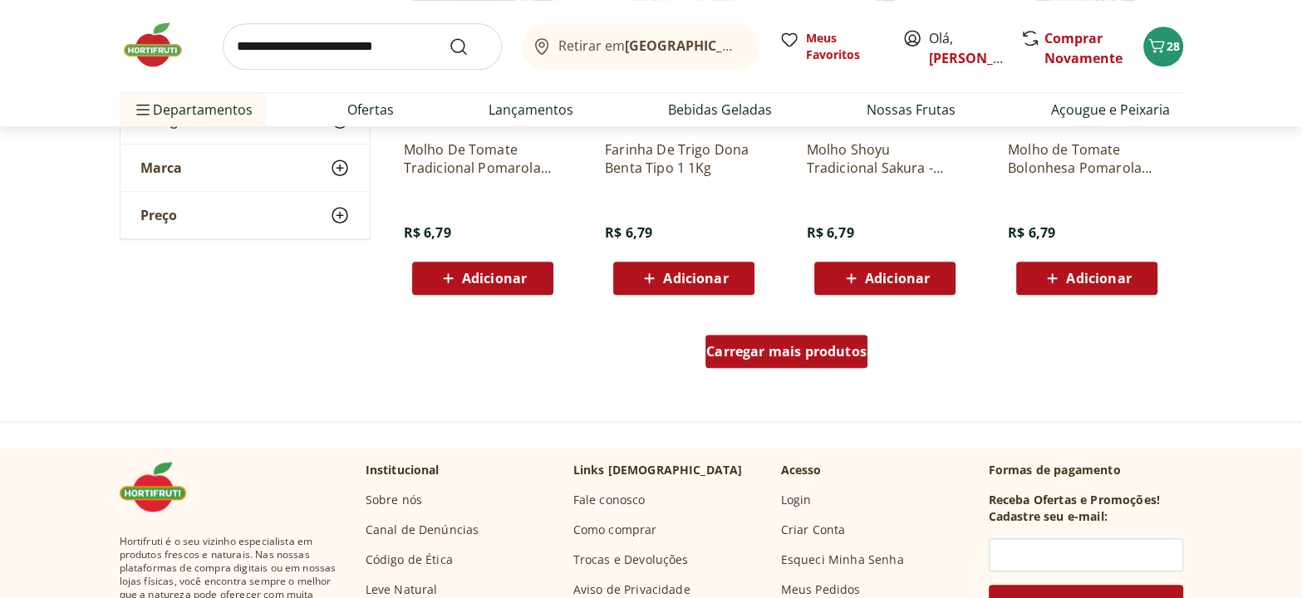
drag, startPoint x: 729, startPoint y: 332, endPoint x: 747, endPoint y: 340, distance: 19.7
click at [747, 340] on div "Carregar mais produtos" at bounding box center [786, 351] width 162 height 33
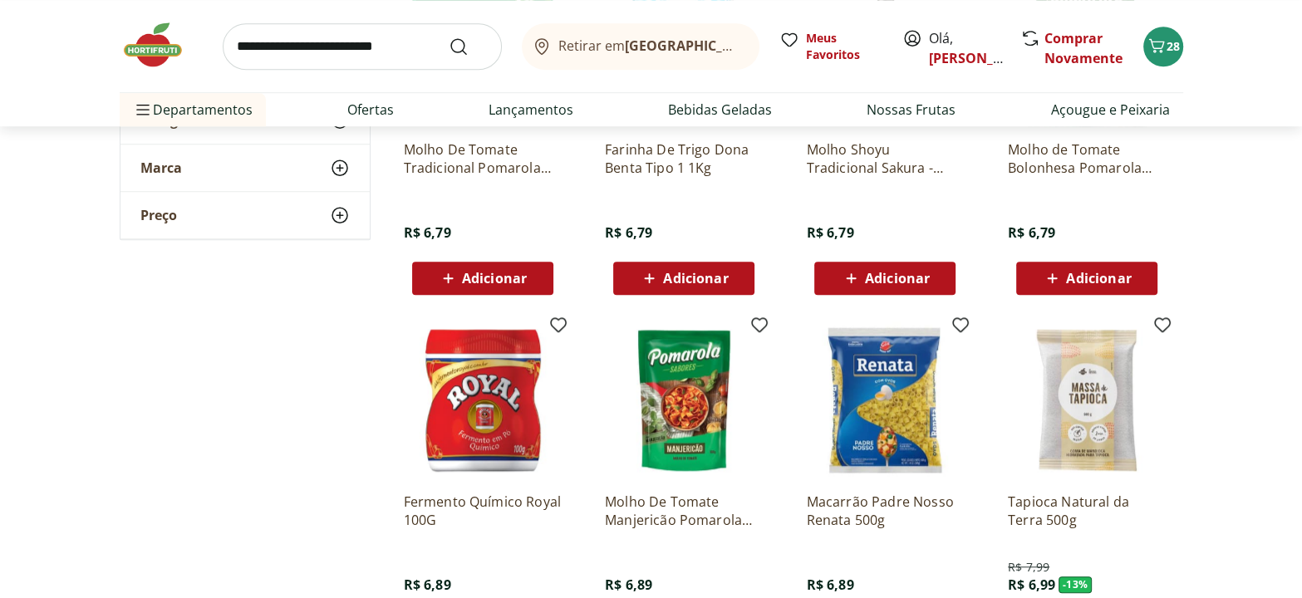
click at [793, 357] on div "Macarrão Padre Nosso Renata 500g R$ 6,89 Adicionar" at bounding box center [885, 484] width 184 height 352
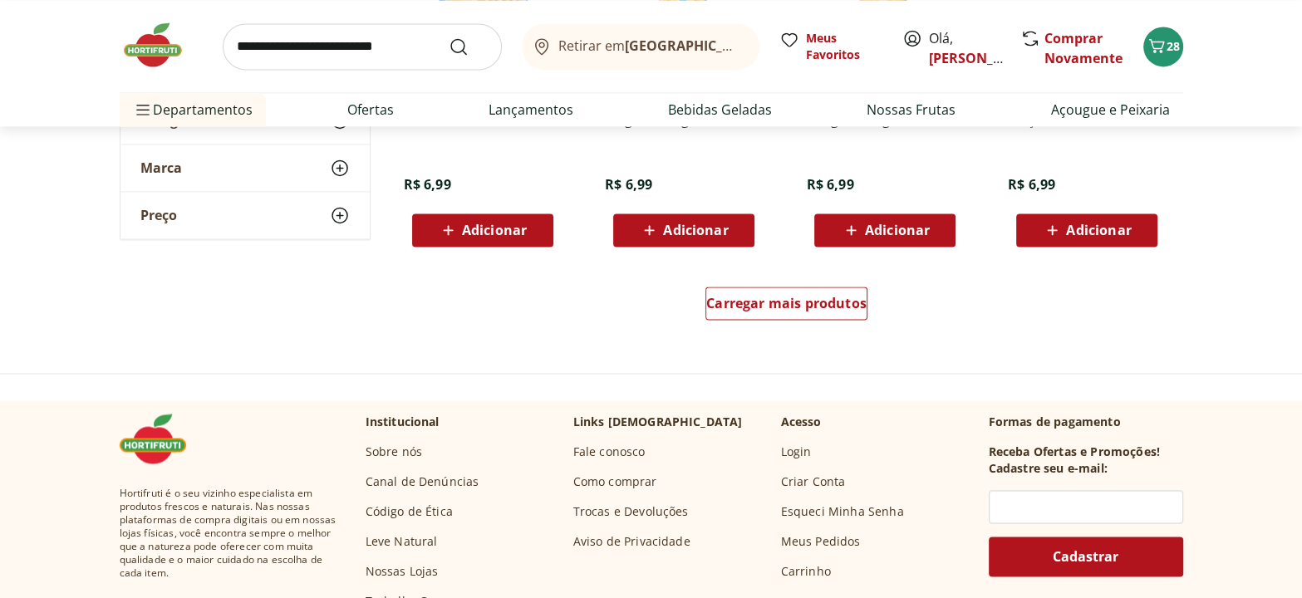
scroll to position [8685, 0]
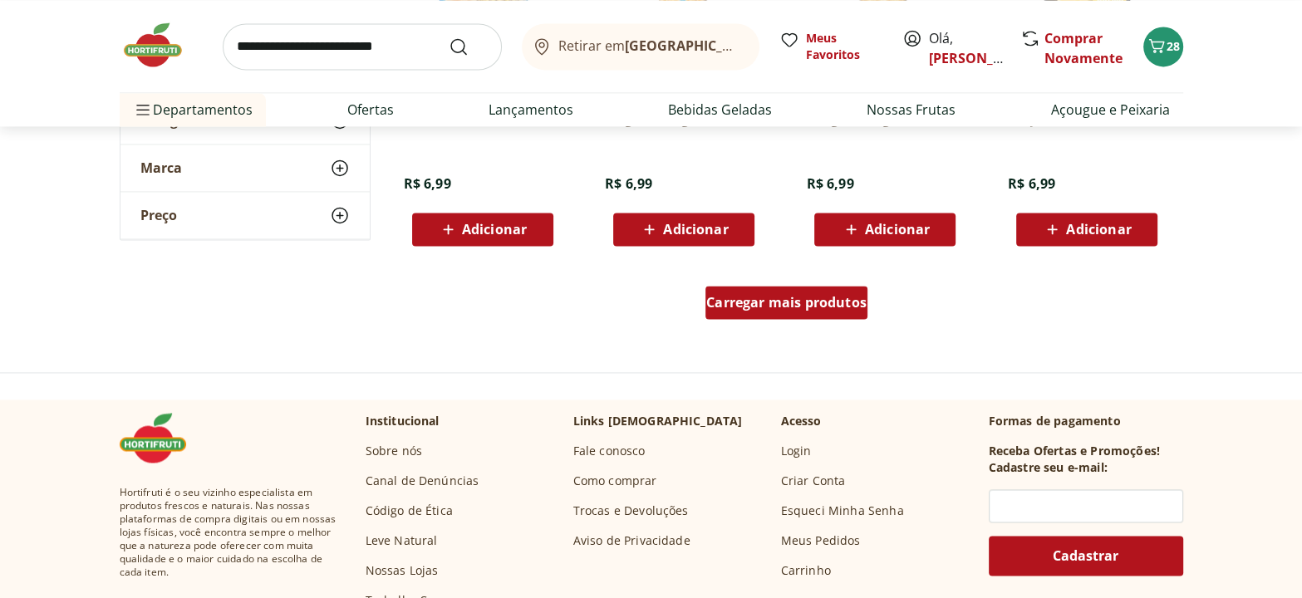
click at [791, 310] on div "Carregar mais produtos" at bounding box center [786, 302] width 162 height 33
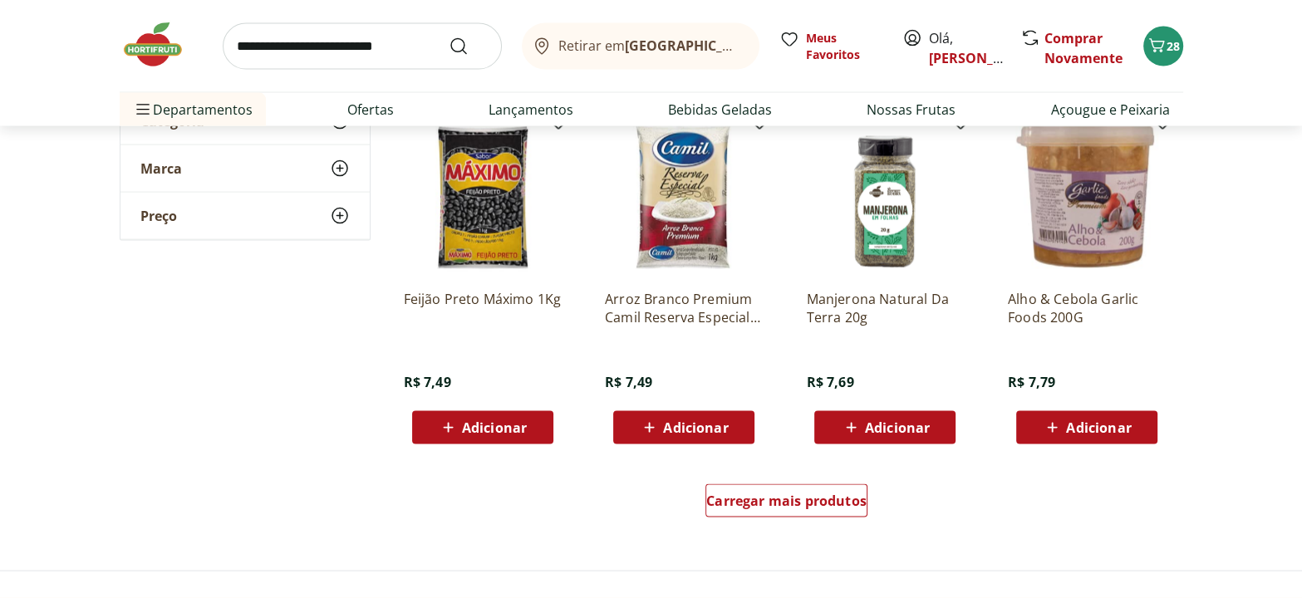
scroll to position [9591, 0]
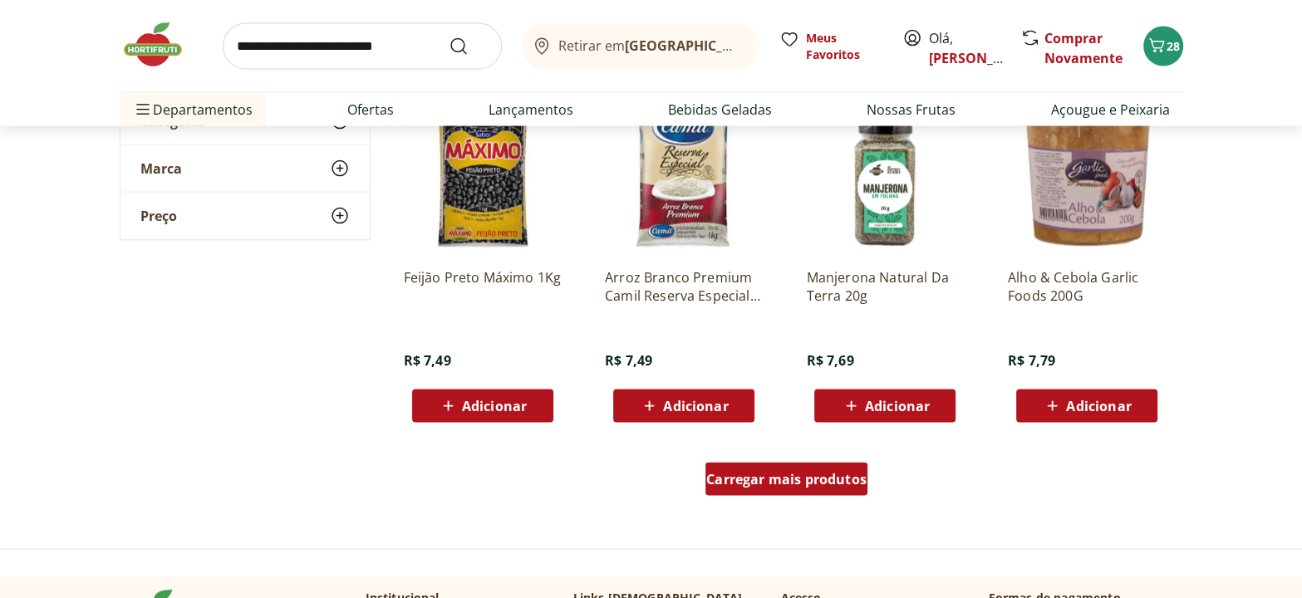
click at [812, 473] on span "Carregar mais produtos" at bounding box center [786, 479] width 160 height 13
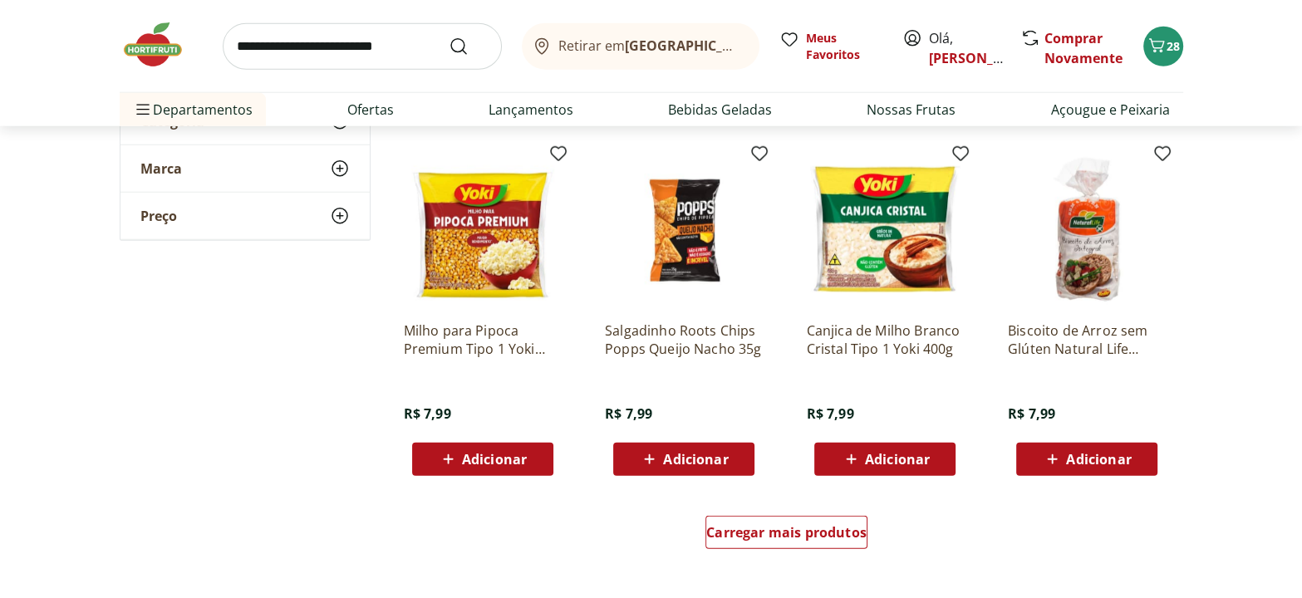
scroll to position [10649, 0]
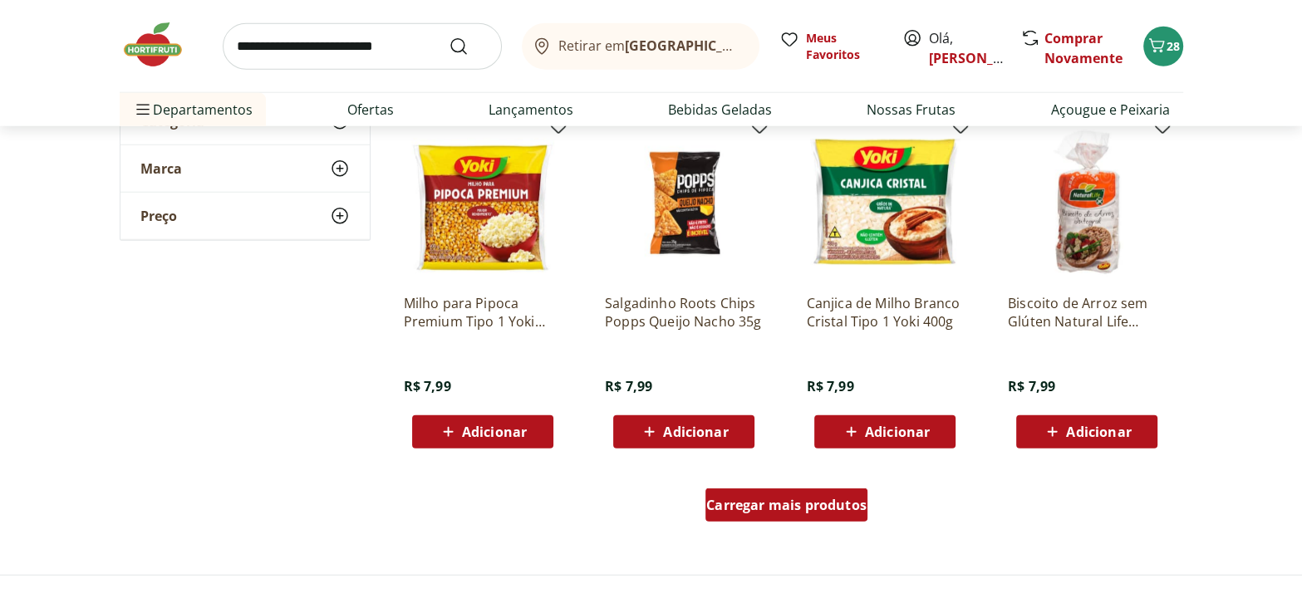
click at [836, 506] on span "Carregar mais produtos" at bounding box center [786, 504] width 160 height 13
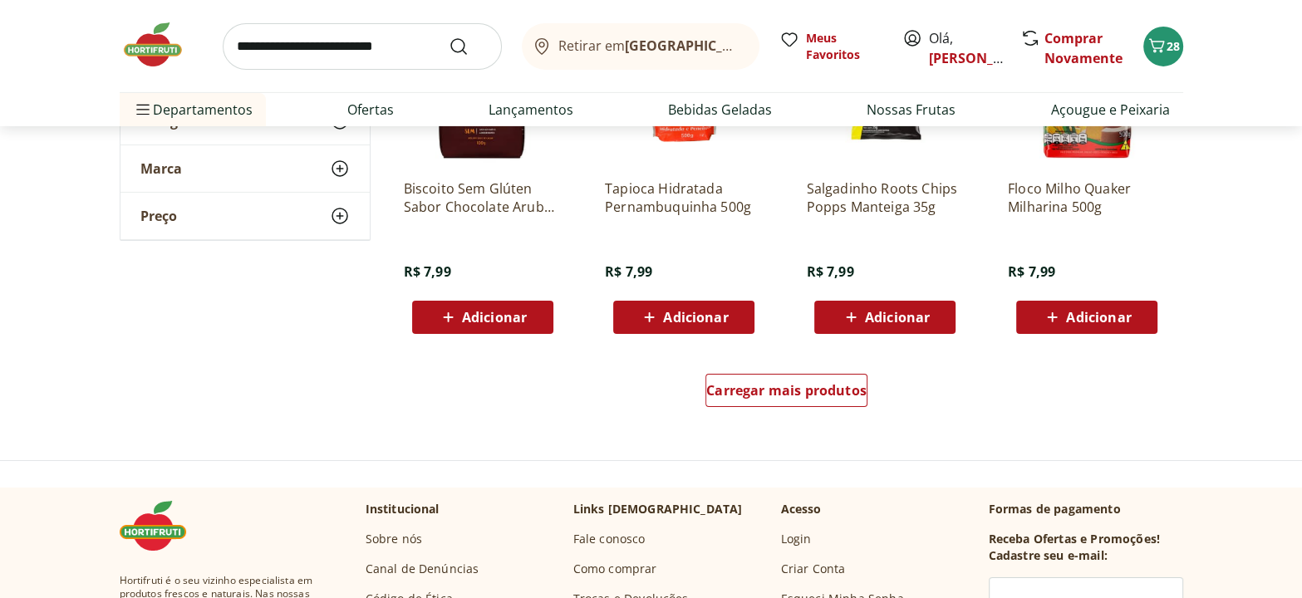
scroll to position [11857, 0]
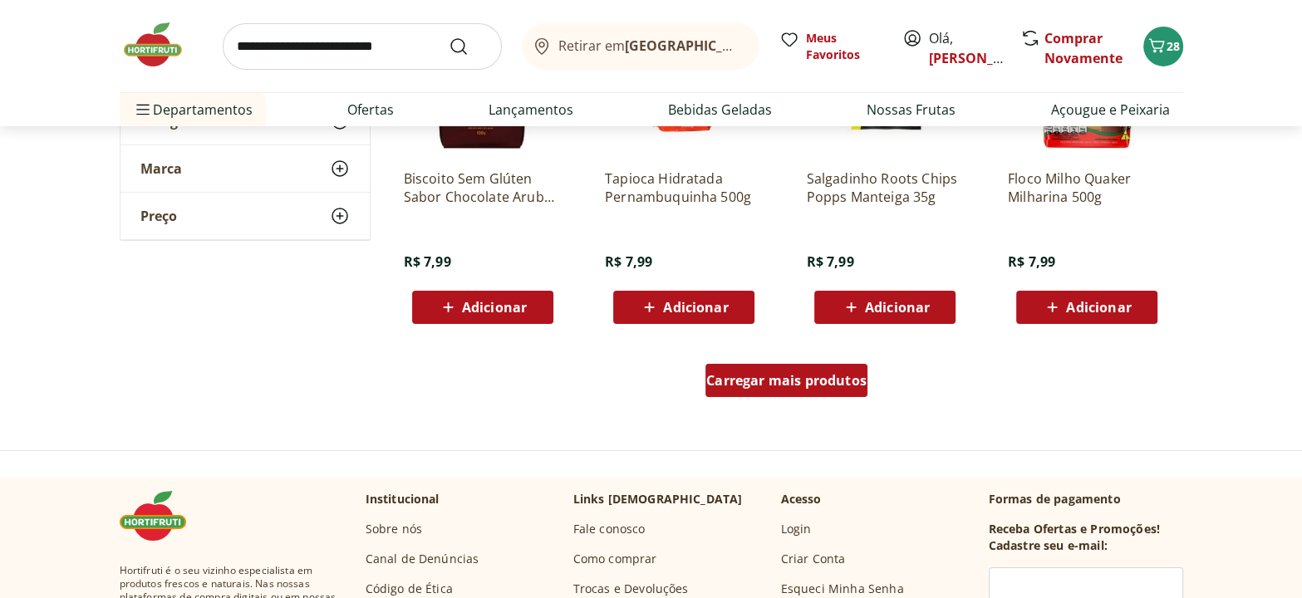
click at [786, 378] on span "Carregar mais produtos" at bounding box center [786, 380] width 160 height 13
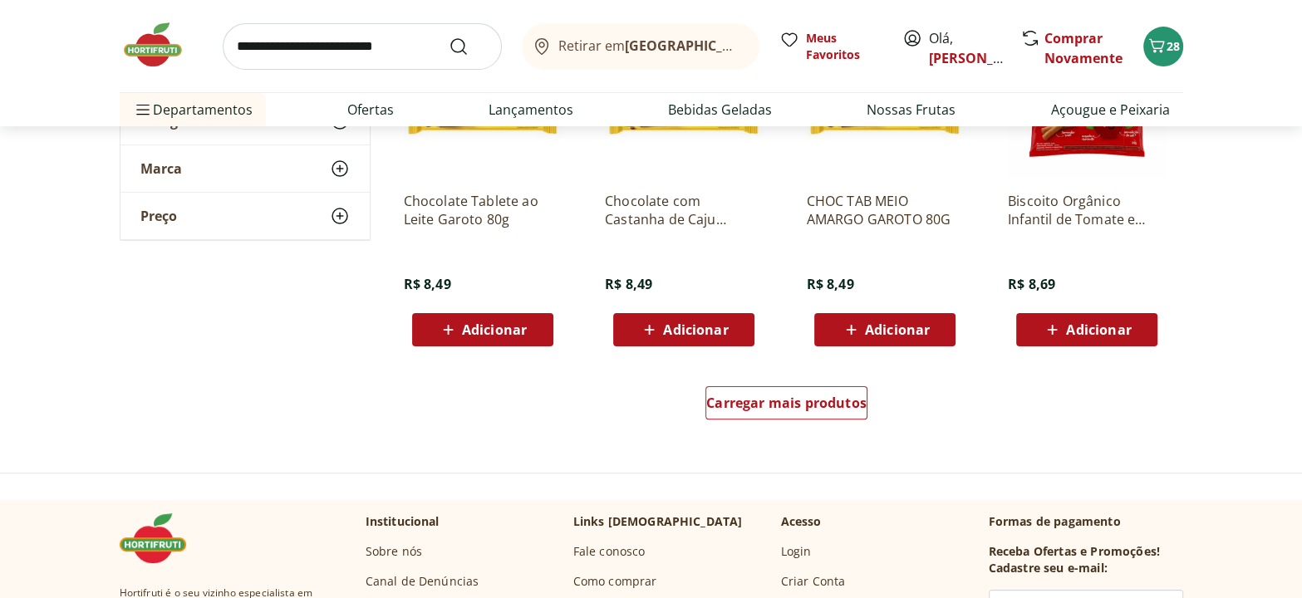
scroll to position [12990, 0]
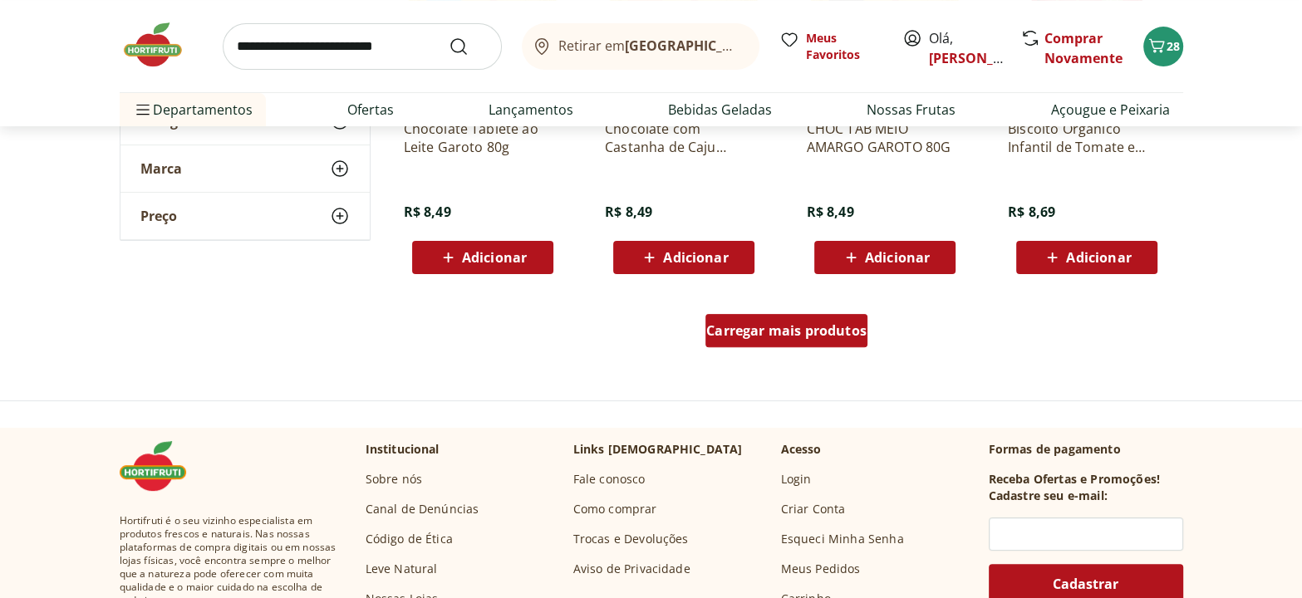
click at [822, 337] on div "Carregar mais produtos" at bounding box center [786, 330] width 162 height 33
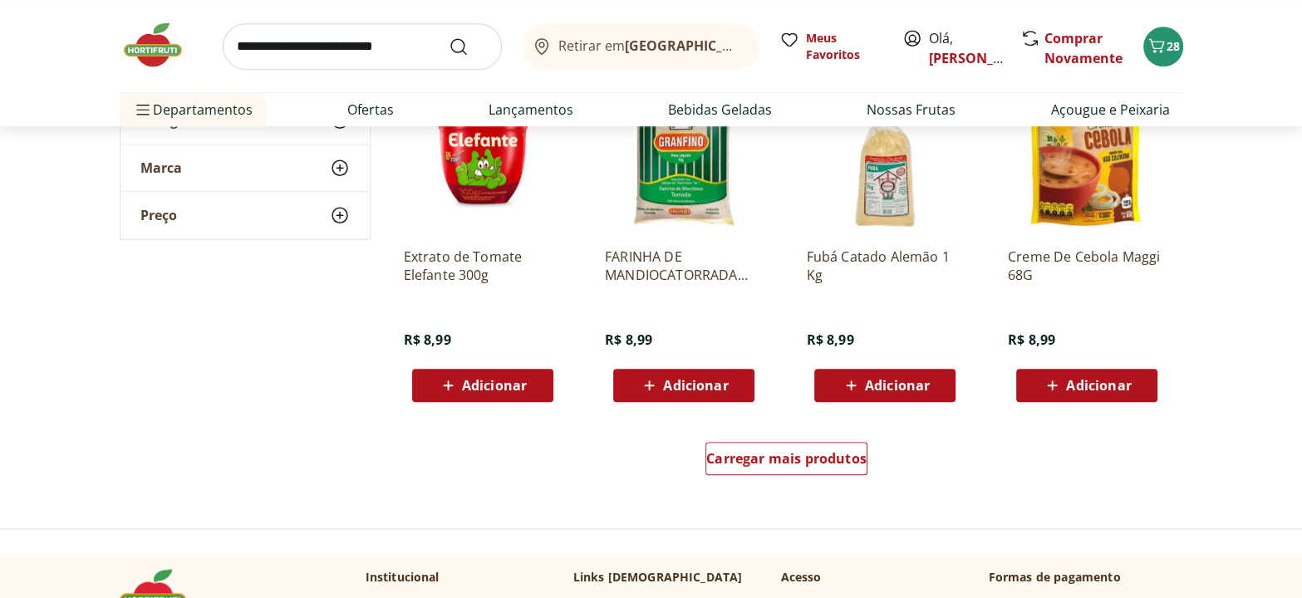
scroll to position [13972, 0]
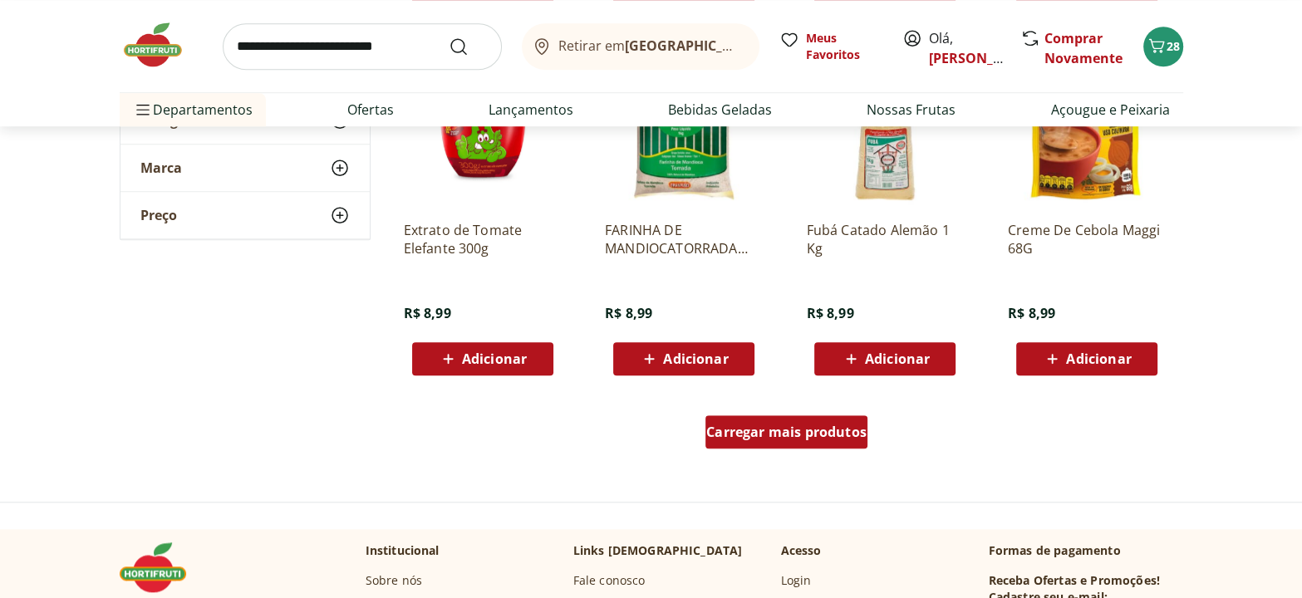
drag, startPoint x: 819, startPoint y: 434, endPoint x: 1202, endPoint y: 503, distance: 389.0
click at [820, 433] on span "Carregar mais produtos" at bounding box center [786, 431] width 160 height 13
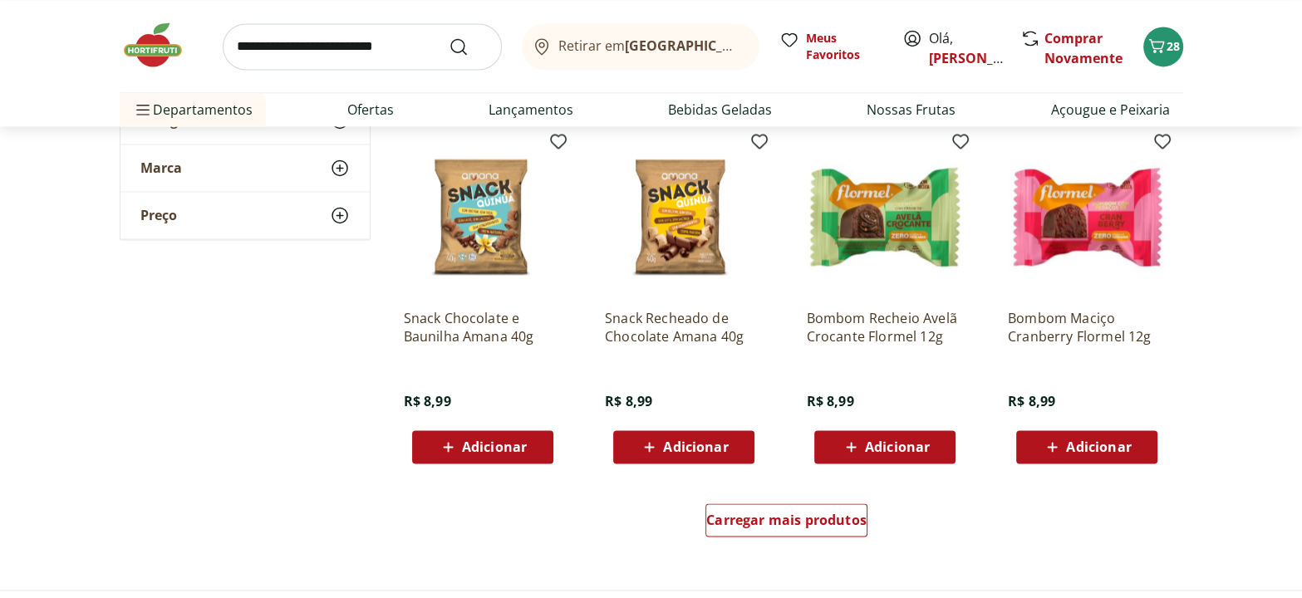
scroll to position [15029, 0]
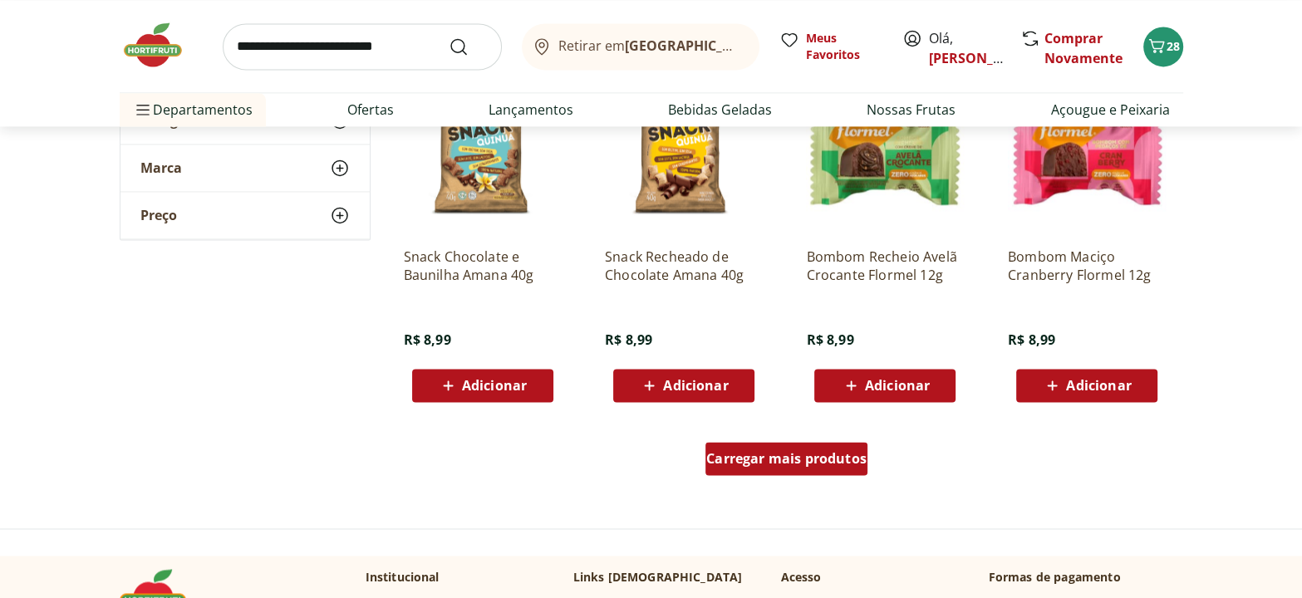
click at [824, 454] on span "Carregar mais produtos" at bounding box center [786, 458] width 160 height 13
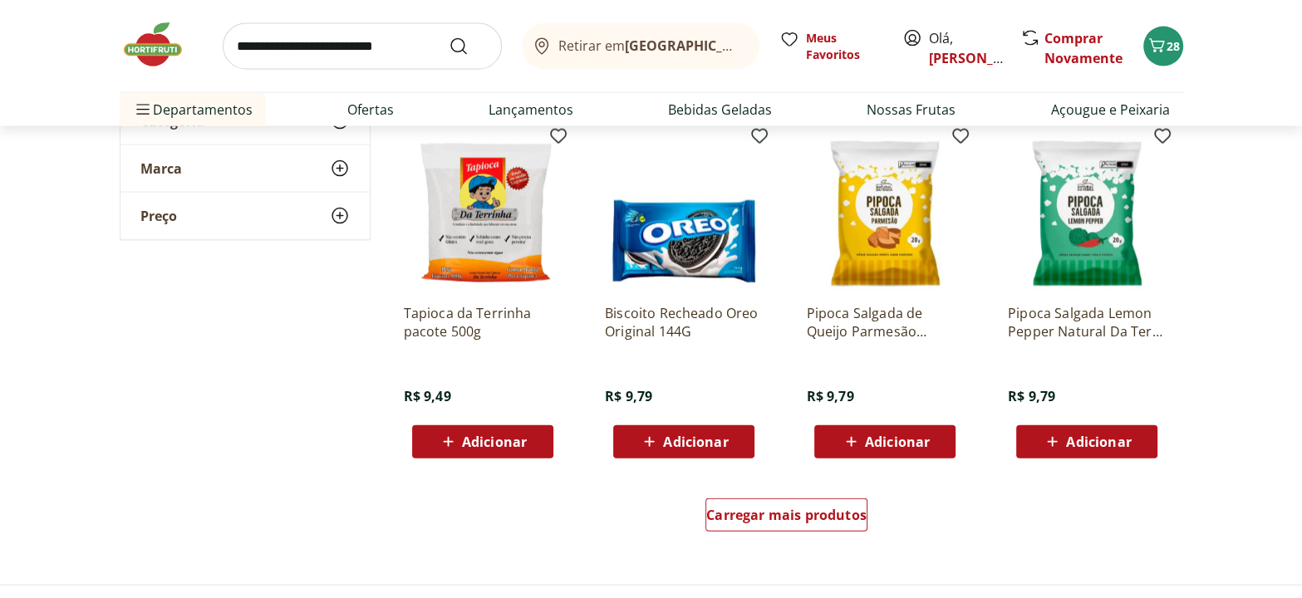
scroll to position [16238, 0]
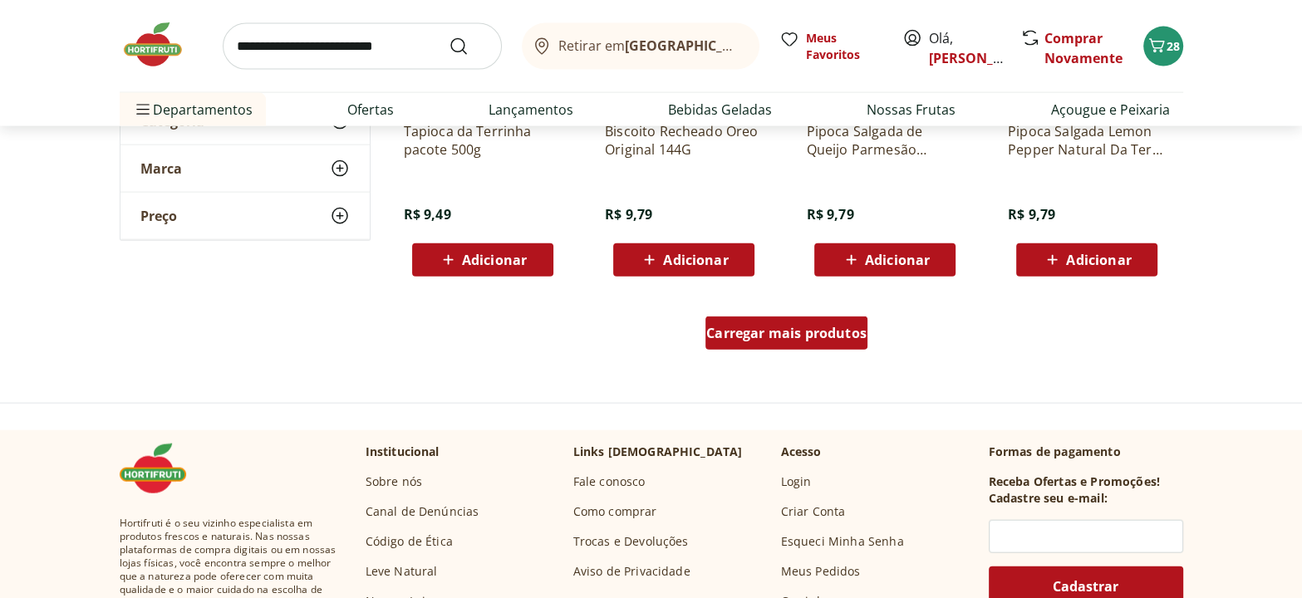
click at [795, 326] on span "Carregar mais produtos" at bounding box center [786, 332] width 160 height 13
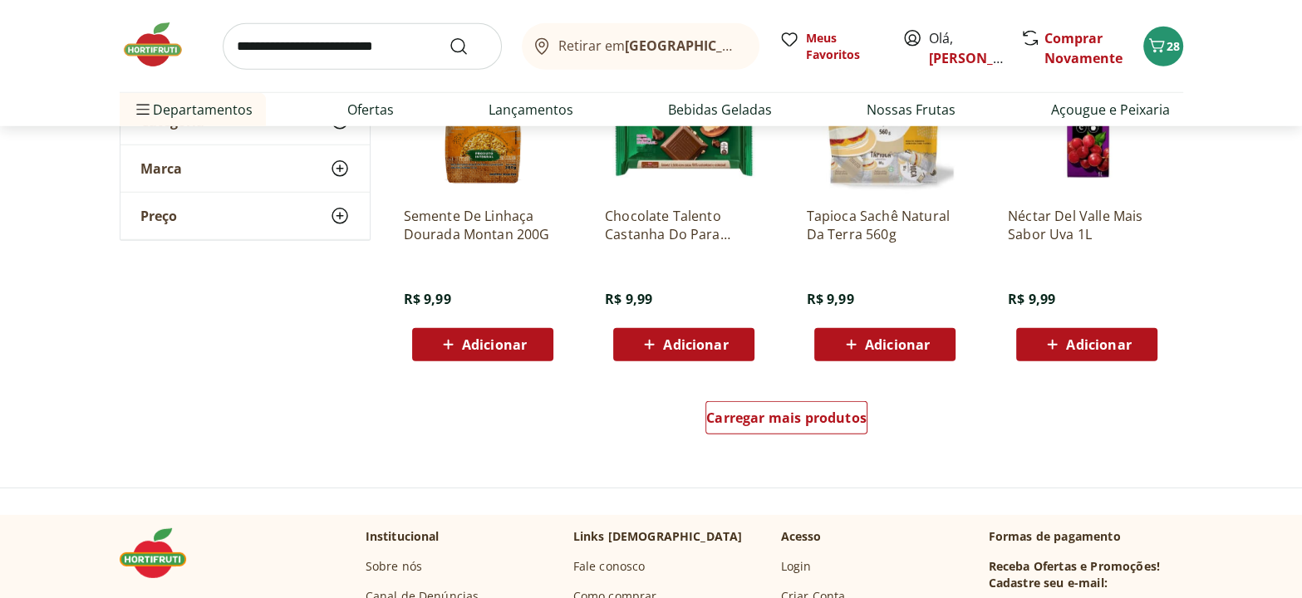
scroll to position [17371, 0]
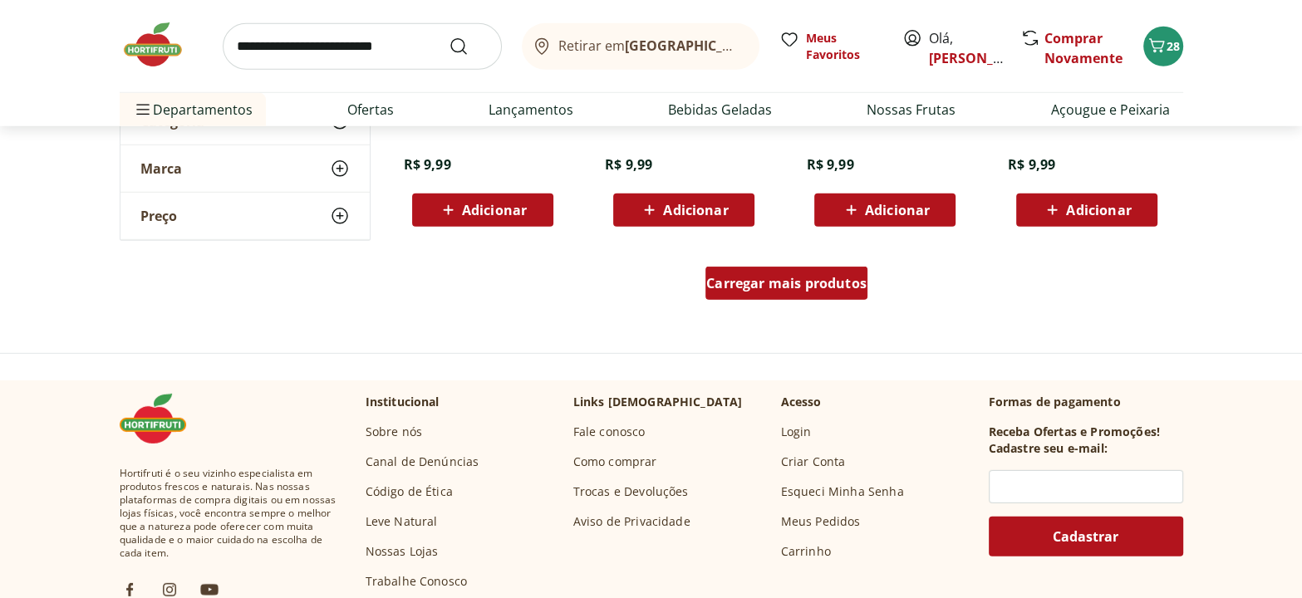
click at [828, 268] on div "Carregar mais produtos" at bounding box center [786, 283] width 162 height 33
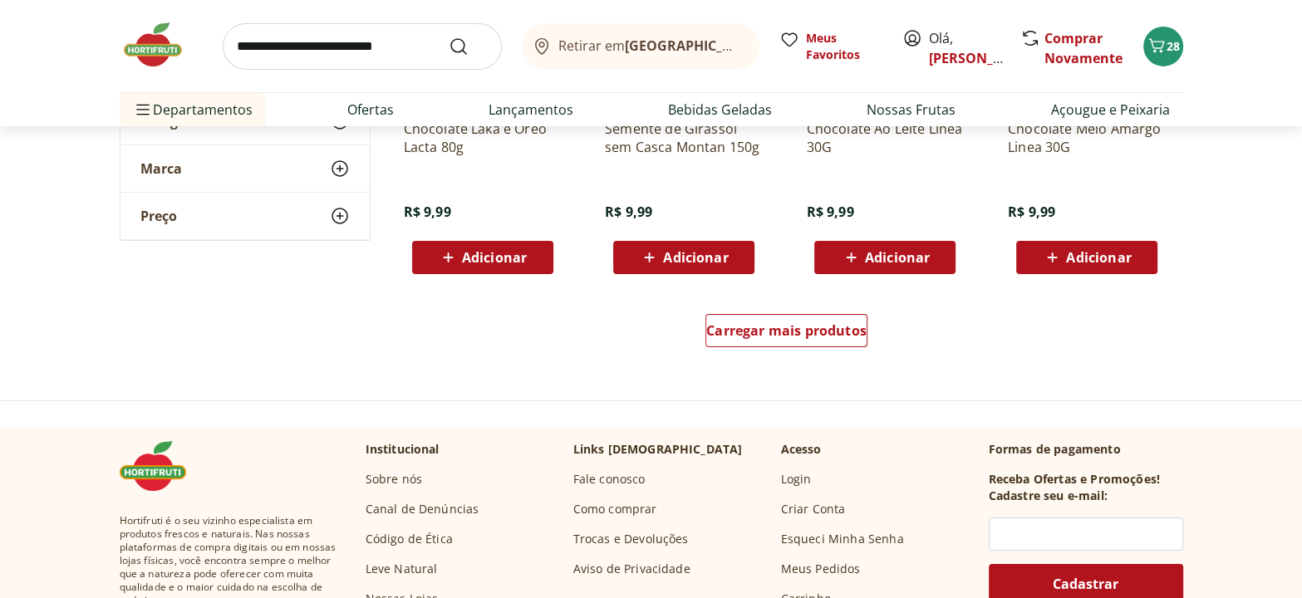
scroll to position [18503, 0]
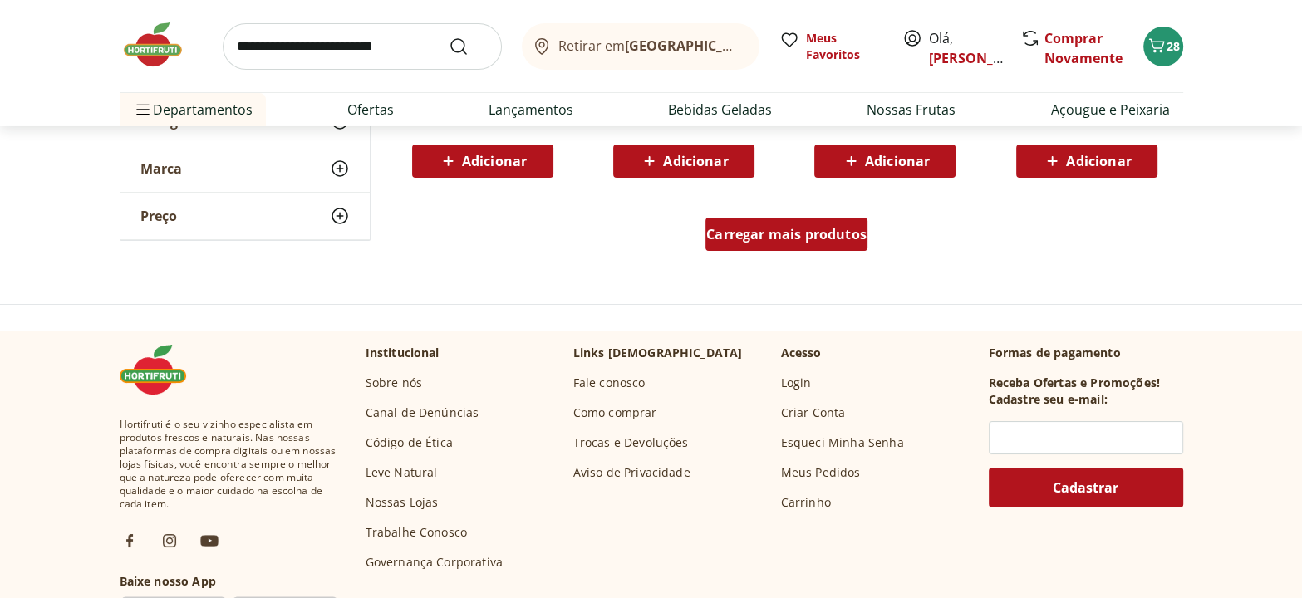
click at [794, 231] on span "Carregar mais produtos" at bounding box center [786, 234] width 160 height 13
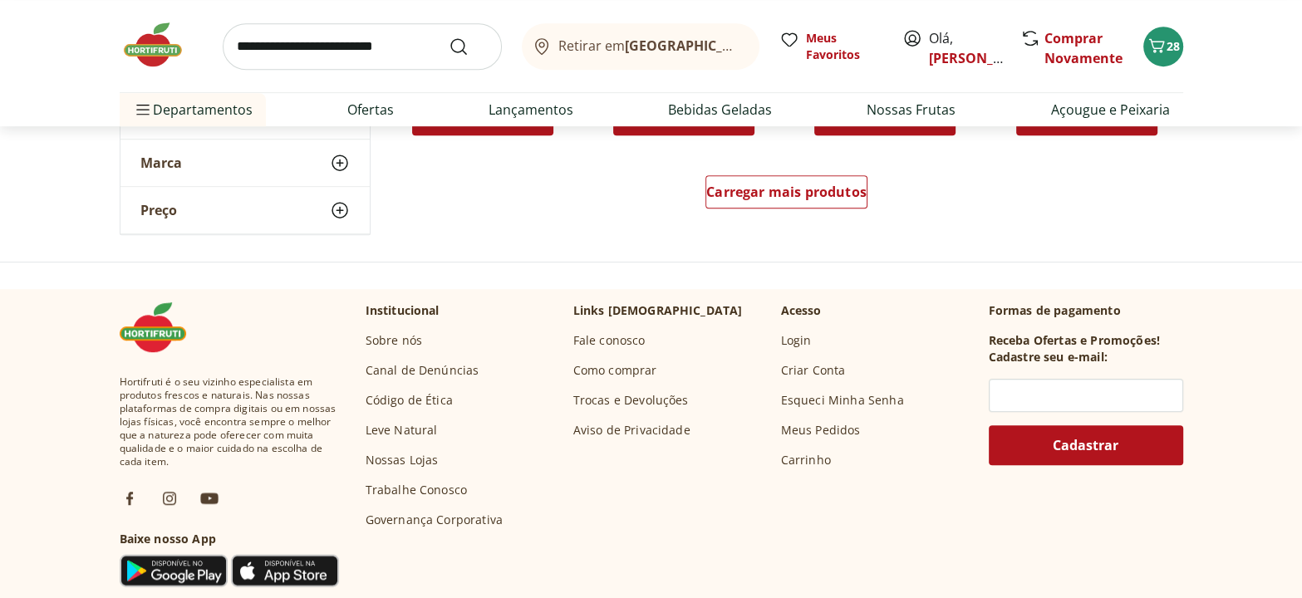
scroll to position [19636, 0]
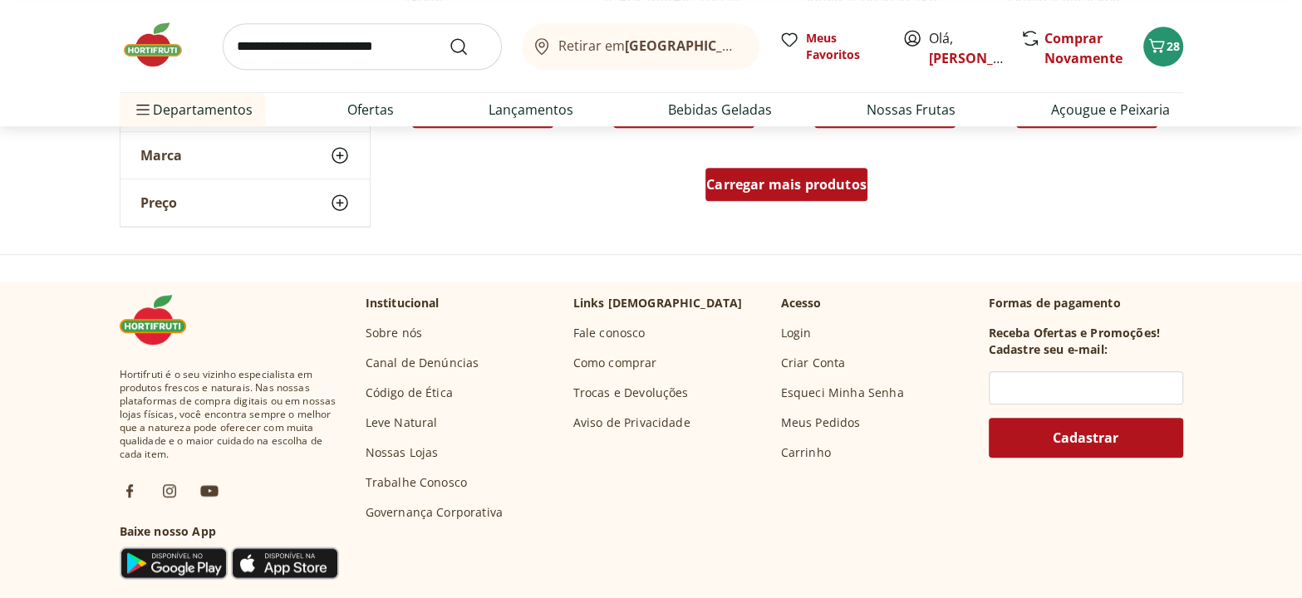
click at [798, 184] on span "Carregar mais produtos" at bounding box center [786, 184] width 160 height 13
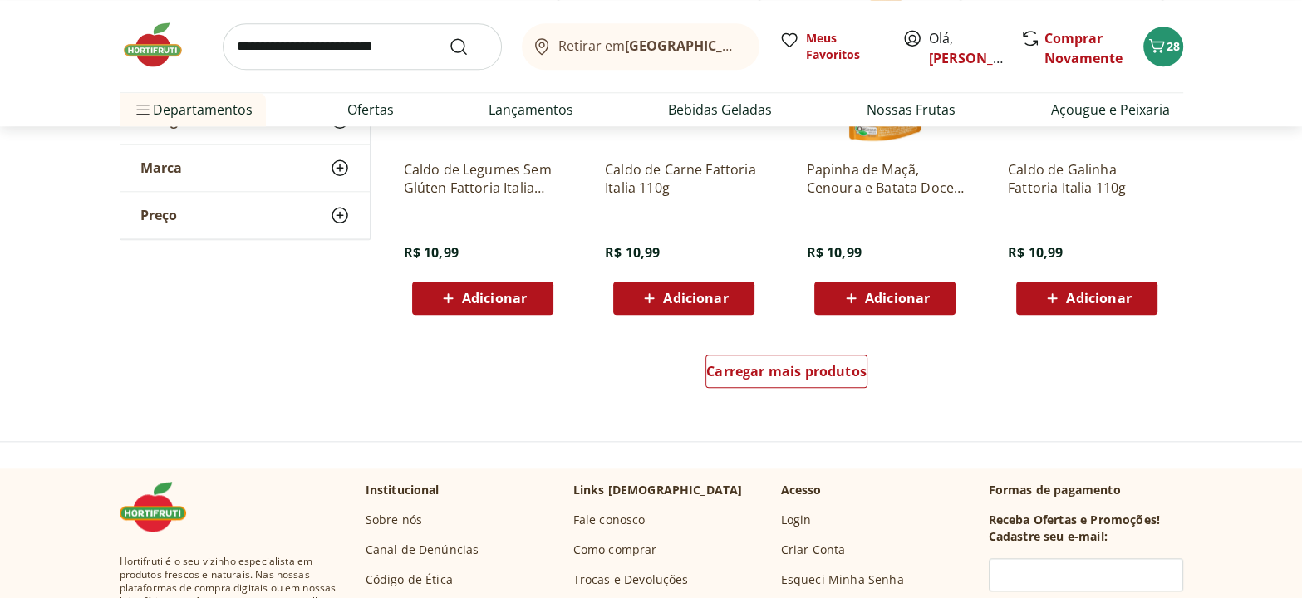
scroll to position [20543, 0]
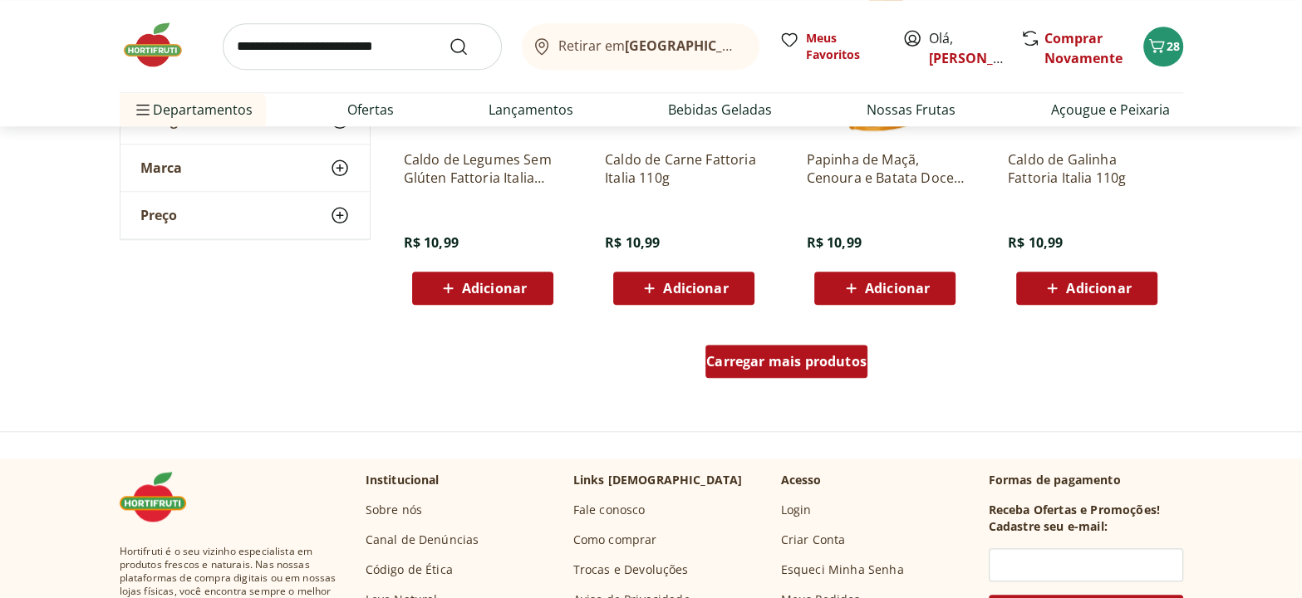
click at [768, 355] on span "Carregar mais produtos" at bounding box center [786, 361] width 160 height 13
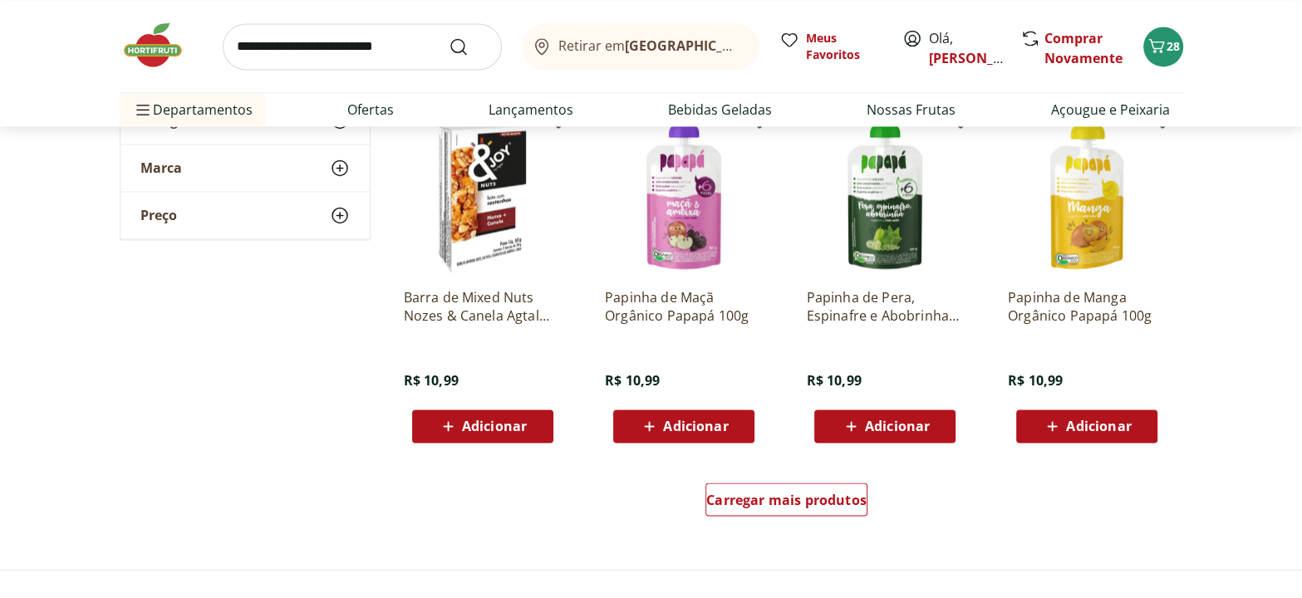
scroll to position [21525, 0]
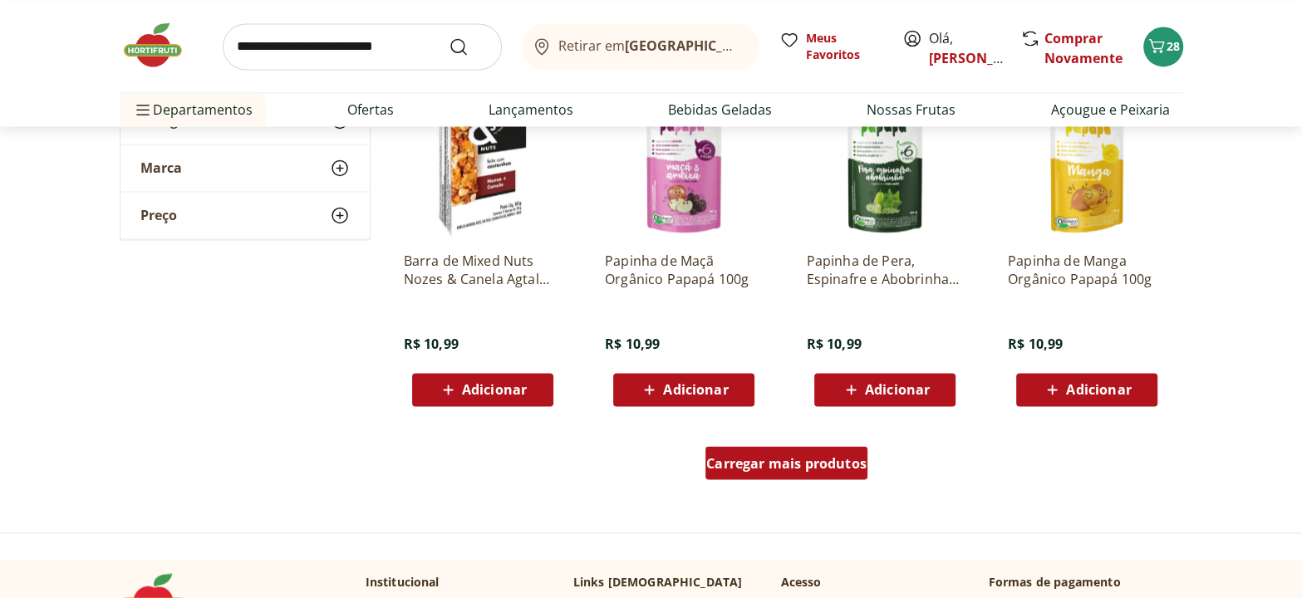
click at [833, 457] on span "Carregar mais produtos" at bounding box center [786, 462] width 160 height 13
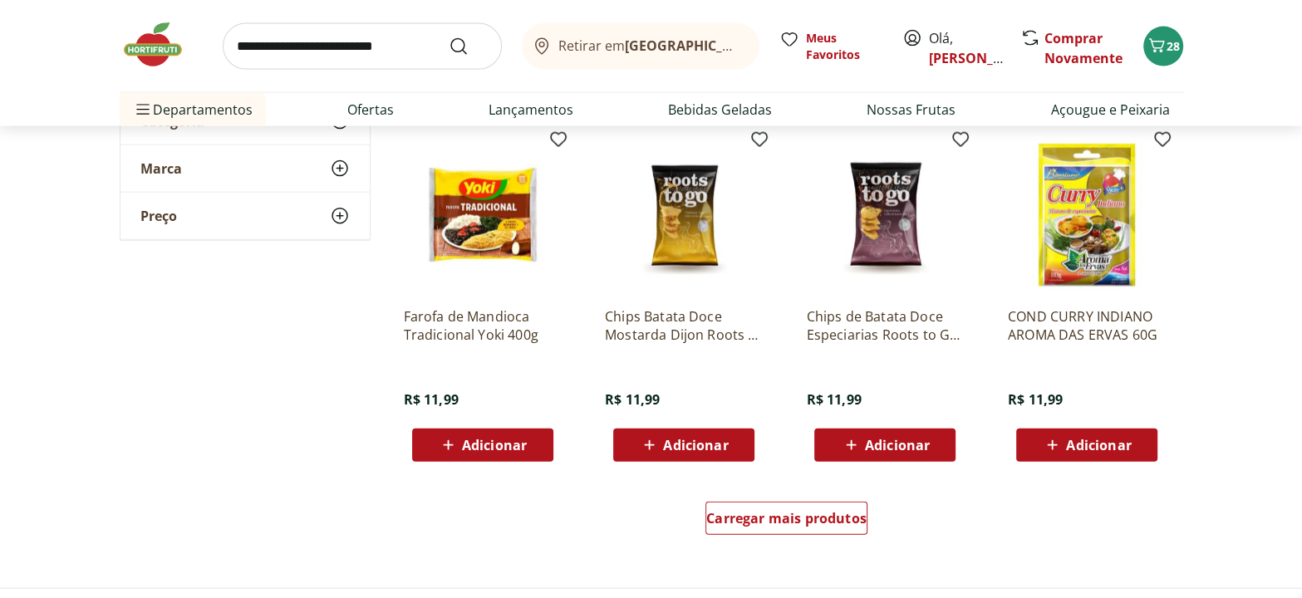
scroll to position [22582, 0]
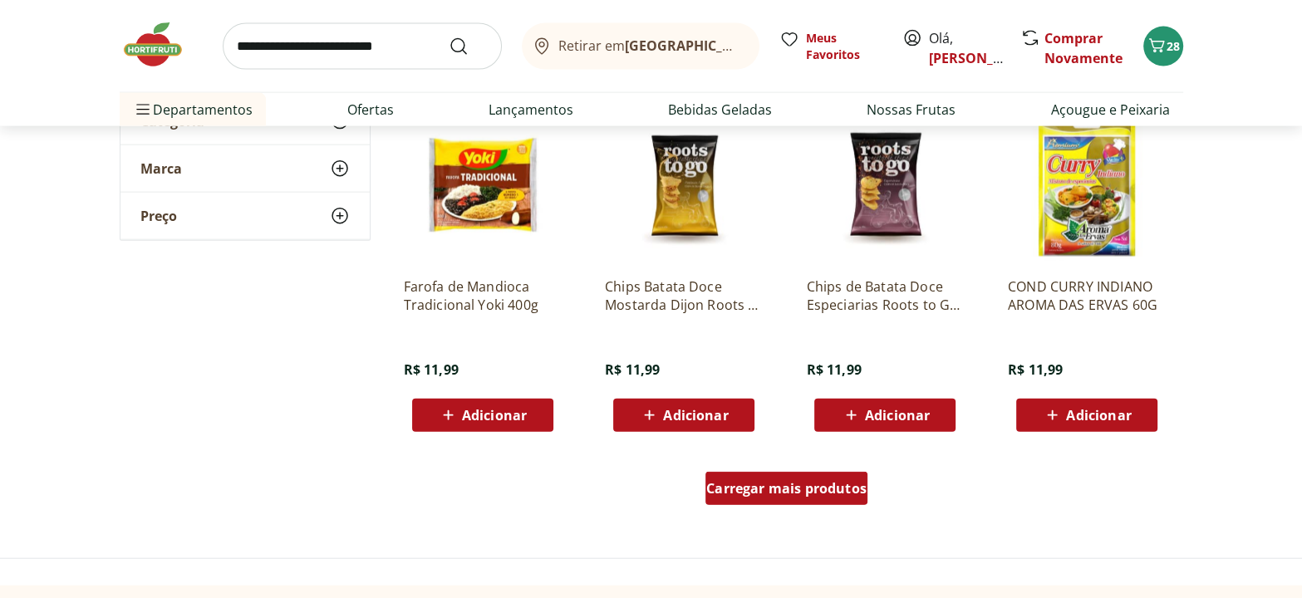
click at [832, 492] on span "Carregar mais produtos" at bounding box center [786, 488] width 160 height 13
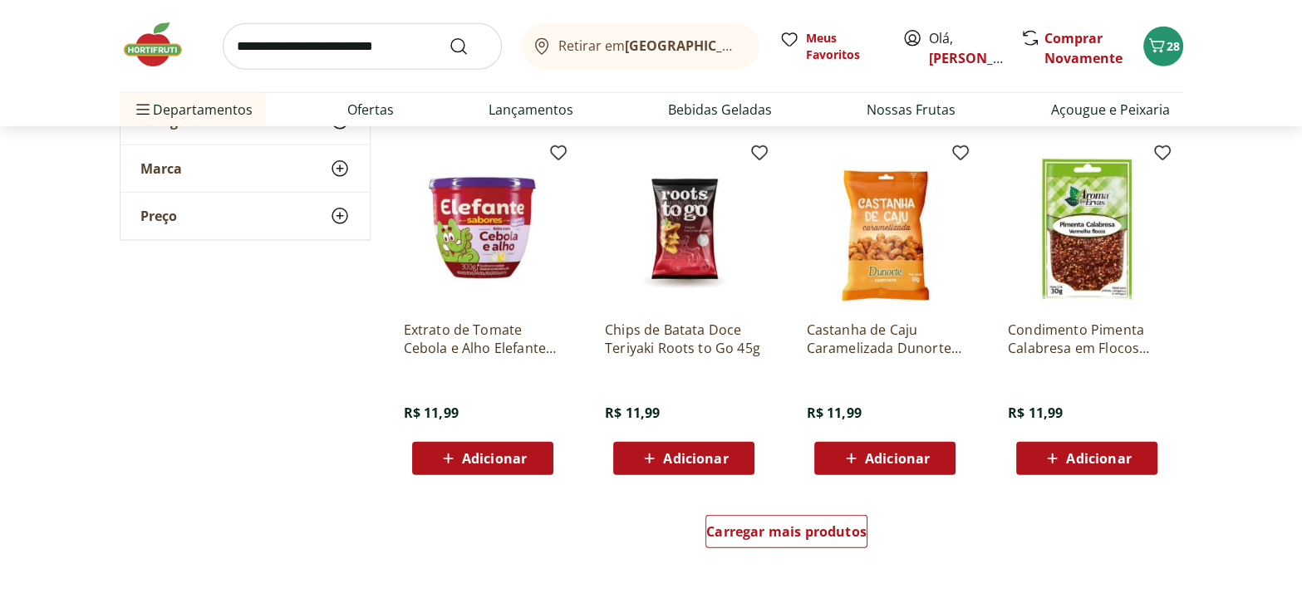
scroll to position [23639, 0]
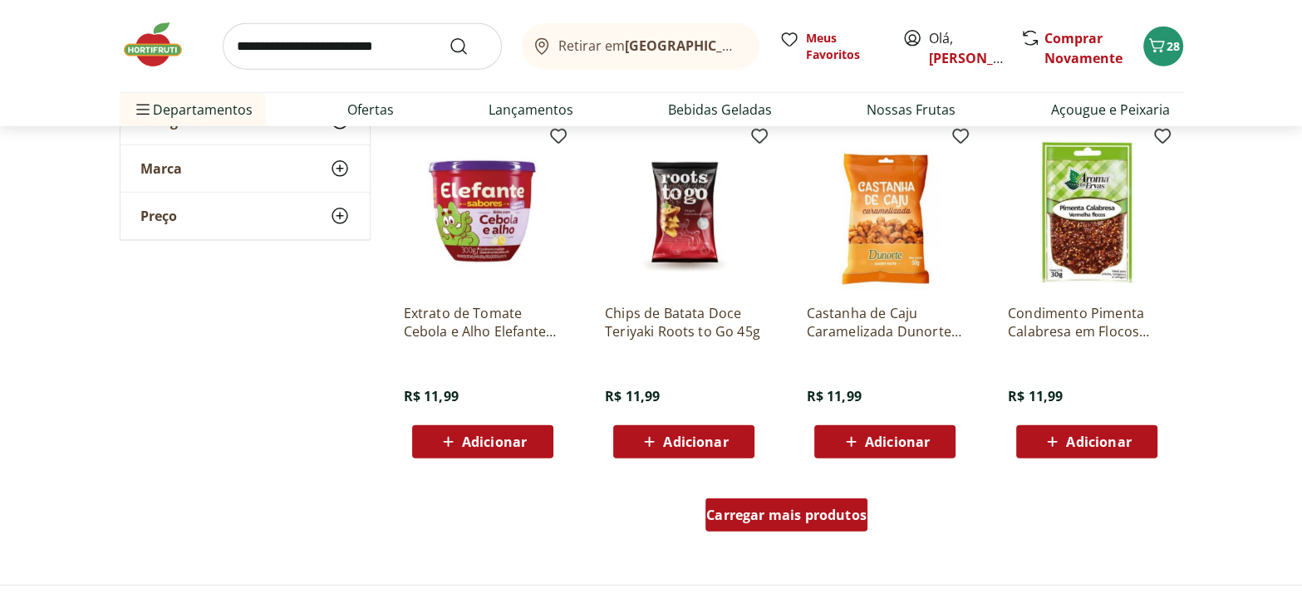
click at [812, 513] on span "Carregar mais produtos" at bounding box center [786, 514] width 160 height 13
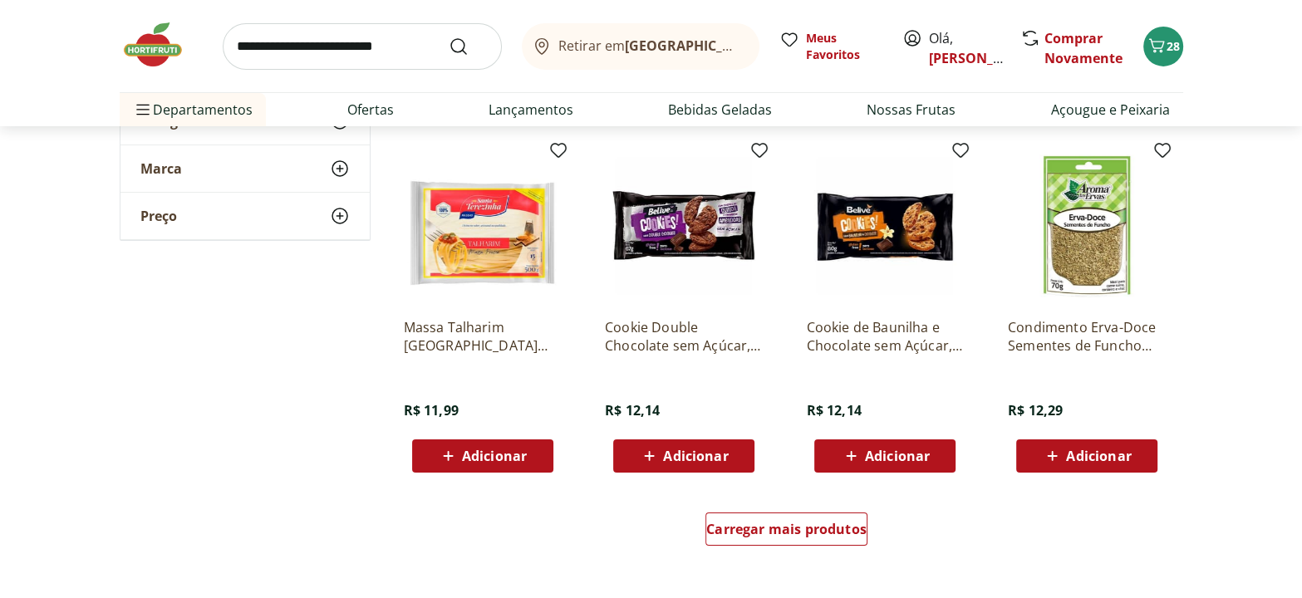
scroll to position [24470, 0]
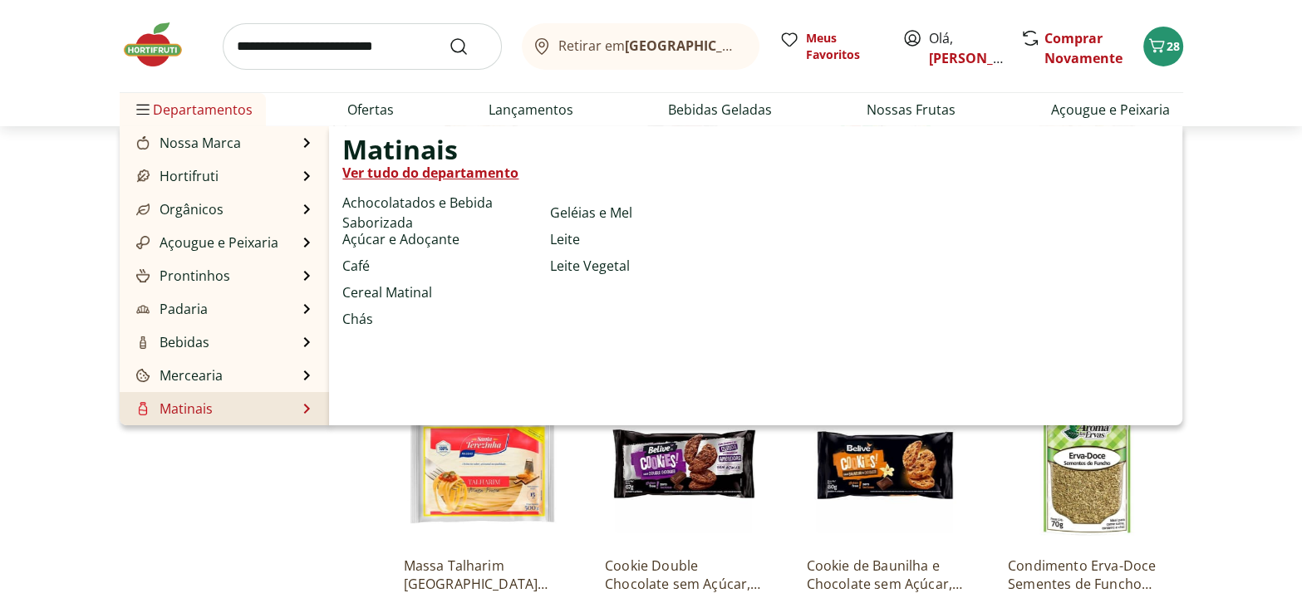
click at [408, 173] on link "Ver tudo do departamento" at bounding box center [430, 173] width 176 height 20
select select "**********"
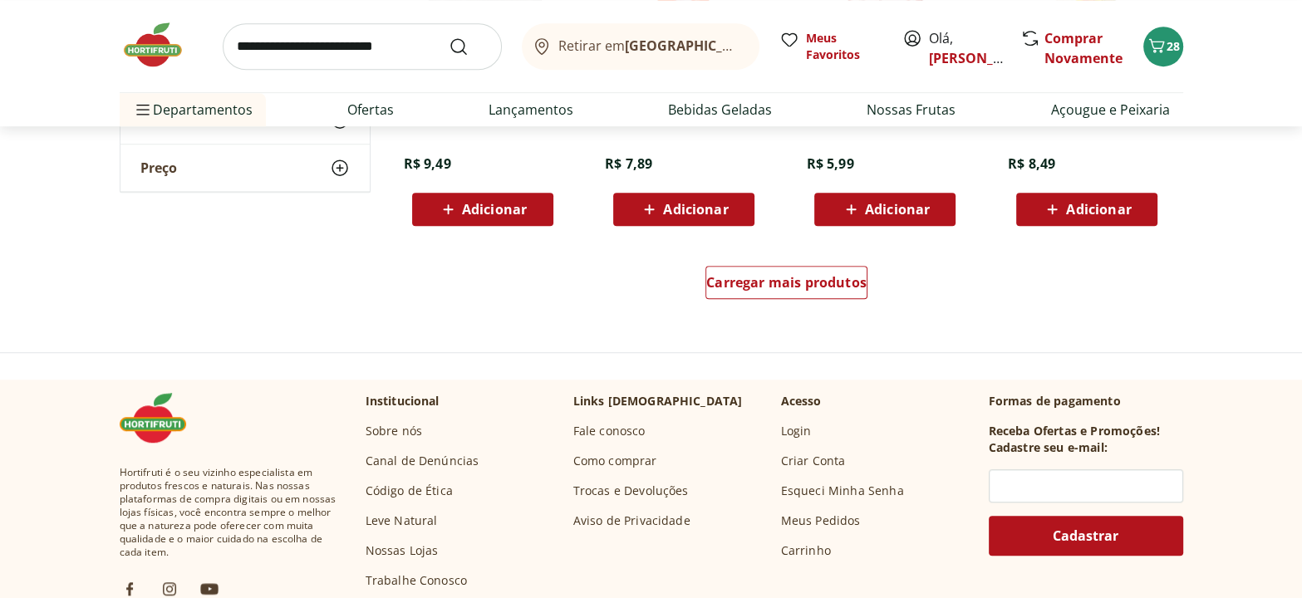
scroll to position [1132, 0]
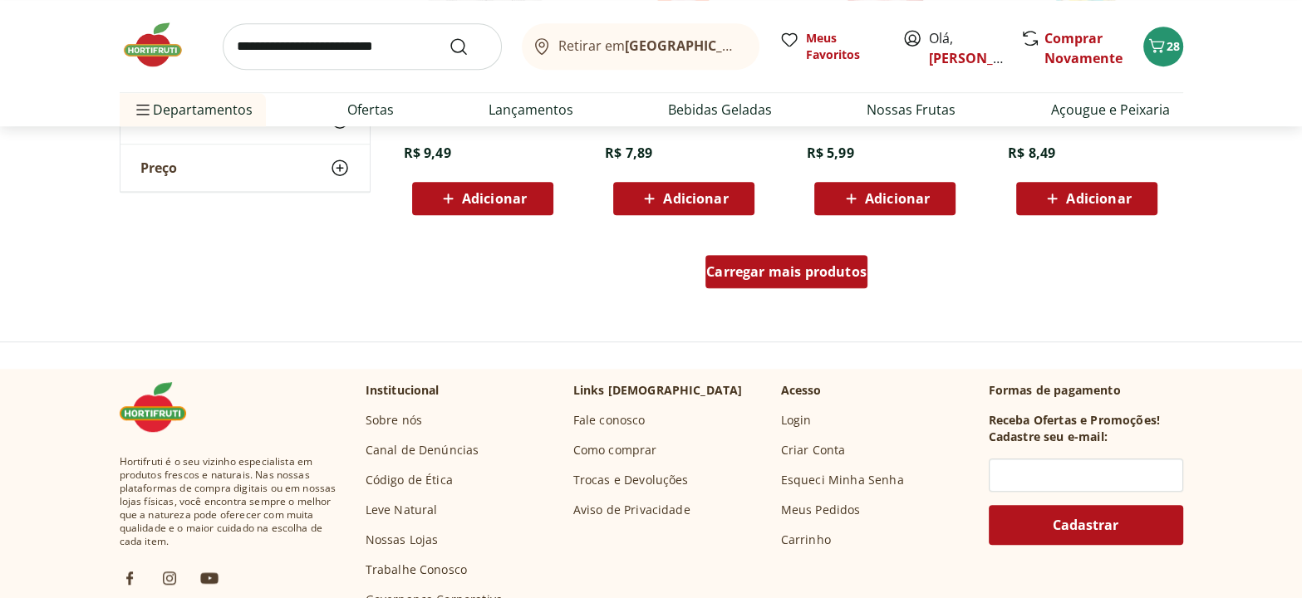
click at [765, 278] on span "Carregar mais produtos" at bounding box center [786, 271] width 160 height 13
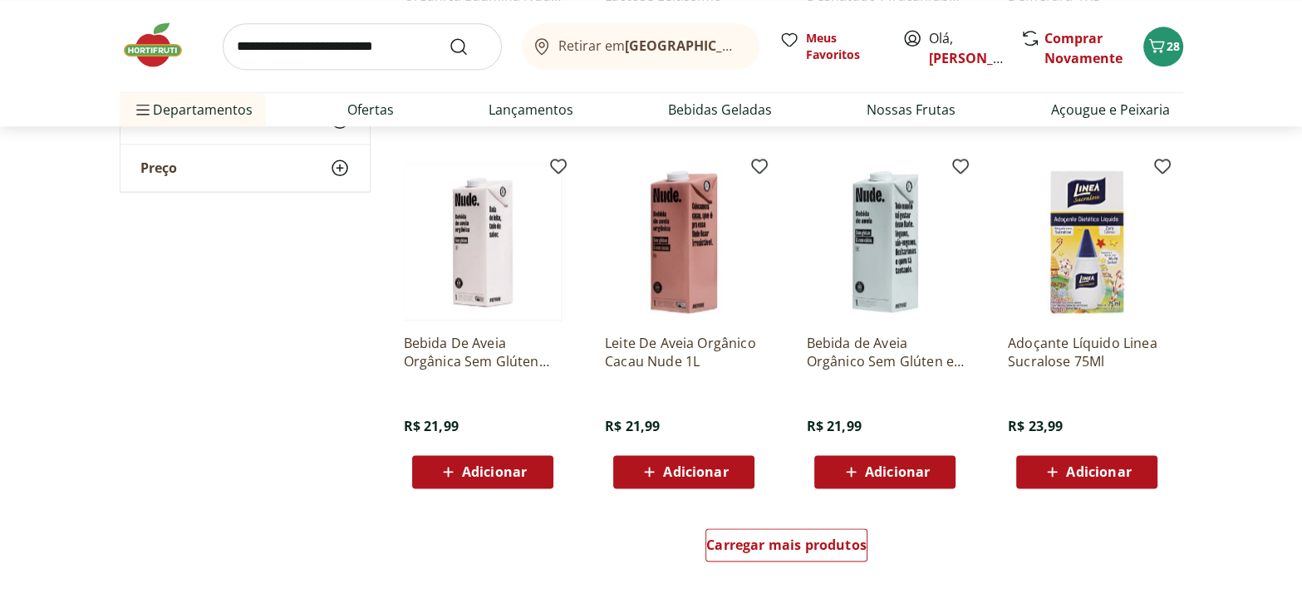
scroll to position [2266, 0]
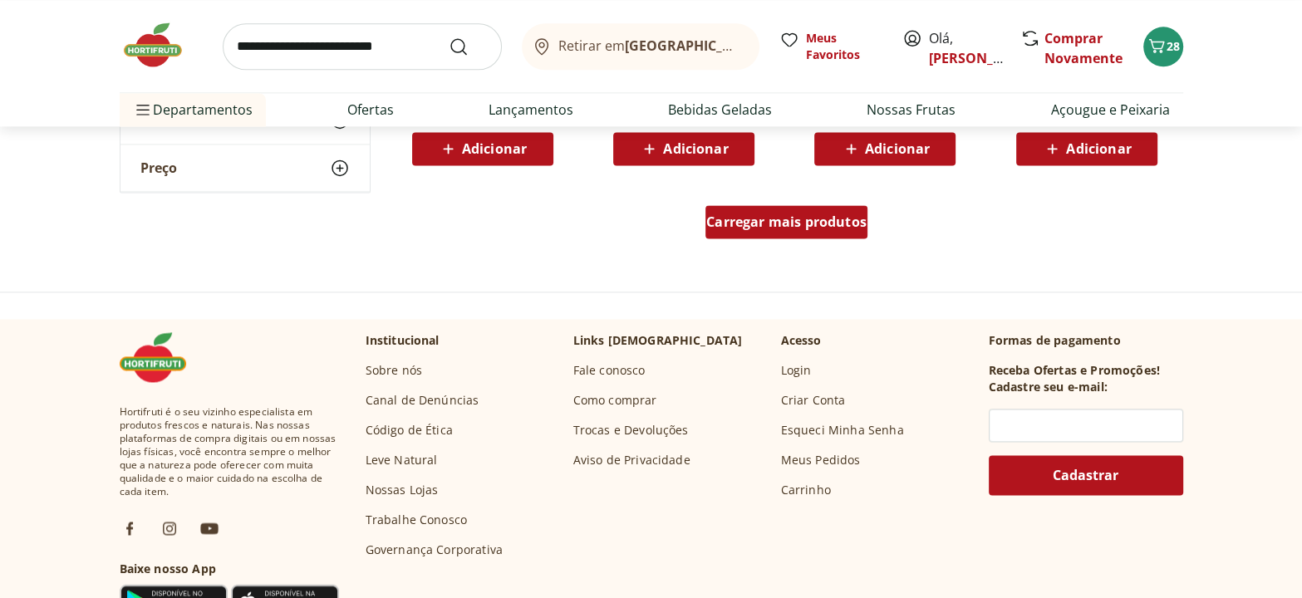
click at [805, 224] on span "Carregar mais produtos" at bounding box center [786, 221] width 160 height 13
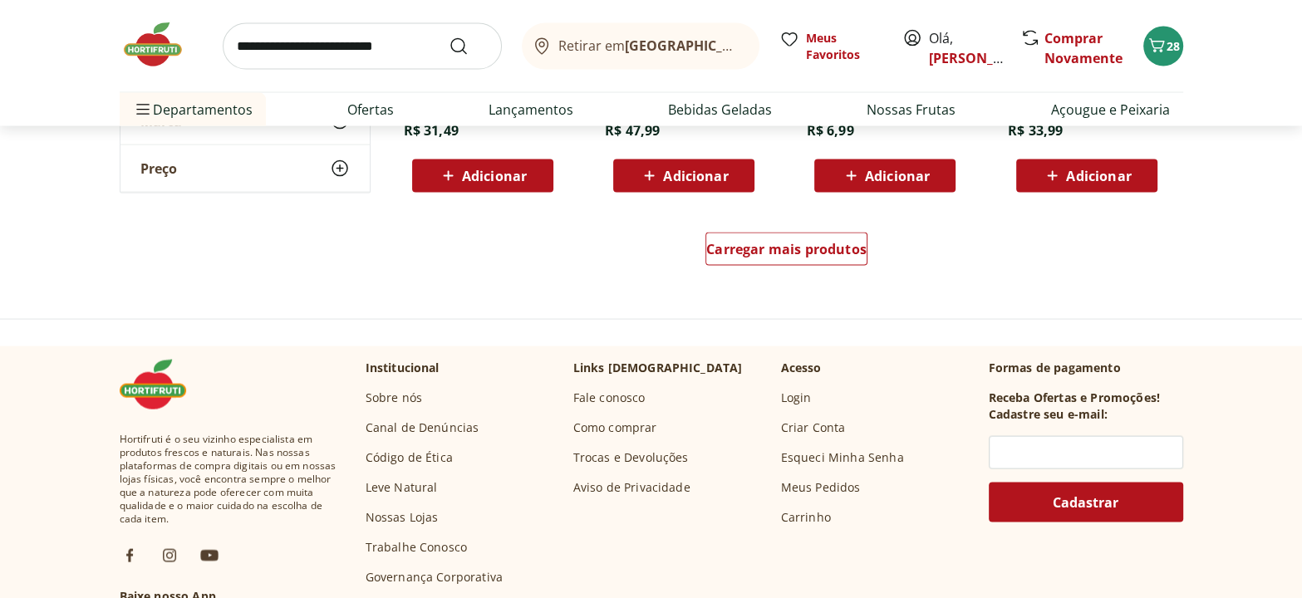
scroll to position [3322, 0]
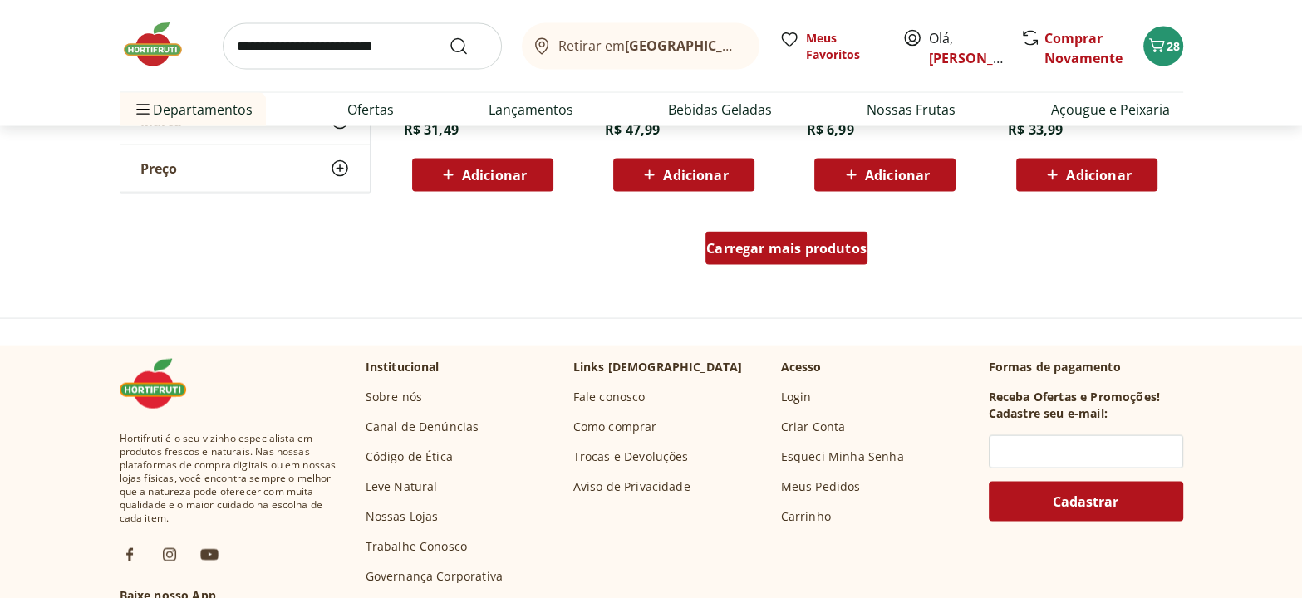
click at [789, 257] on div "Carregar mais produtos" at bounding box center [786, 248] width 162 height 33
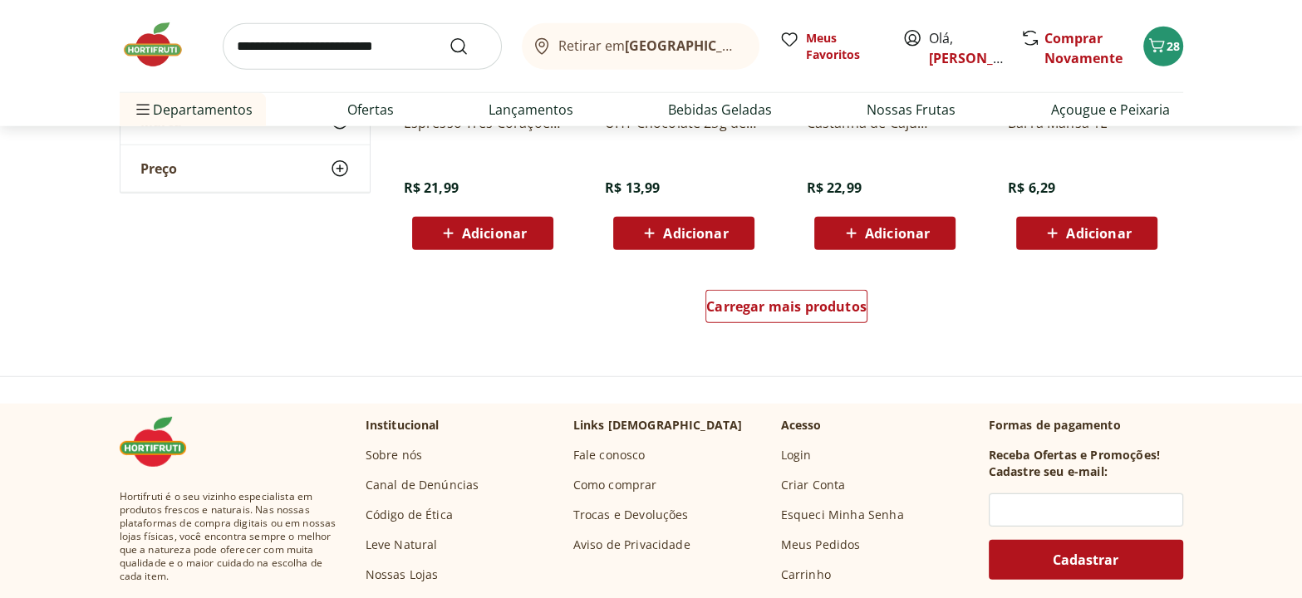
scroll to position [4380, 0]
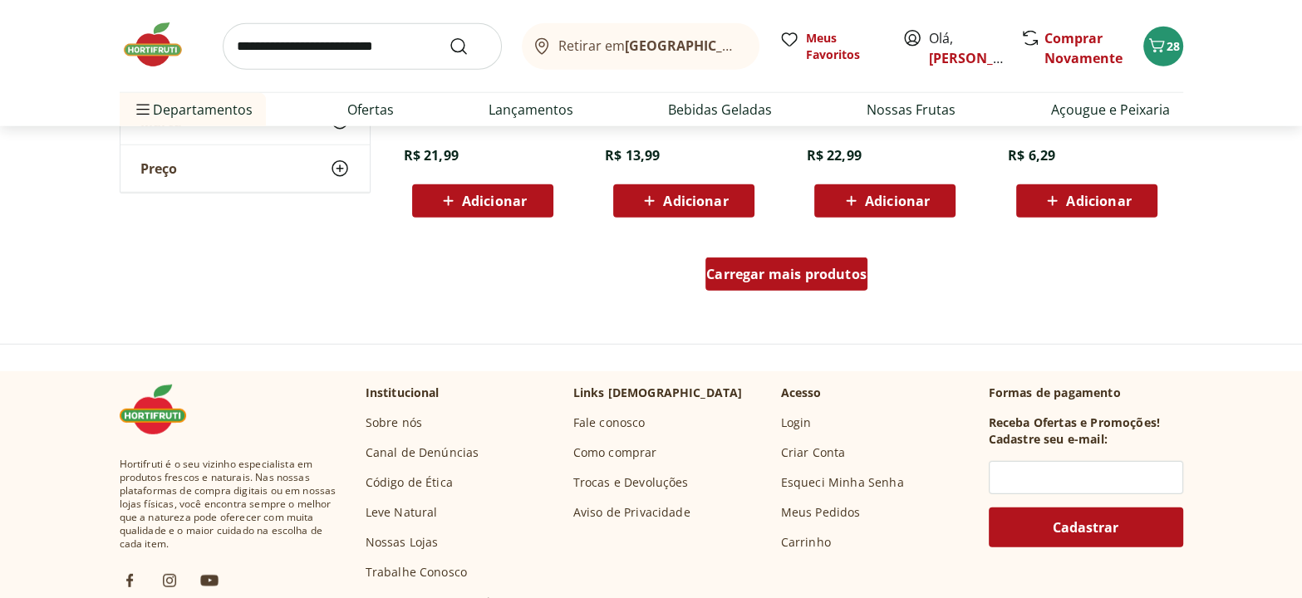
click at [811, 271] on span "Carregar mais produtos" at bounding box center [786, 274] width 160 height 13
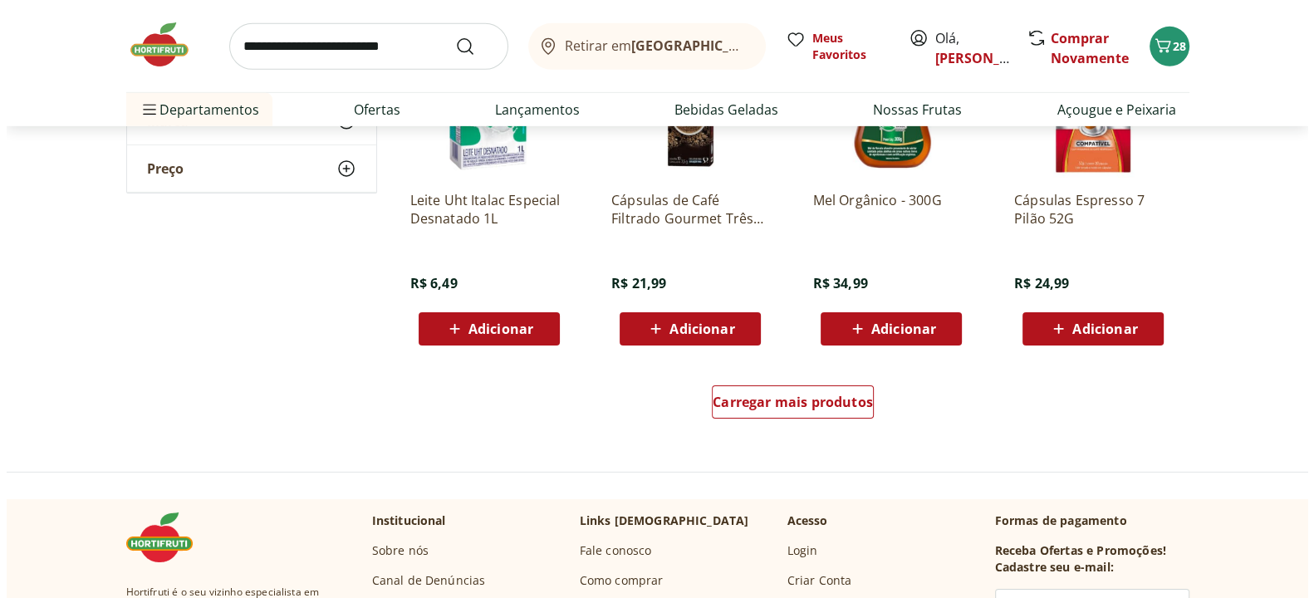
scroll to position [5362, 0]
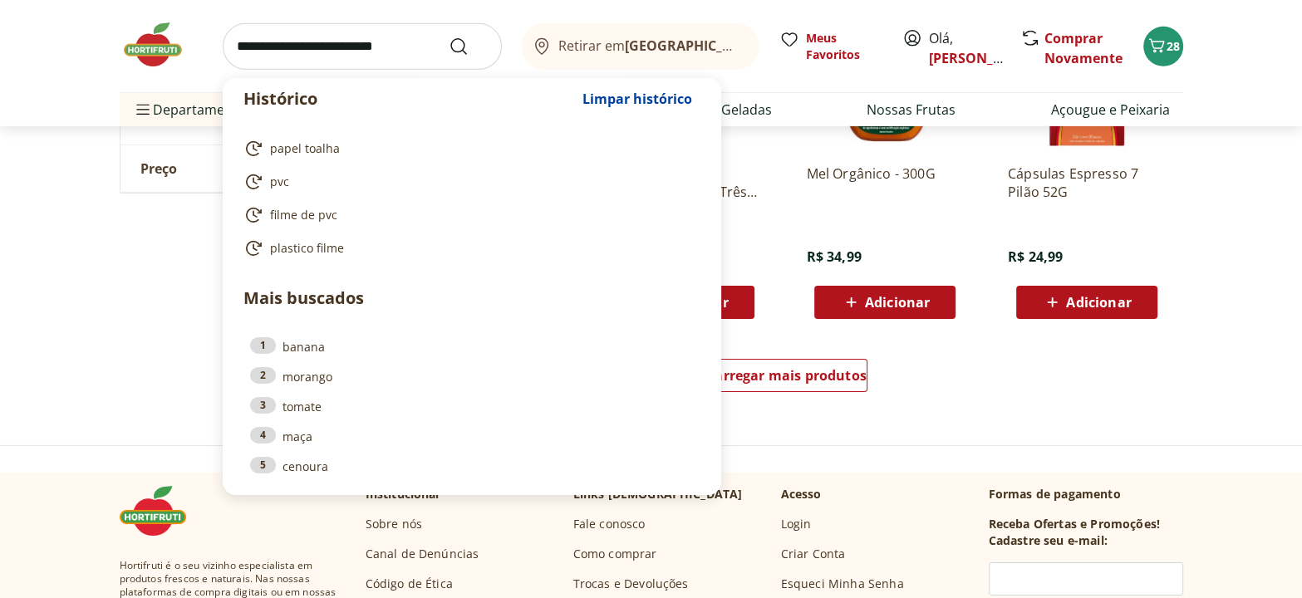
click at [373, 41] on input "search" at bounding box center [362, 46] width 279 height 47
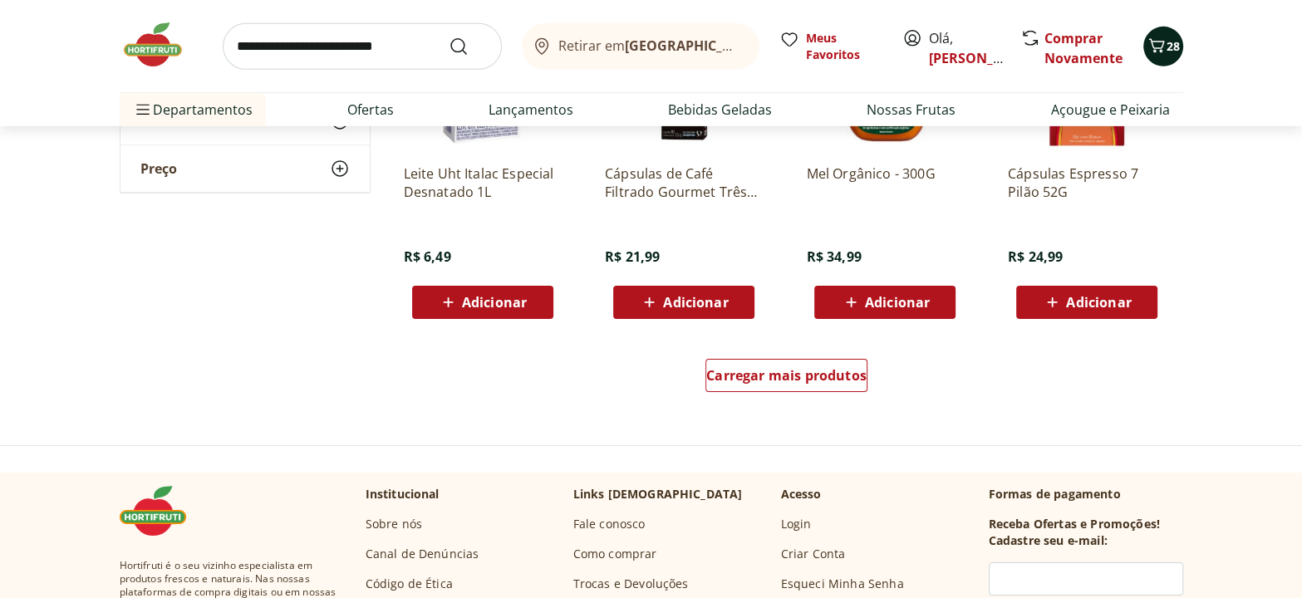
click at [1164, 44] on icon "Carrinho" at bounding box center [1156, 46] width 20 height 20
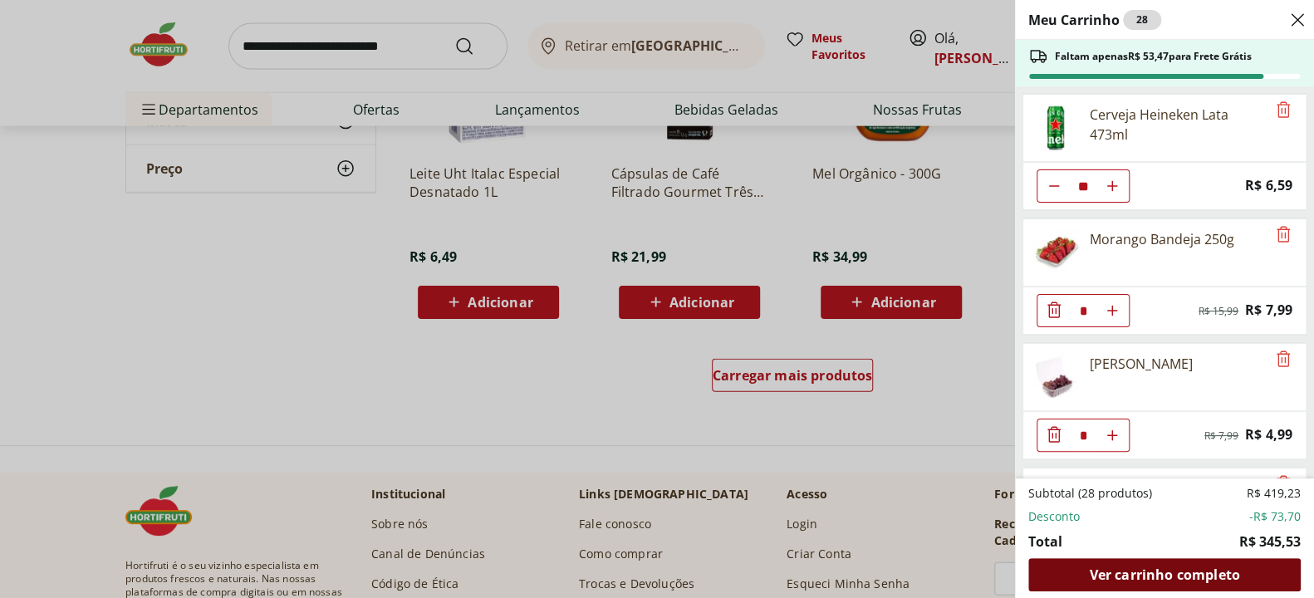
click at [1163, 570] on span "Ver carrinho completo" at bounding box center [1164, 574] width 150 height 13
